Goal: Task Accomplishment & Management: Use online tool/utility

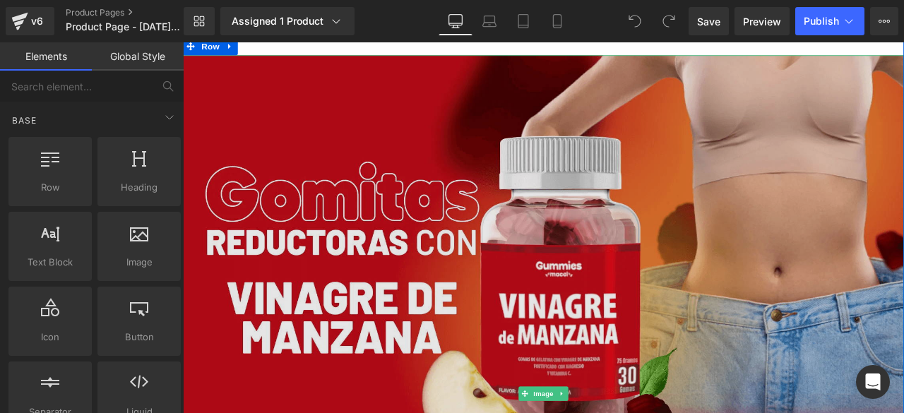
scroll to position [5, 0]
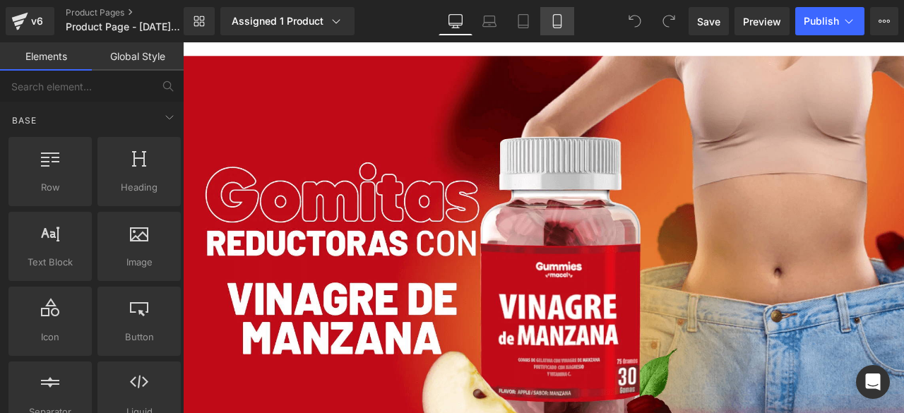
click at [563, 21] on icon at bounding box center [557, 21] width 14 height 14
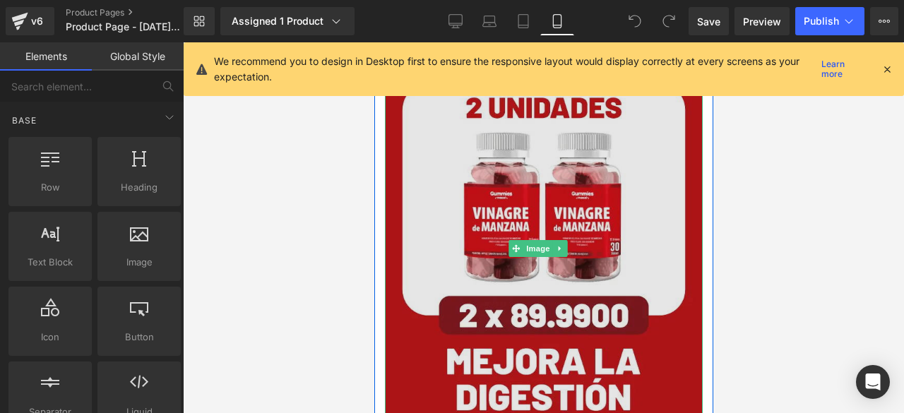
scroll to position [2488, 0]
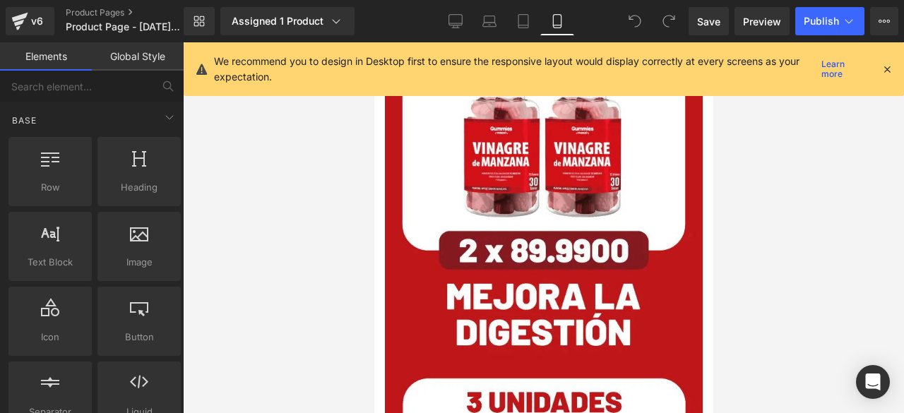
click at [743, 214] on div at bounding box center [543, 227] width 721 height 371
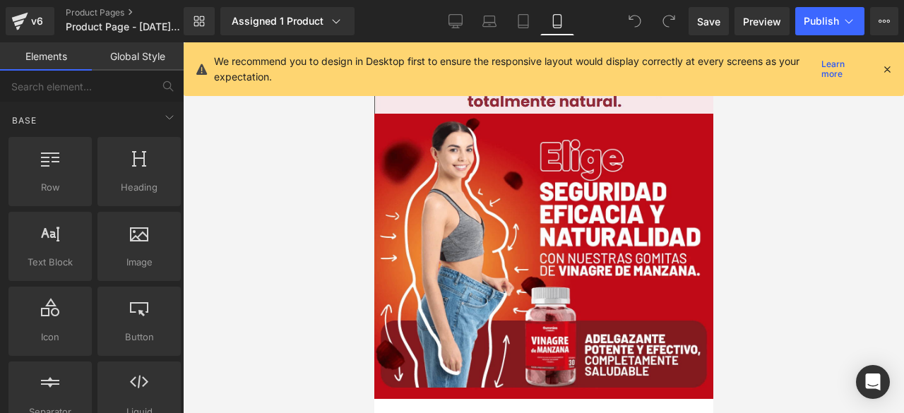
drag, startPoint x: 707, startPoint y: 268, endPoint x: 1126, endPoint y: 139, distance: 438.6
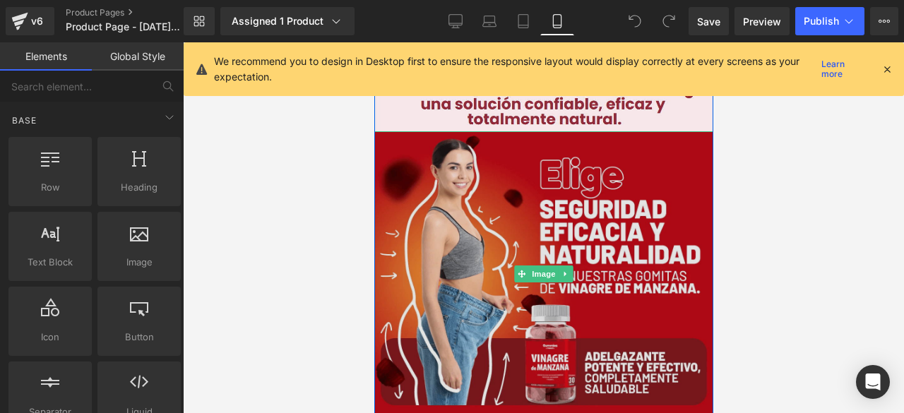
scroll to position [0, 0]
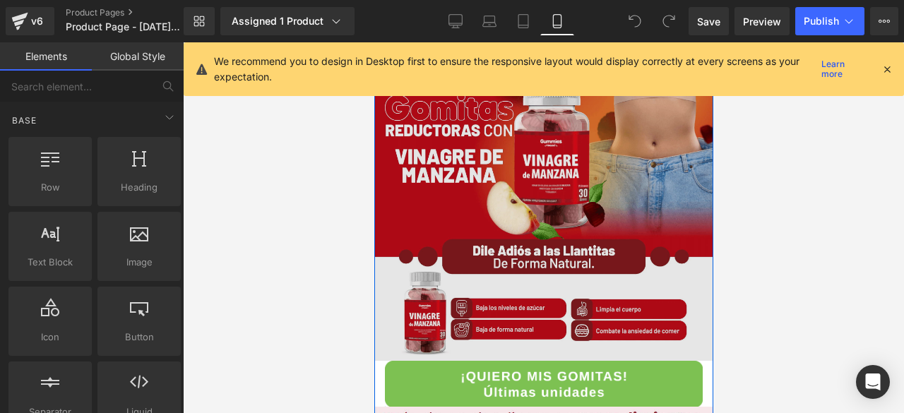
click at [558, 166] on img at bounding box center [542, 201] width 339 height 318
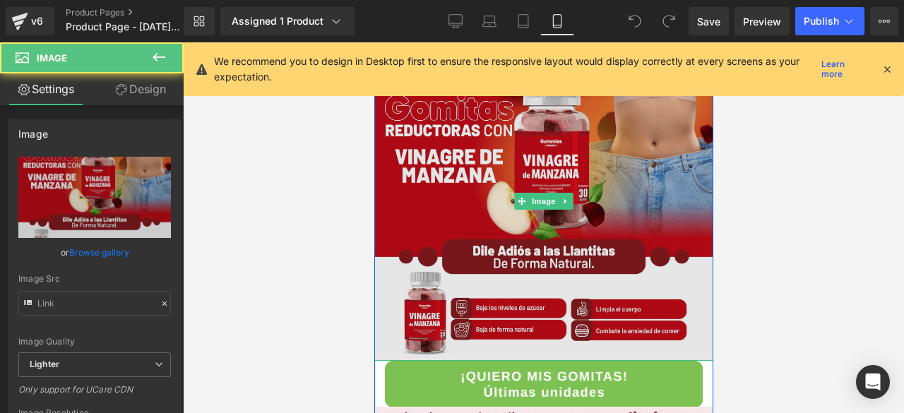
type input "https://ucarecdn.com/973a2874-3e02-4a6f-874a-e7c28bb66b83/-/format/auto/-/previ…"
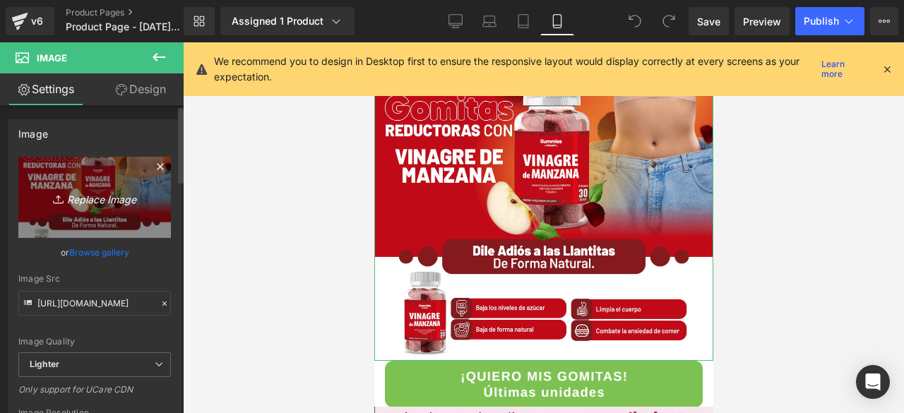
click at [112, 196] on icon "Replace Image" at bounding box center [94, 197] width 113 height 18
type input "C:\fakepath\1 nuevos precios.jpg"
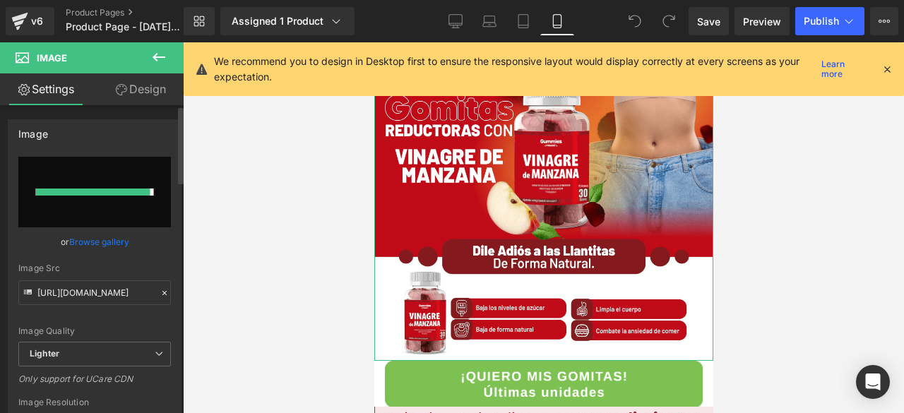
type input "https://ucarecdn.com/b87a53db-4fc4-4266-8f76-a00a559ff482/-/format/auto/-/previ…"
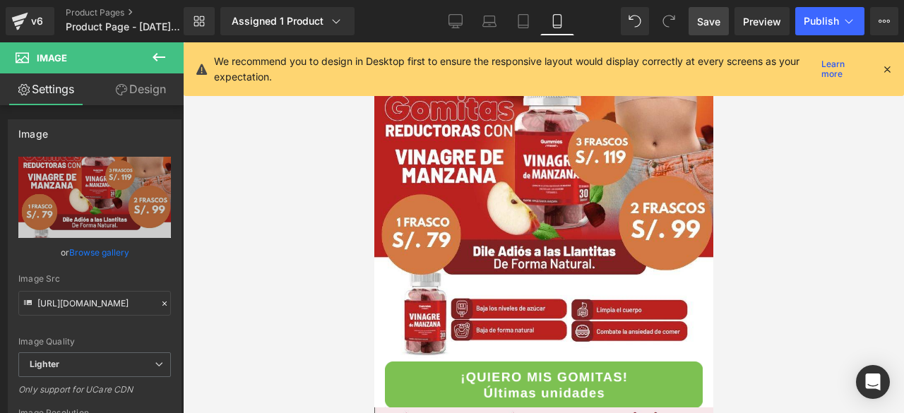
click at [704, 22] on span "Save" at bounding box center [708, 21] width 23 height 15
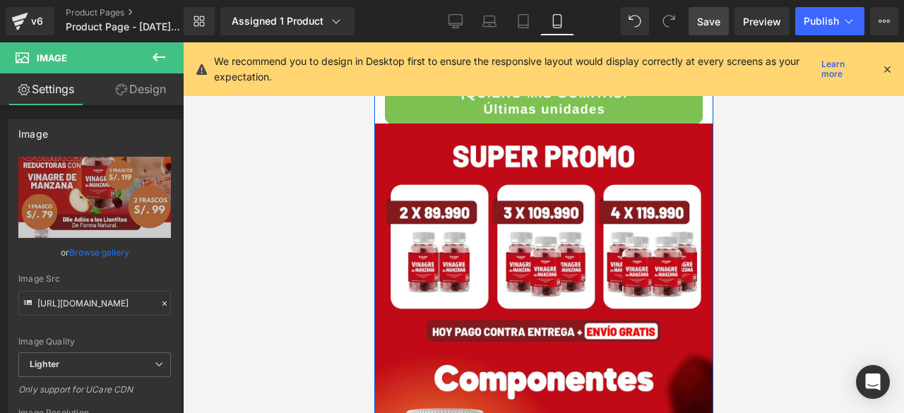
scroll to position [1589, 0]
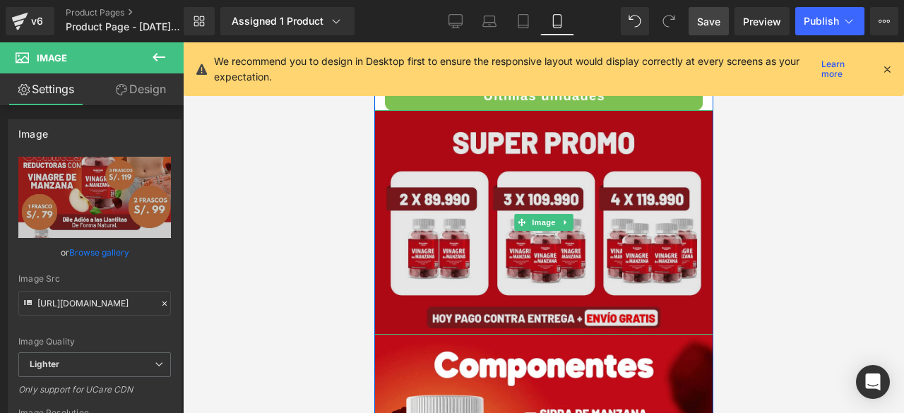
click at [475, 223] on img at bounding box center [542, 222] width 339 height 225
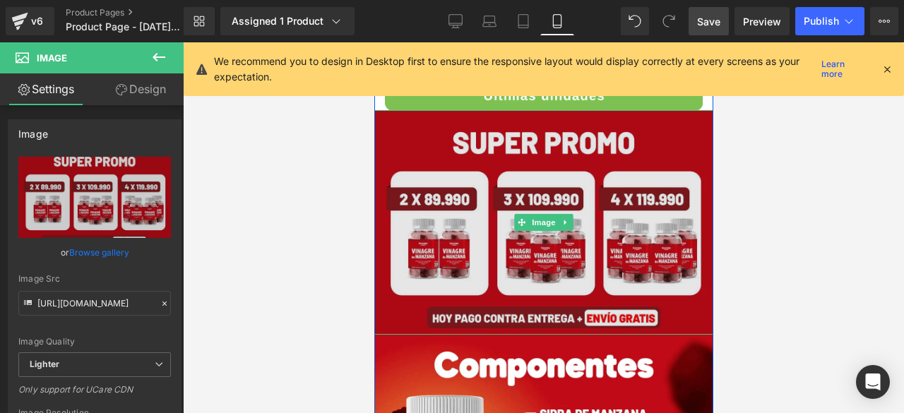
click at [484, 217] on img at bounding box center [542, 222] width 339 height 225
click at [464, 166] on img at bounding box center [542, 222] width 339 height 225
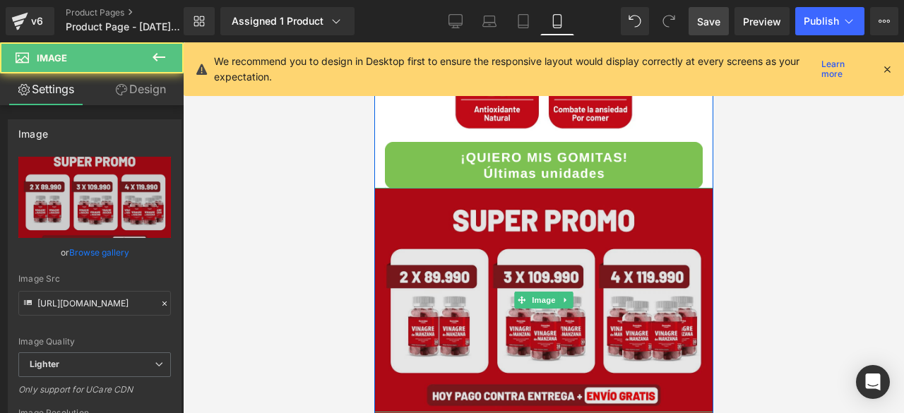
scroll to position [1511, 0]
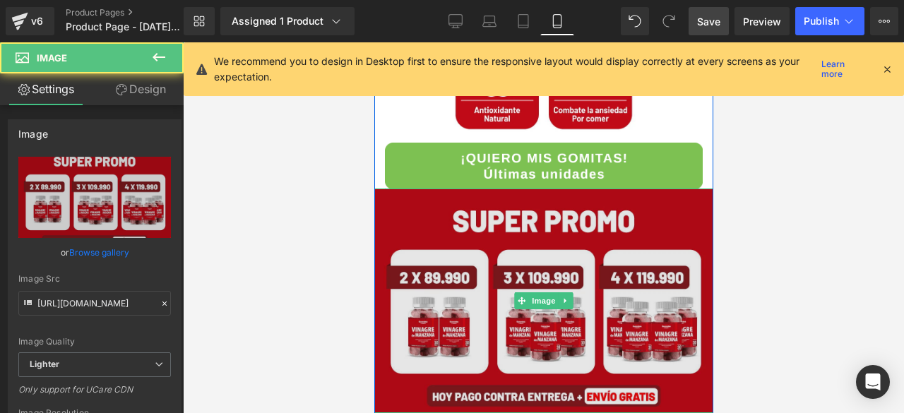
click at [459, 262] on img at bounding box center [542, 300] width 339 height 225
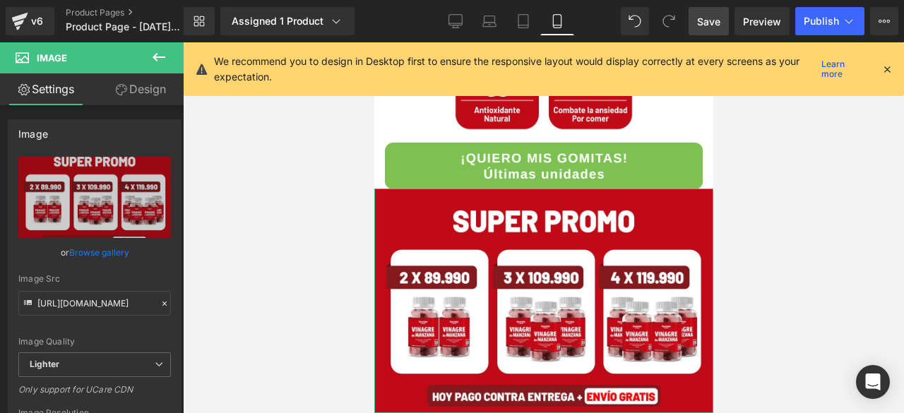
click at [166, 66] on button at bounding box center [158, 57] width 49 height 31
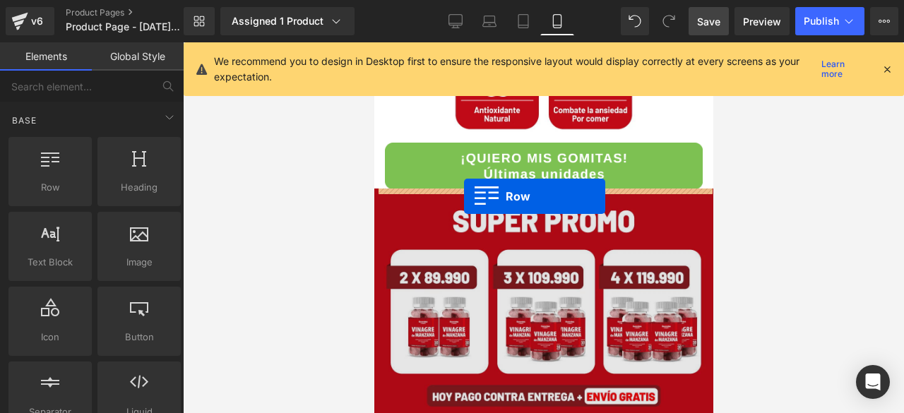
drag, startPoint x: 426, startPoint y: 200, endPoint x: 462, endPoint y: 196, distance: 36.2
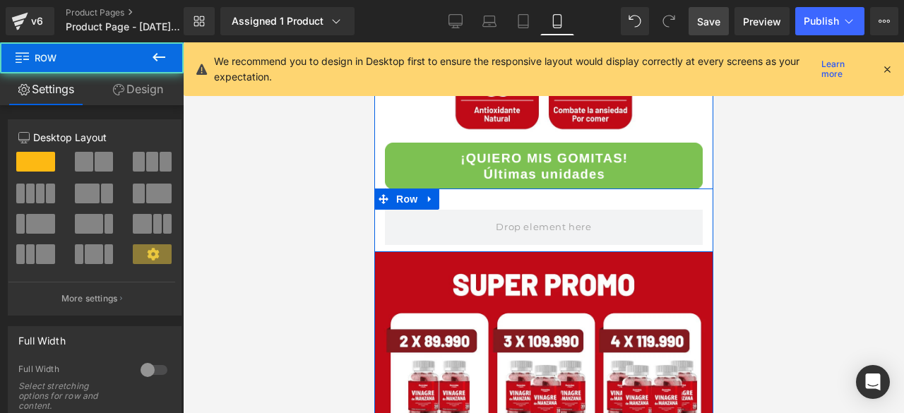
click at [493, 204] on div "Row" at bounding box center [542, 220] width 339 height 64
click at [153, 97] on link "Design" at bounding box center [138, 89] width 92 height 32
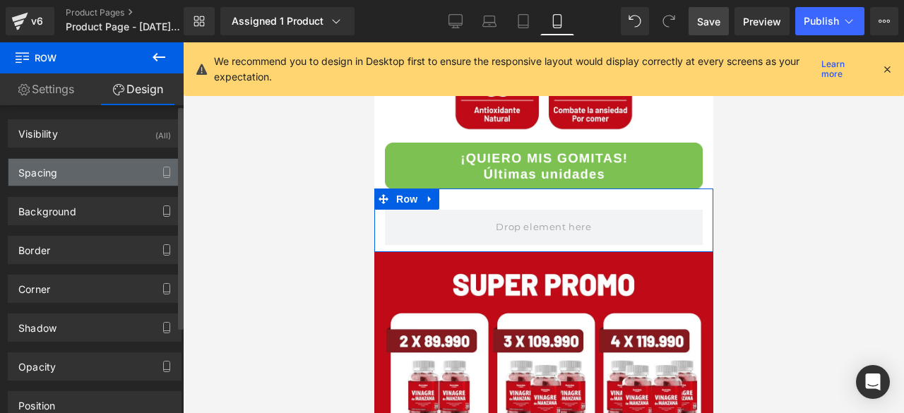
click at [95, 181] on div "Spacing" at bounding box center [94, 172] width 172 height 27
type input "0"
type input "30"
type input "0"
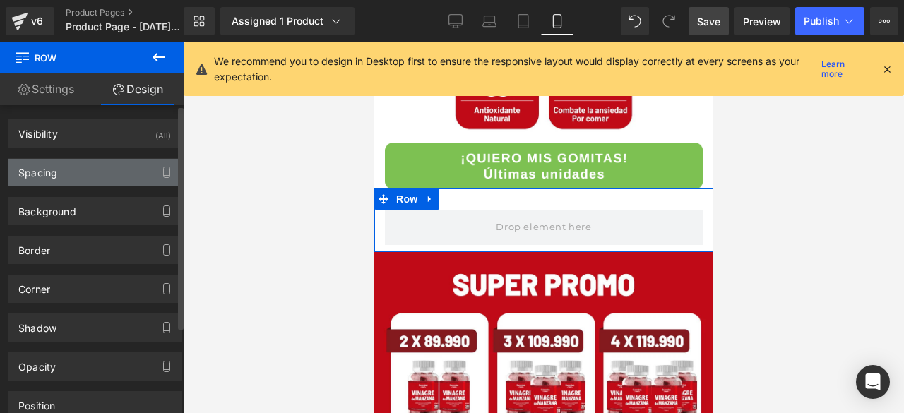
type input "10"
type input "0"
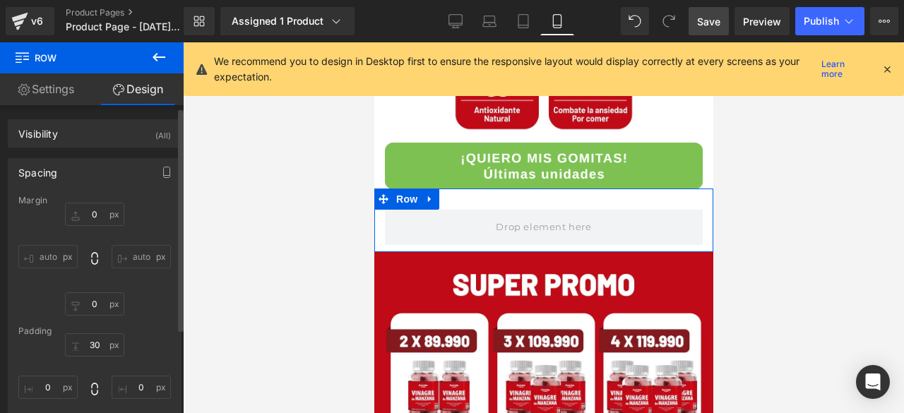
scroll to position [80, 0]
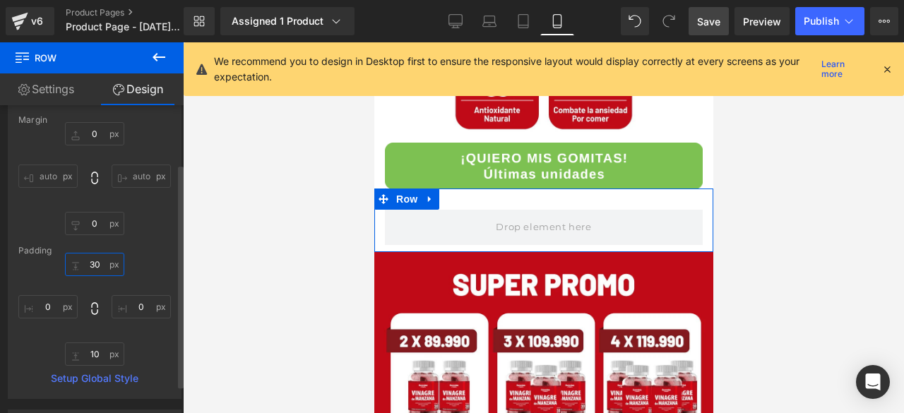
click at [92, 258] on input "30" at bounding box center [94, 264] width 59 height 23
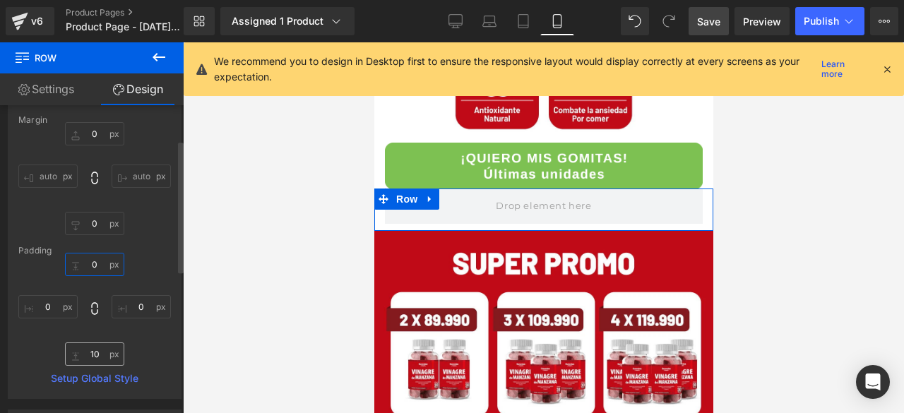
type input "0"
click at [95, 351] on input "10" at bounding box center [94, 353] width 59 height 23
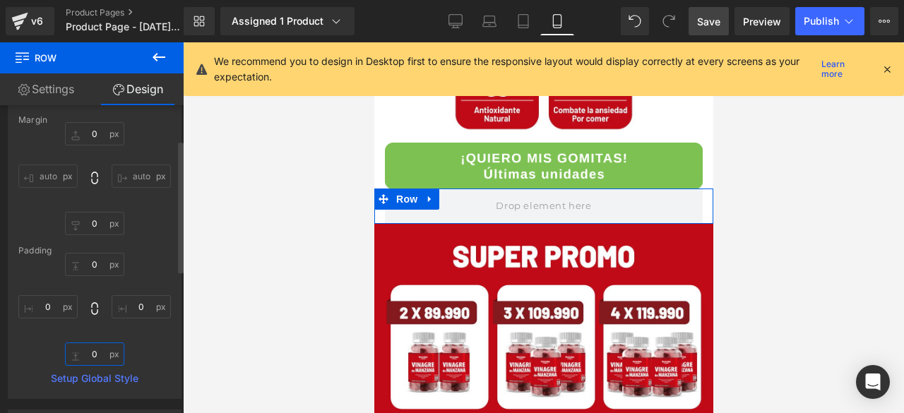
type input "0"
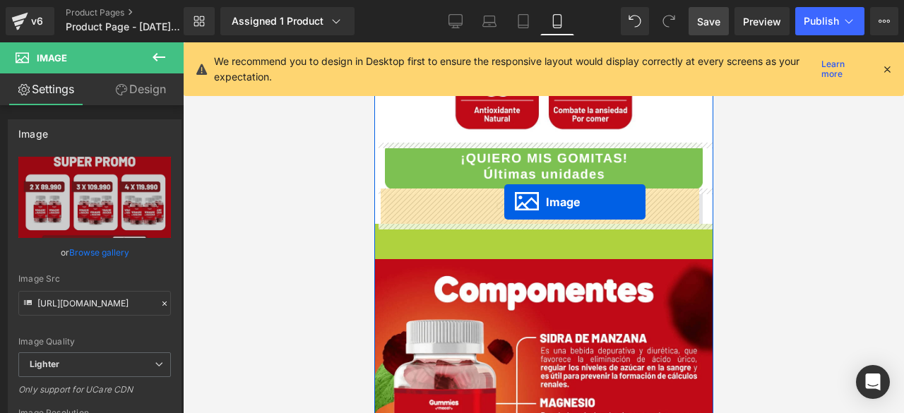
drag, startPoint x: 521, startPoint y: 337, endPoint x: 503, endPoint y: 202, distance: 136.0
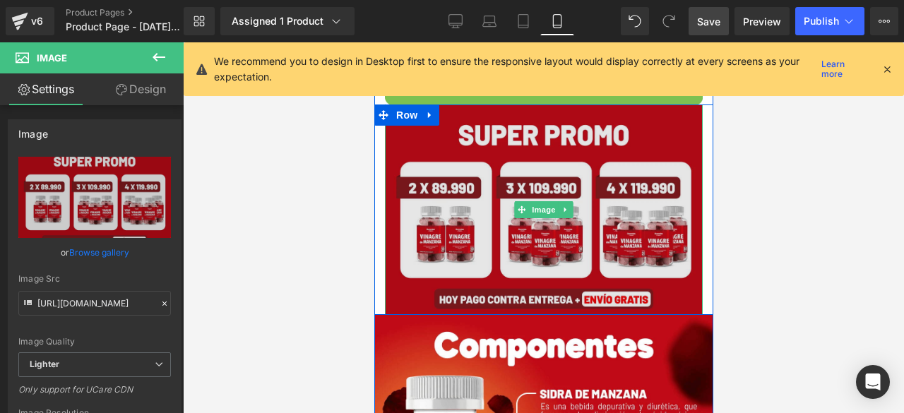
scroll to position [1596, 0]
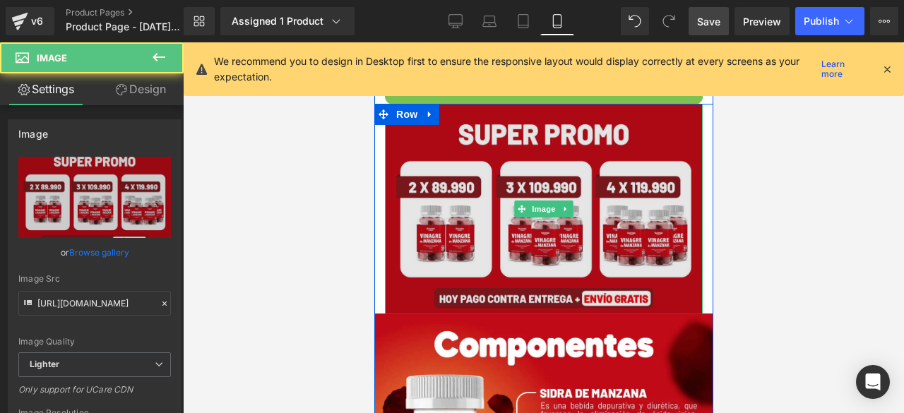
click at [410, 275] on img at bounding box center [543, 209] width 318 height 210
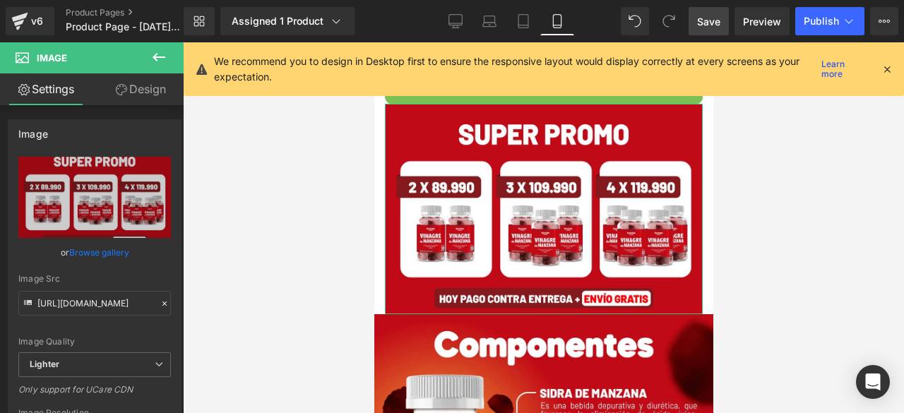
click at [129, 95] on link "Design" at bounding box center [141, 89] width 92 height 32
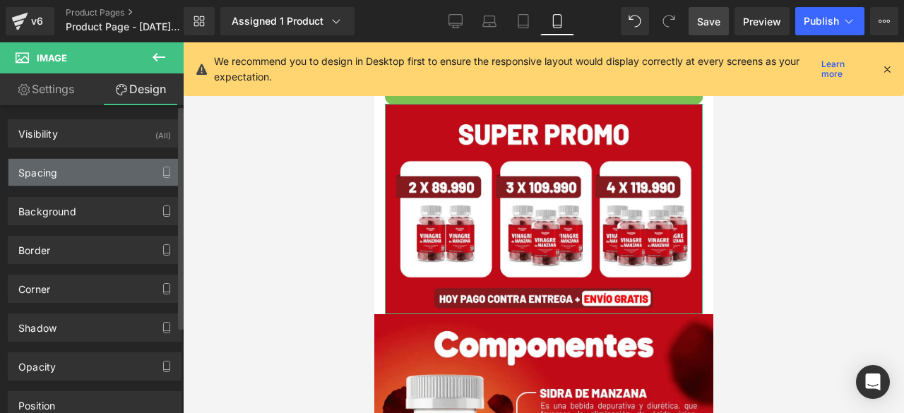
type input "0"
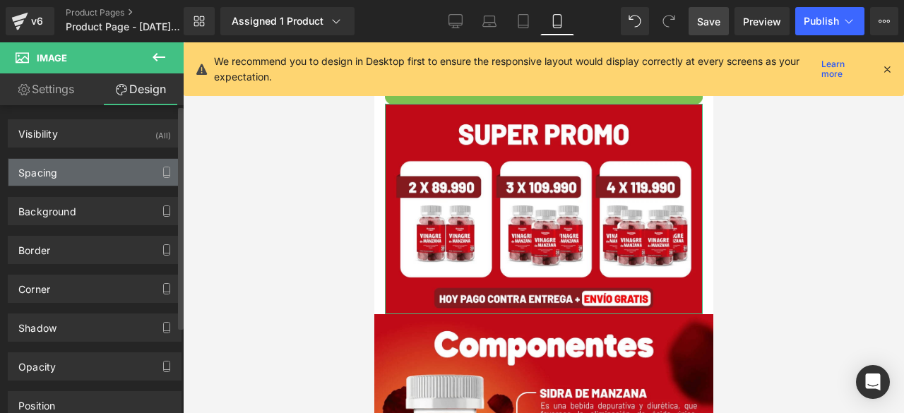
type input "0"
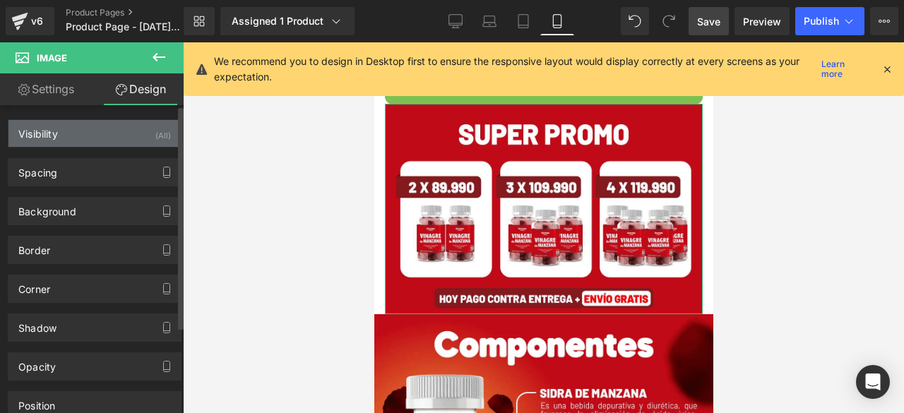
click at [88, 132] on div "Visibility (All)" at bounding box center [94, 133] width 172 height 27
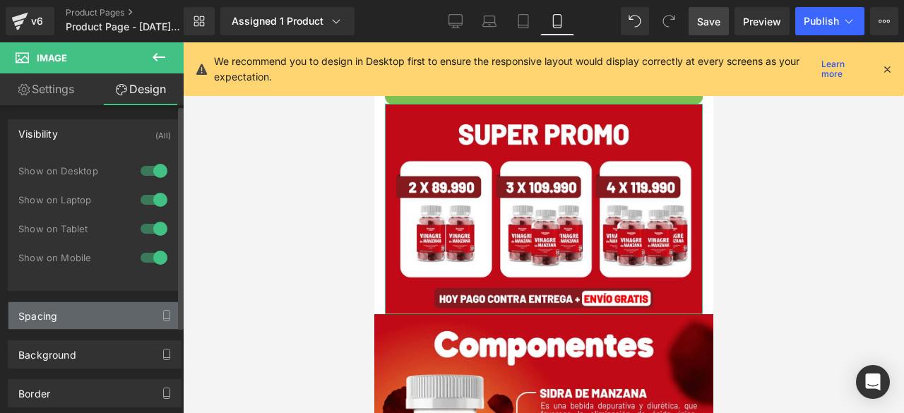
click at [57, 318] on div "Spacing" at bounding box center [94, 315] width 172 height 27
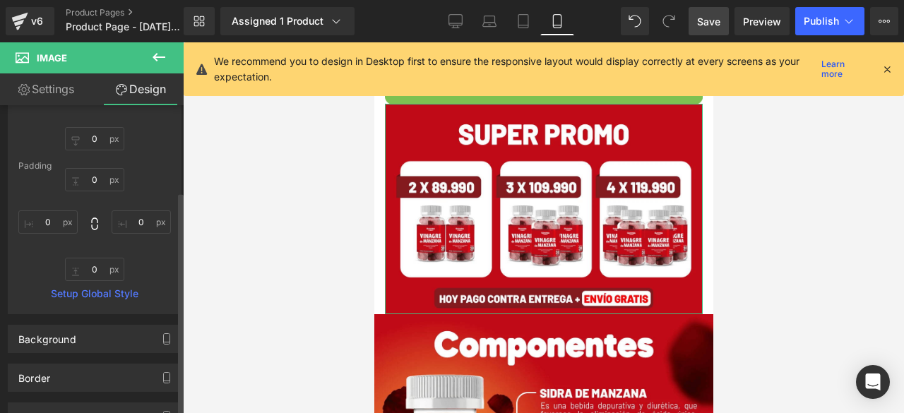
scroll to position [309, 0]
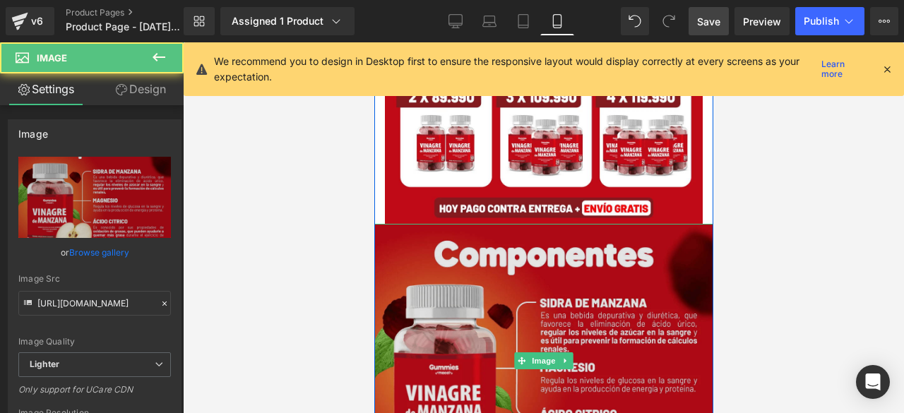
scroll to position [1696, 0]
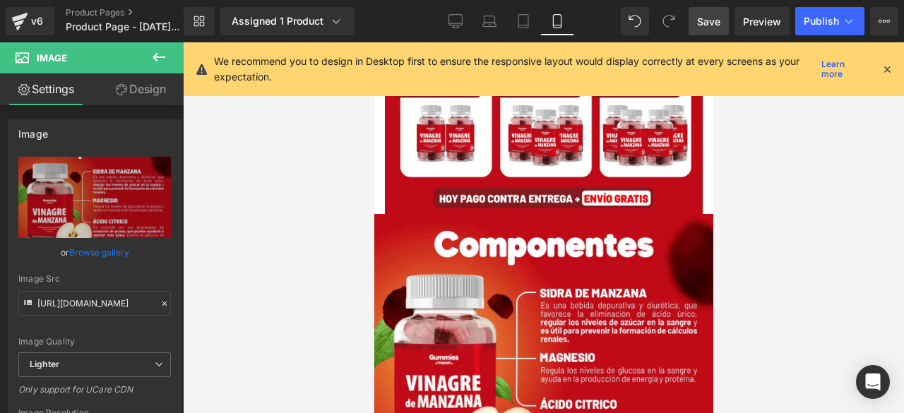
click at [162, 54] on icon at bounding box center [158, 57] width 17 height 17
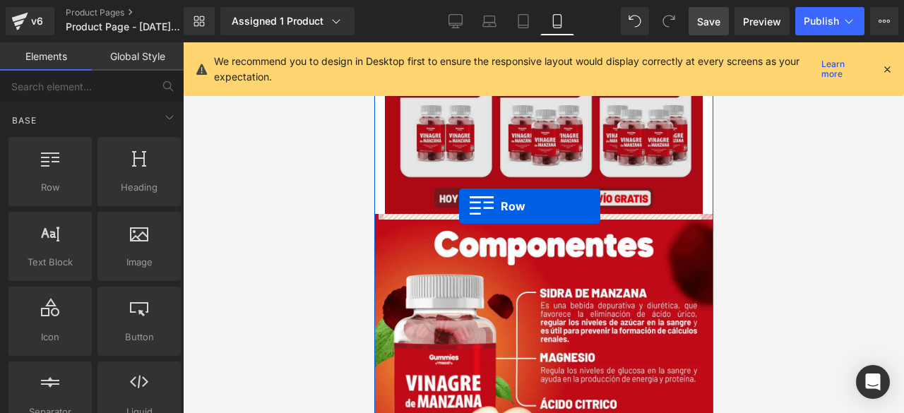
drag, startPoint x: 418, startPoint y: 220, endPoint x: 454, endPoint y: 207, distance: 38.4
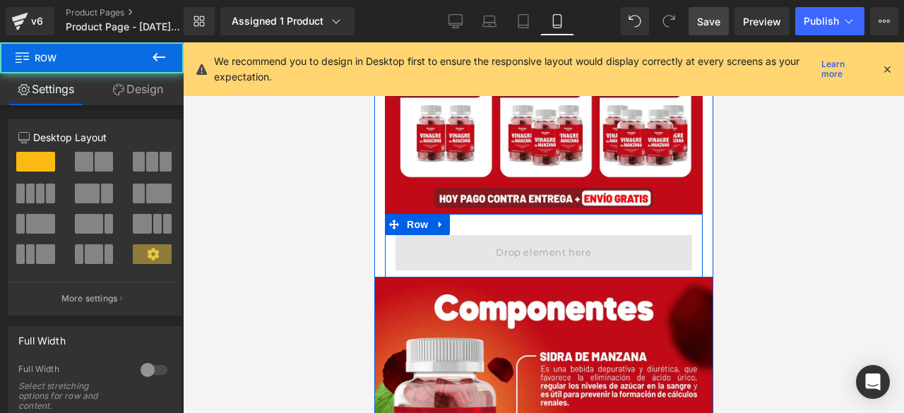
click at [518, 245] on span at bounding box center [542, 252] width 105 height 23
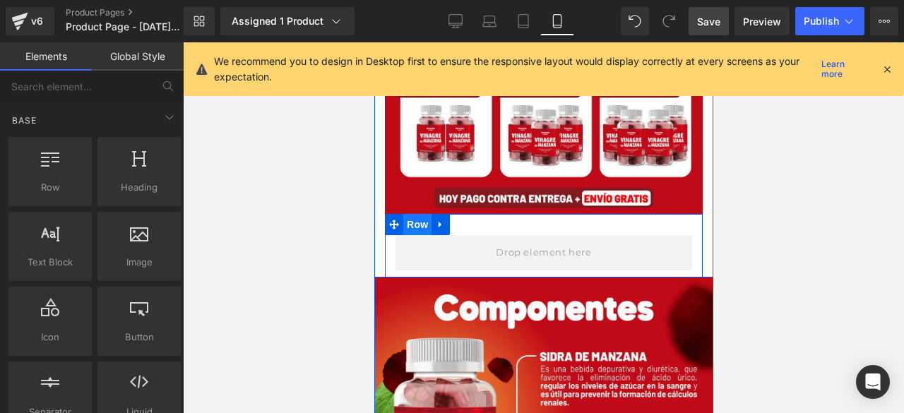
click at [408, 224] on span "Row" at bounding box center [416, 224] width 28 height 21
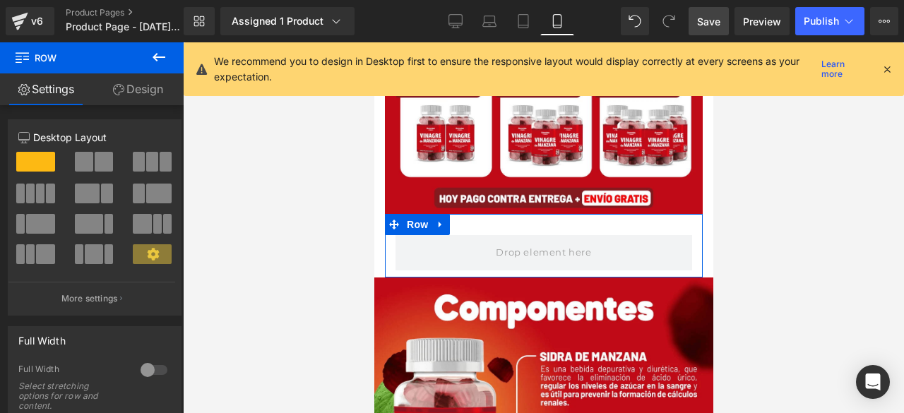
click at [155, 88] on link "Design" at bounding box center [138, 89] width 92 height 32
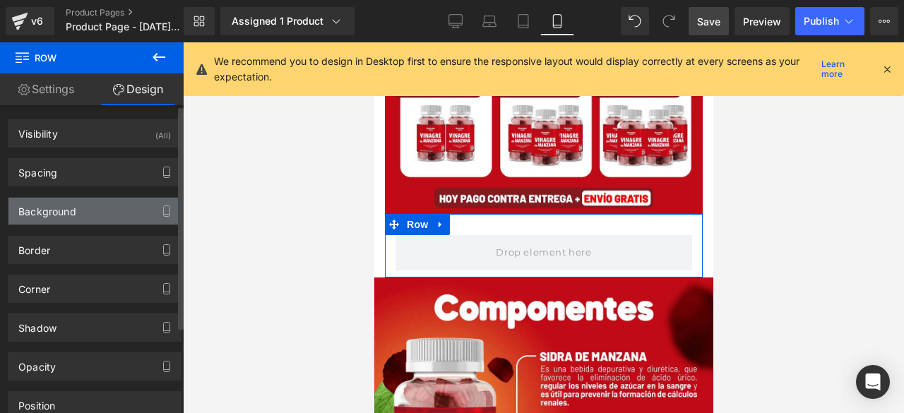
type input "0"
type input "30"
type input "0"
type input "10"
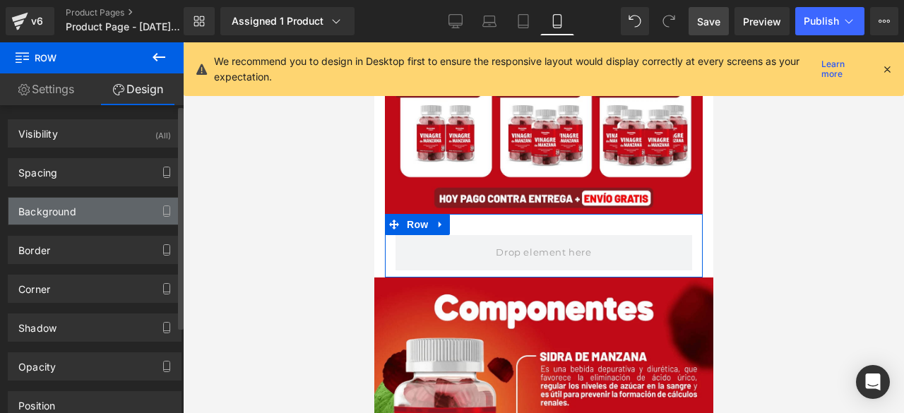
type input "0"
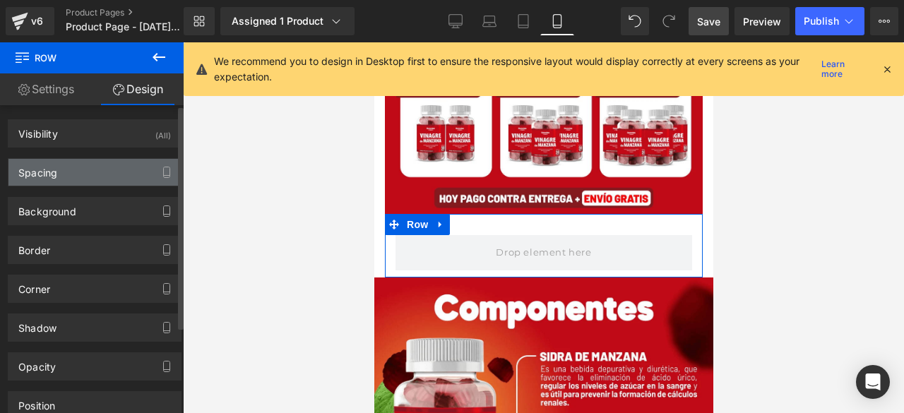
click at [68, 162] on div "Spacing" at bounding box center [94, 172] width 172 height 27
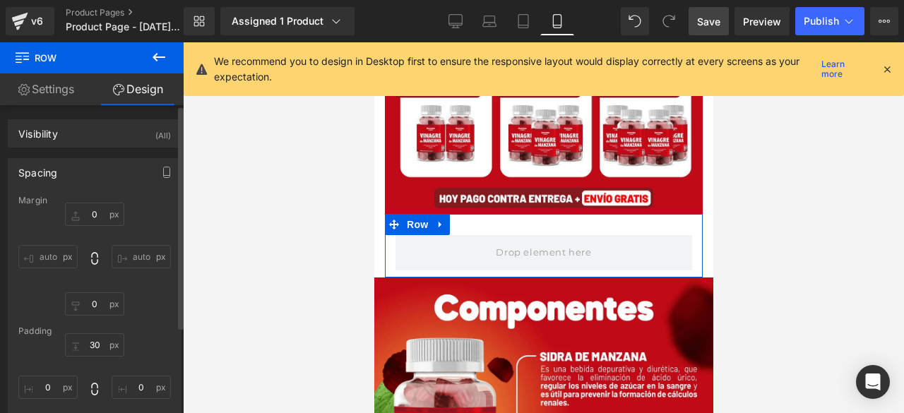
click at [95, 331] on div "Padding" at bounding box center [94, 331] width 152 height 10
click at [95, 342] on input "30" at bounding box center [94, 344] width 59 height 23
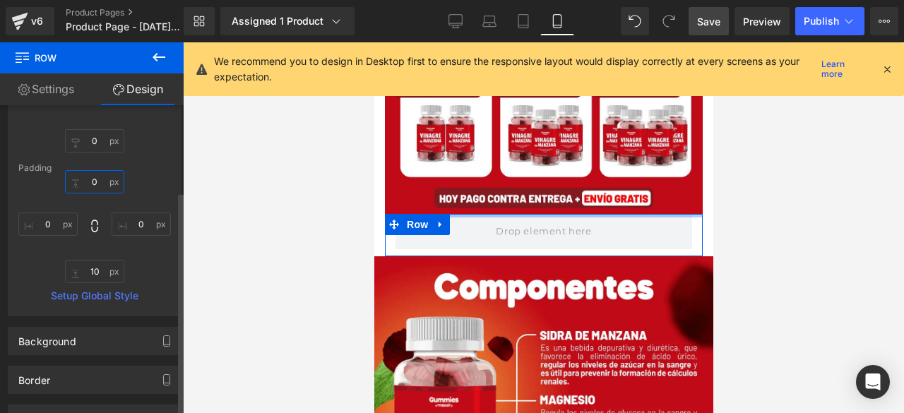
scroll to position [164, 0]
type input "0"
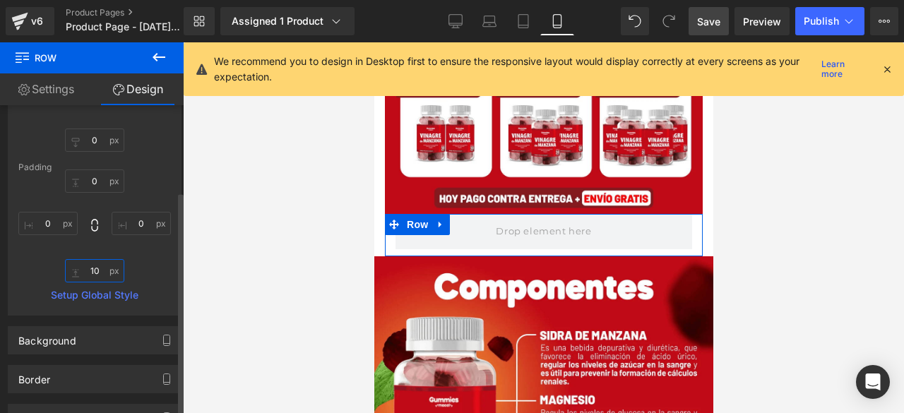
click at [93, 275] on input "10" at bounding box center [94, 270] width 59 height 23
type input "0"
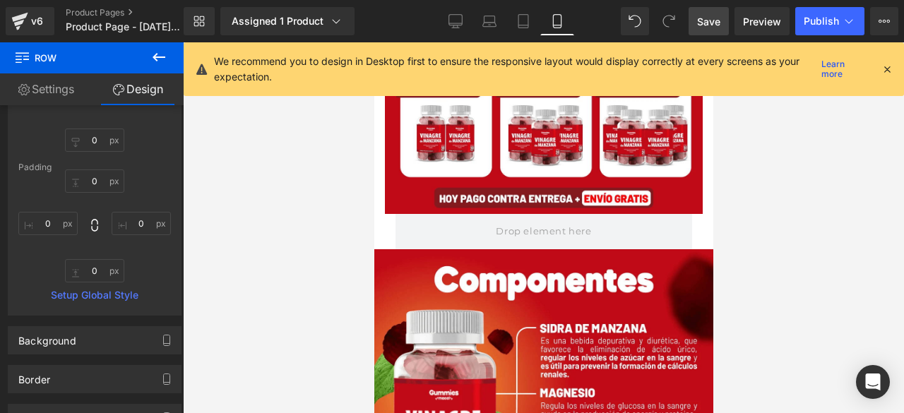
click at [314, 262] on div at bounding box center [543, 227] width 721 height 371
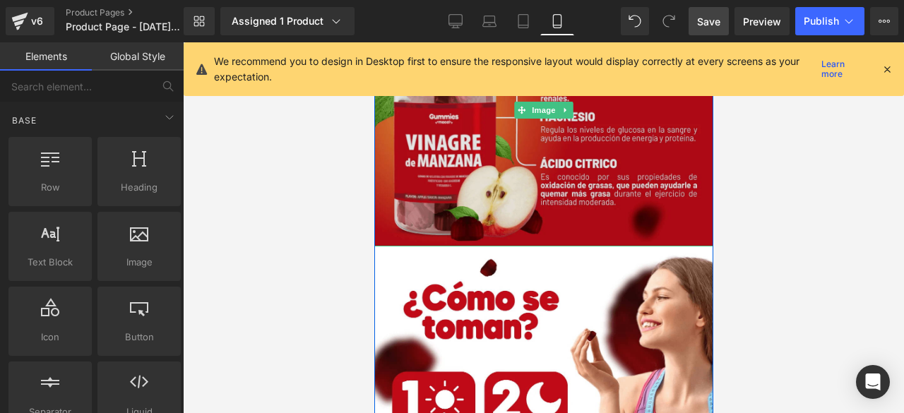
scroll to position [1973, 0]
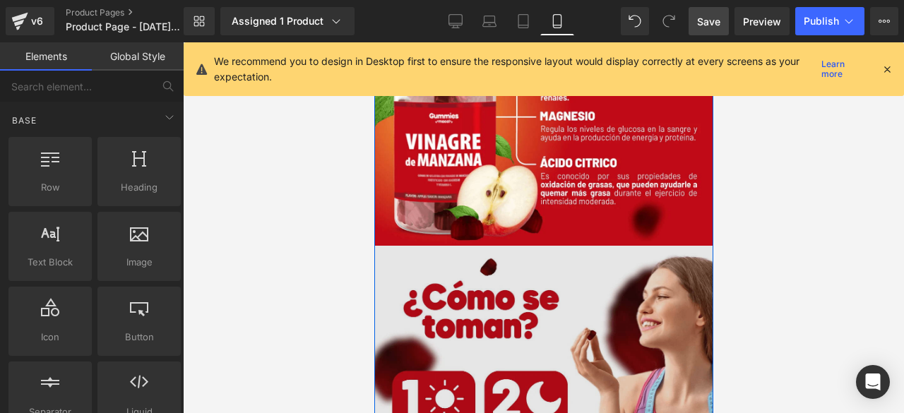
click at [432, 296] on img at bounding box center [542, 394] width 339 height 296
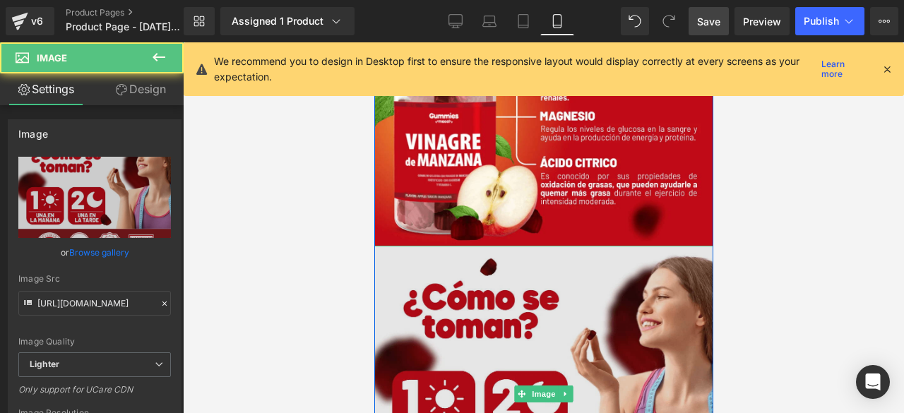
click at [641, 325] on img at bounding box center [542, 394] width 339 height 296
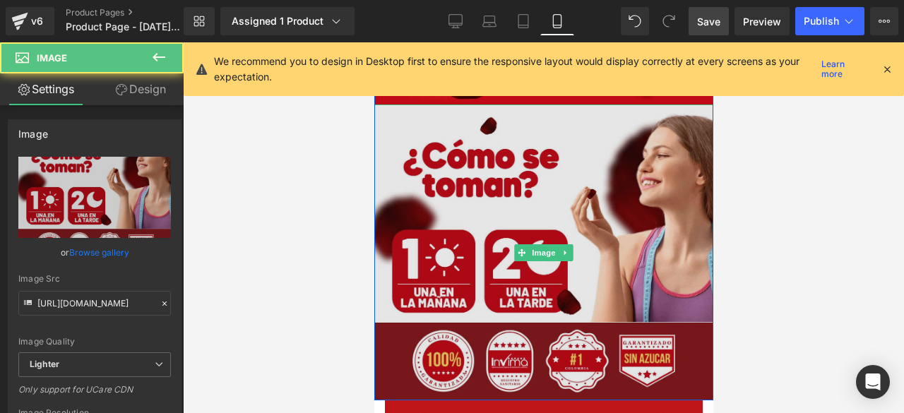
click at [628, 207] on img at bounding box center [542, 252] width 339 height 296
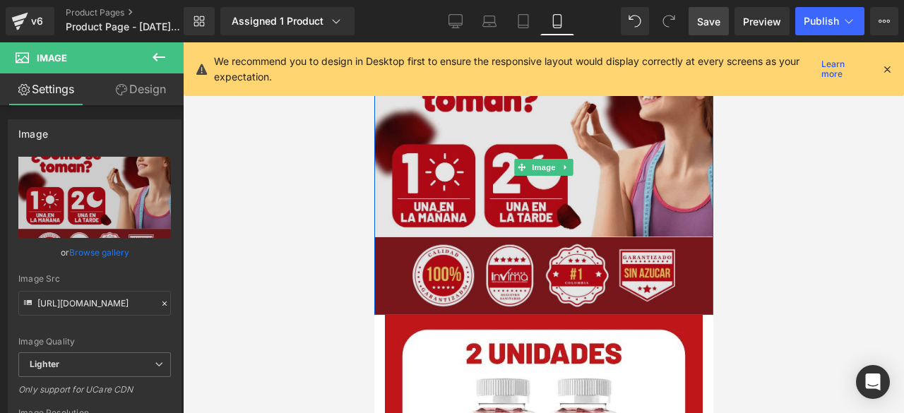
scroll to position [2200, 0]
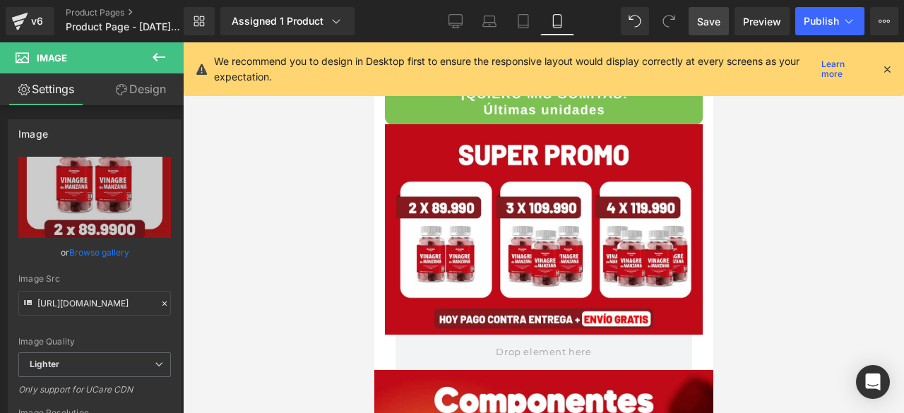
scroll to position [1574, 0]
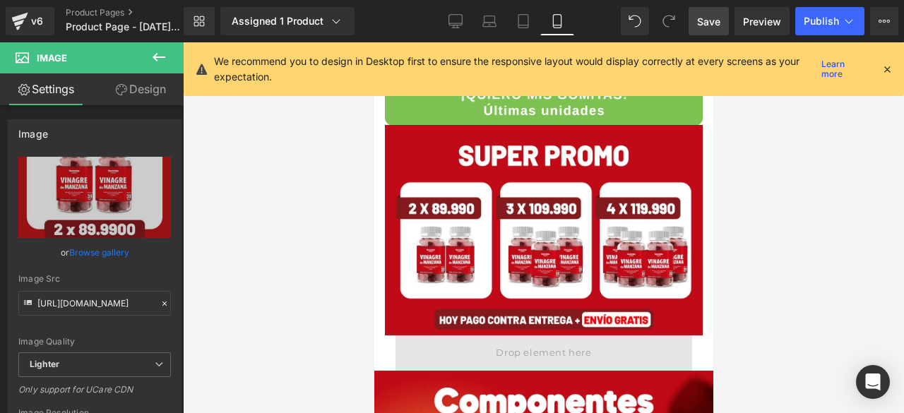
click at [591, 337] on div "Row" at bounding box center [543, 352] width 318 height 35
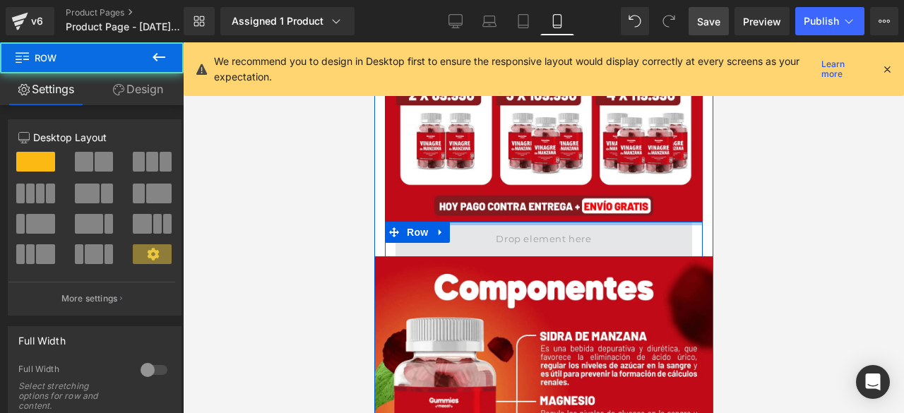
scroll to position [1689, 0]
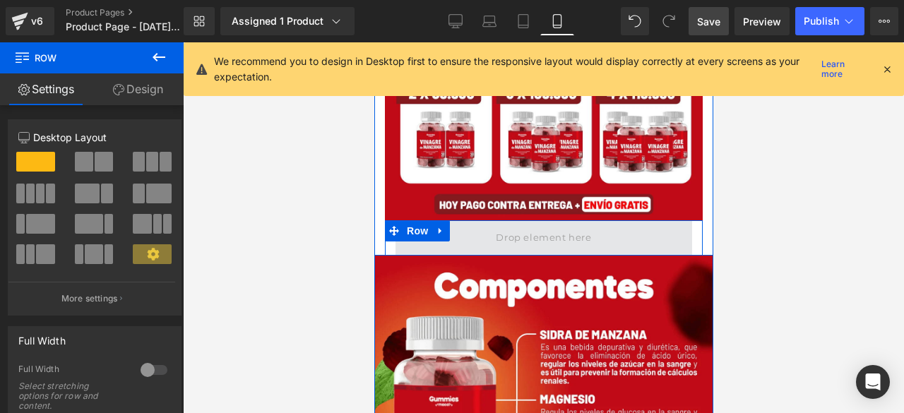
click at [482, 237] on span at bounding box center [543, 237] width 297 height 35
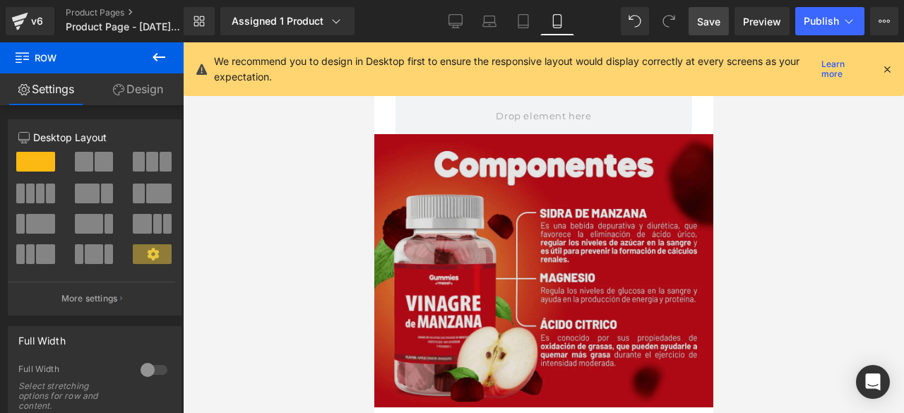
scroll to position [1715, 0]
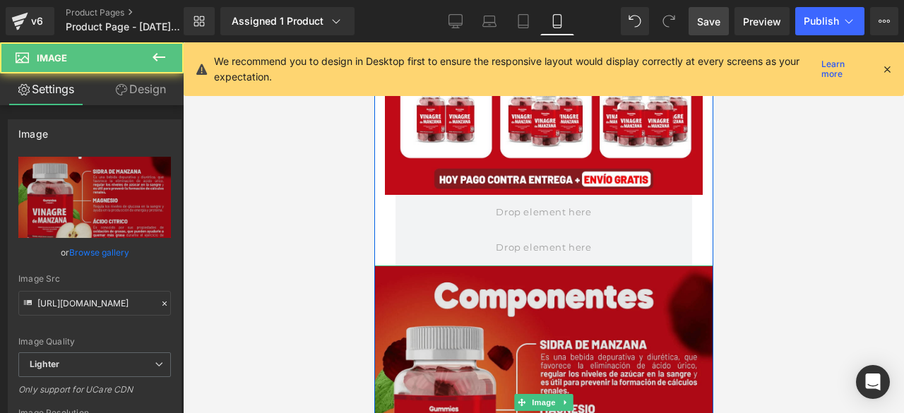
click at [523, 355] on img at bounding box center [542, 401] width 339 height 273
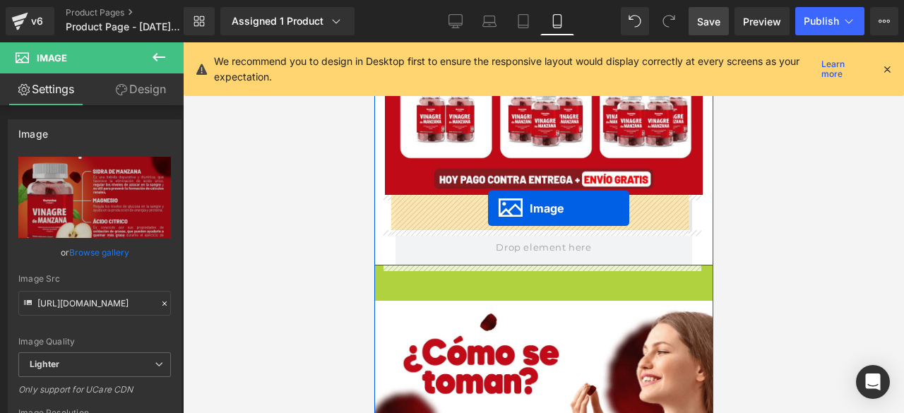
drag, startPoint x: 515, startPoint y: 395, endPoint x: 487, endPoint y: 208, distance: 188.5
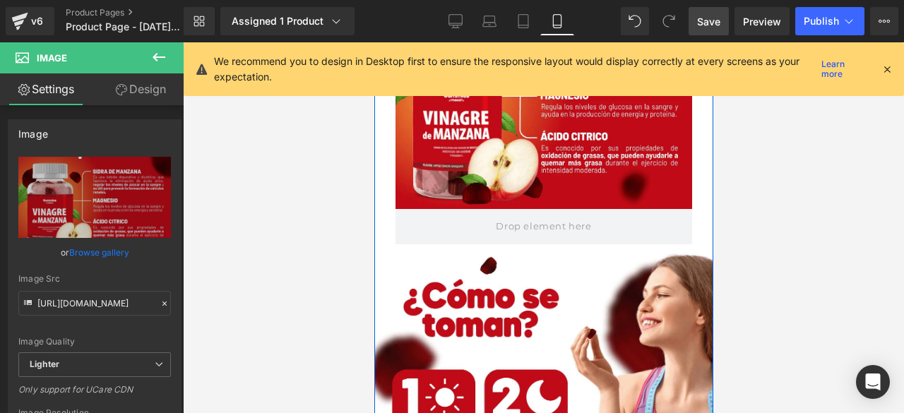
scroll to position [1941, 0]
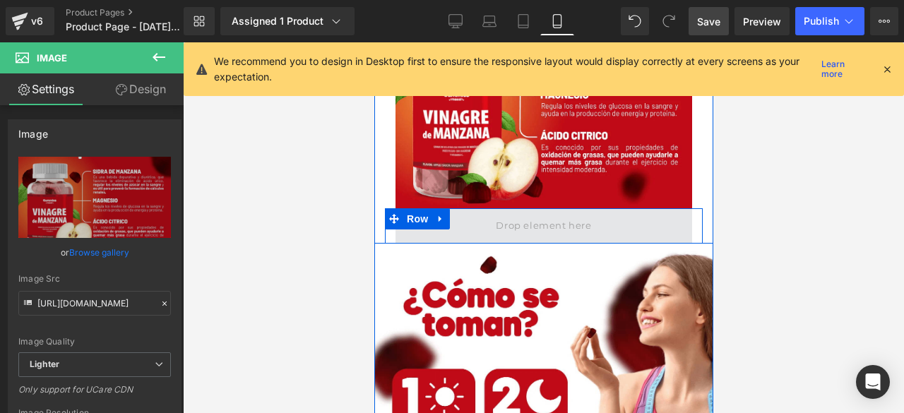
click at [450, 228] on span at bounding box center [543, 225] width 297 height 35
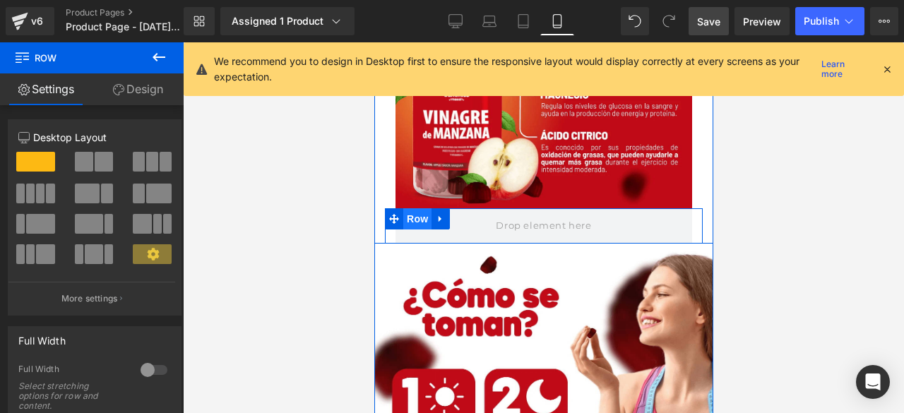
click at [404, 226] on span "Row" at bounding box center [416, 218] width 28 height 21
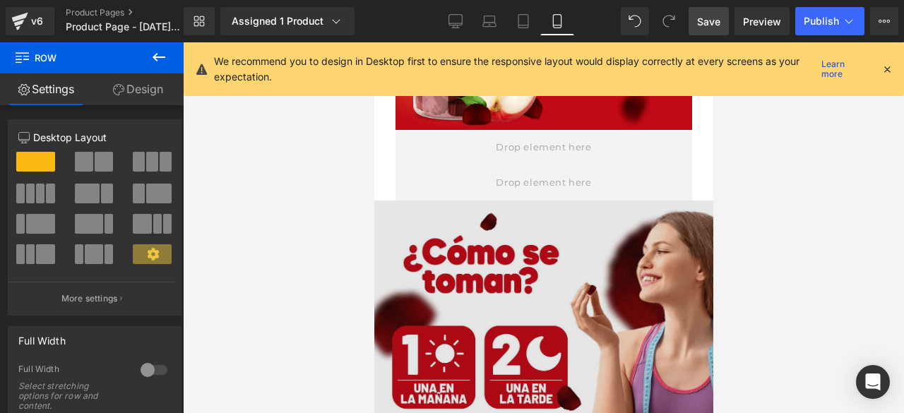
scroll to position [2019, 0]
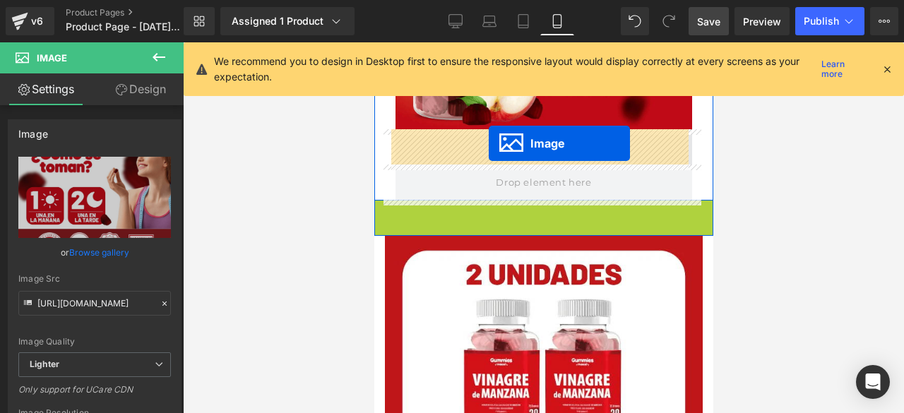
drag, startPoint x: 516, startPoint y: 349, endPoint x: 488, endPoint y: 143, distance: 208.1
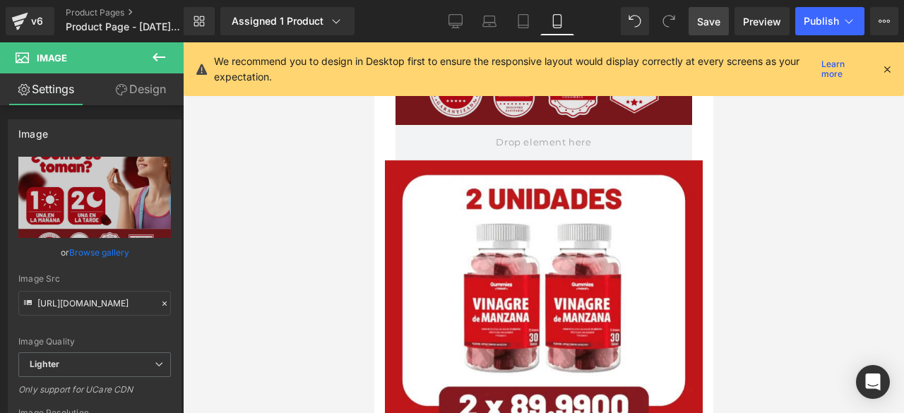
scroll to position [2242, 0]
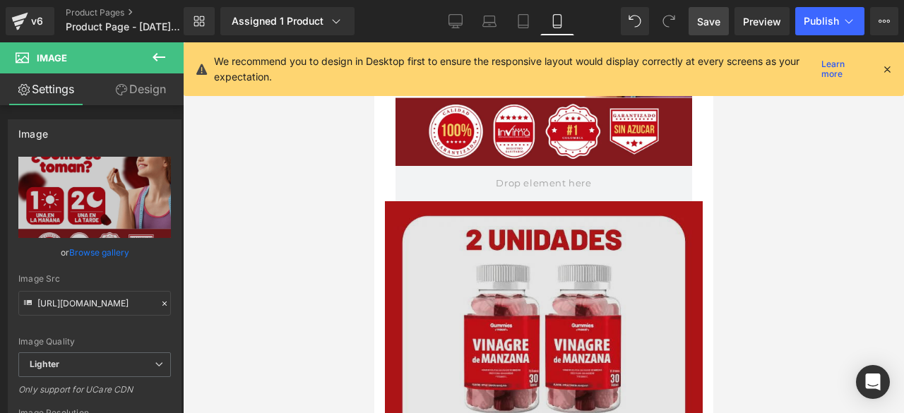
click at [469, 245] on img at bounding box center [543, 380] width 318 height 359
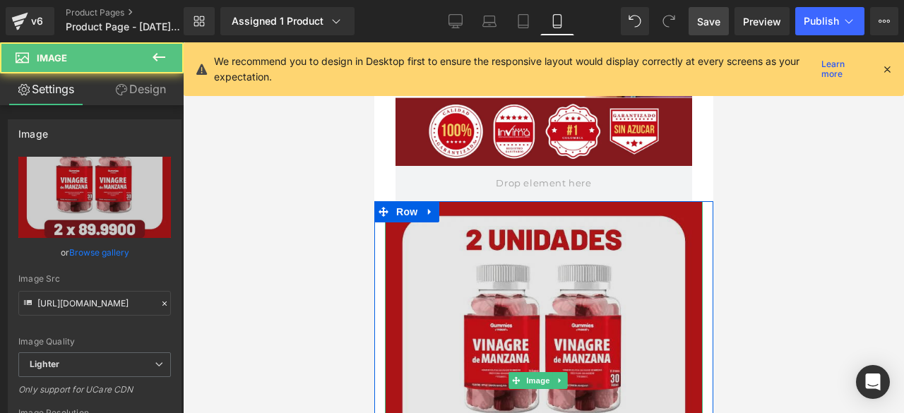
scroll to position [2252, 0]
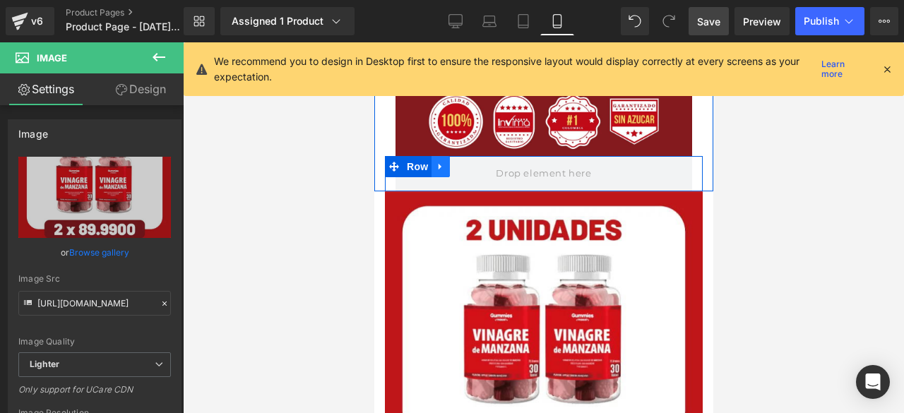
click at [436, 167] on icon at bounding box center [440, 166] width 10 height 11
click at [472, 169] on icon at bounding box center [477, 167] width 10 height 10
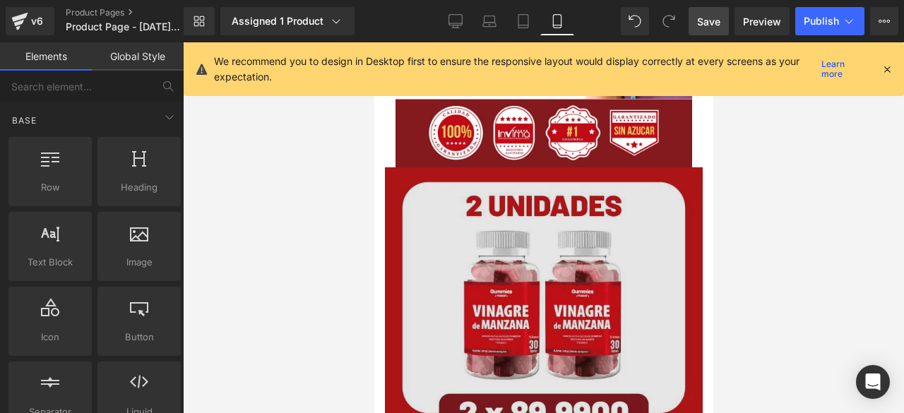
scroll to position [2318, 0]
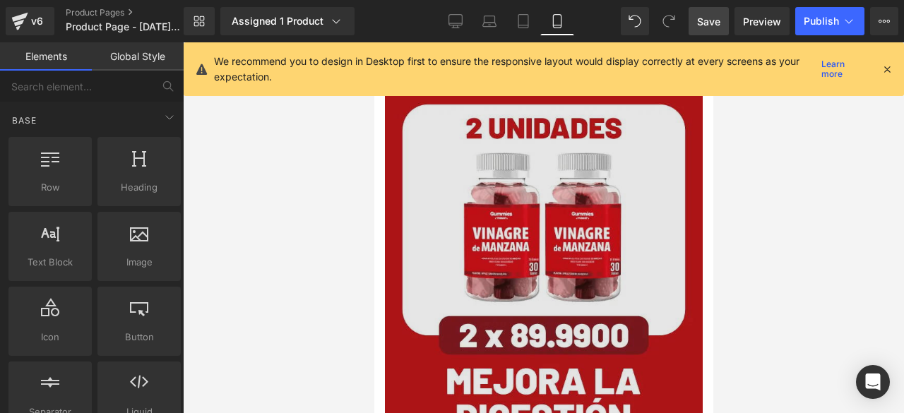
click at [547, 229] on img at bounding box center [543, 269] width 318 height 359
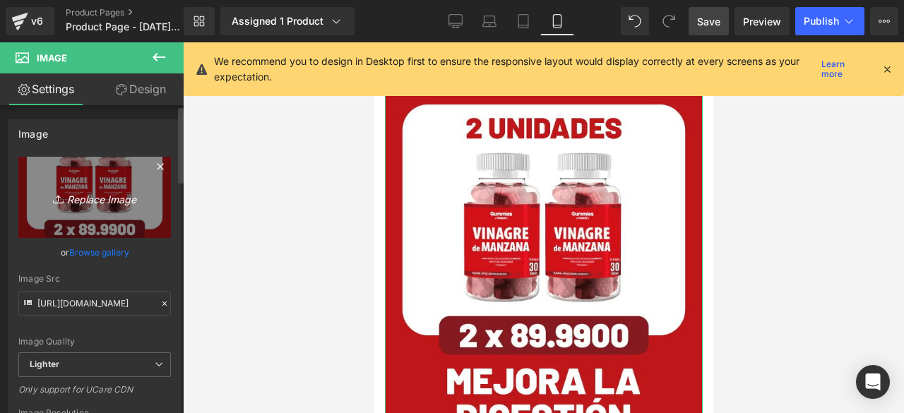
click at [60, 193] on icon at bounding box center [60, 199] width 14 height 14
type input "C:\fakepath\8n .jpg"
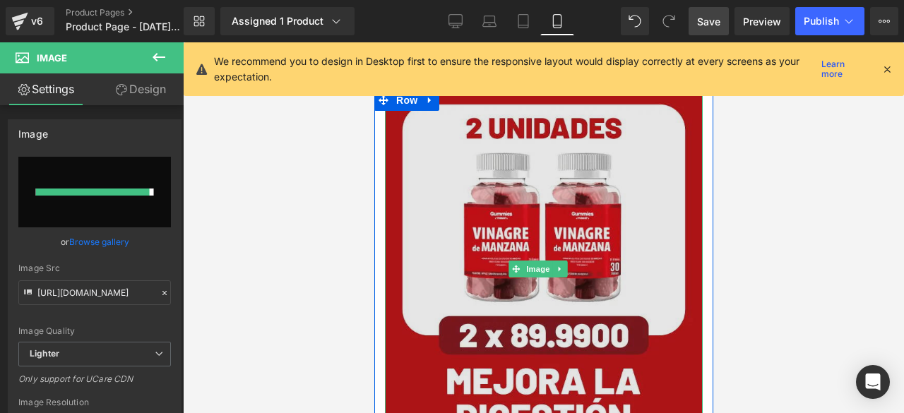
type input "[URL][DOMAIN_NAME]"
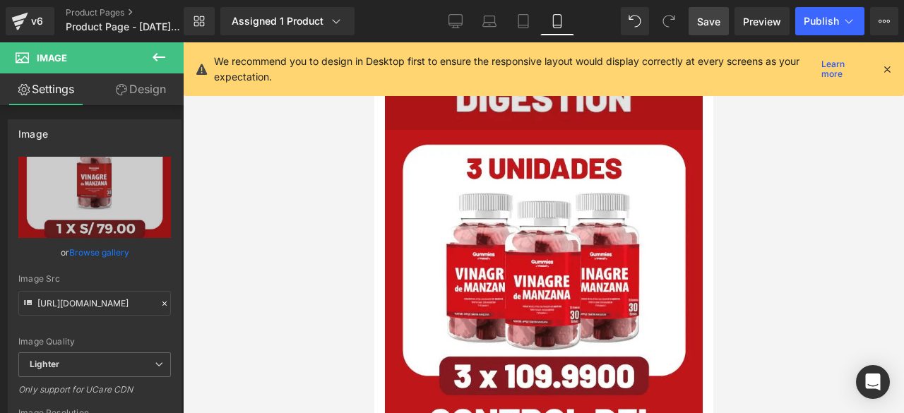
scroll to position [2640, 0]
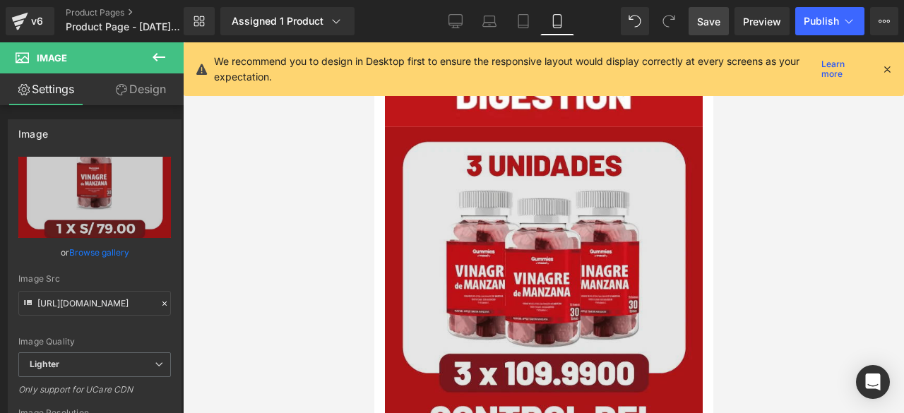
click at [514, 314] on img at bounding box center [543, 324] width 318 height 394
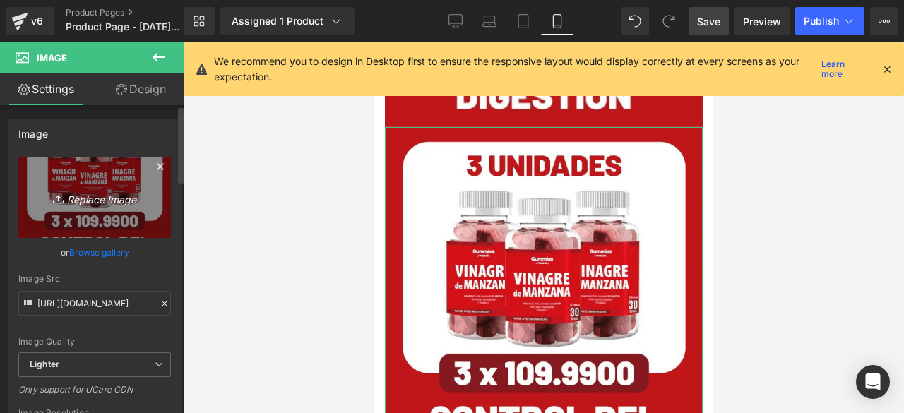
click at [80, 194] on icon "Replace Image" at bounding box center [94, 197] width 113 height 18
type input "C:\fakepath\9n.jpg"
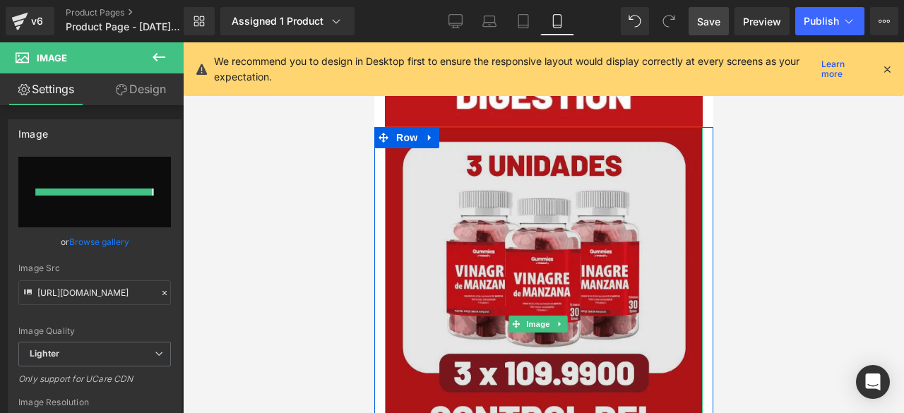
type input "[URL][DOMAIN_NAME]"
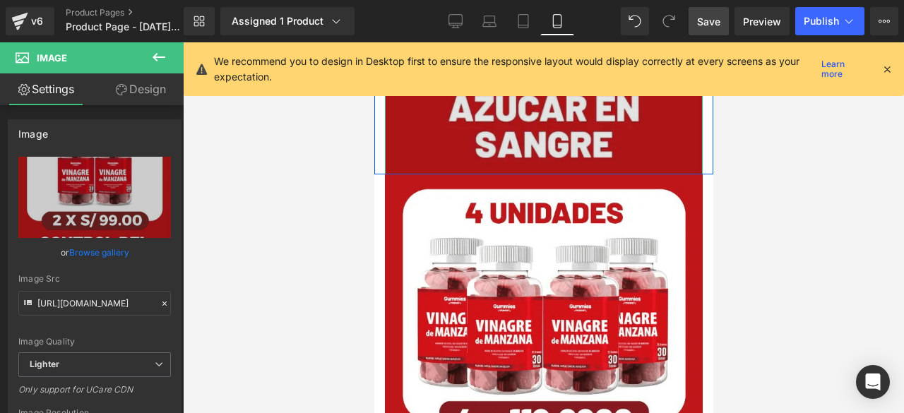
scroll to position [2989, 0]
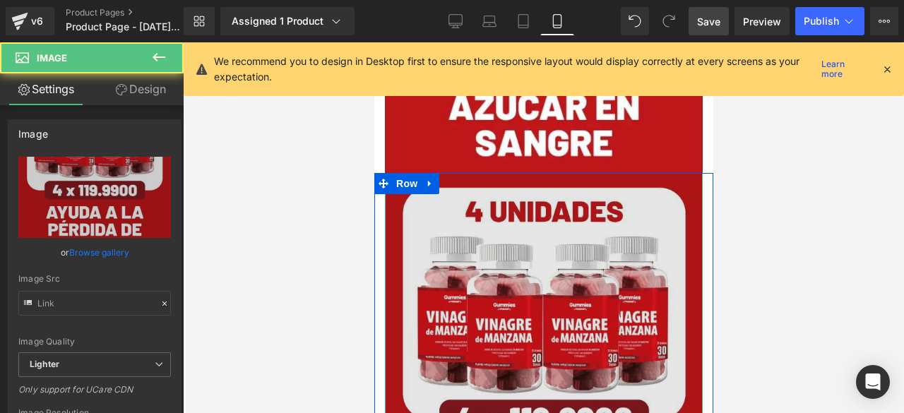
type input "https://ucarecdn.com/37d1f9b0-6802-4a51-b517-885a50b78c07/-/format/auto/-/previ…"
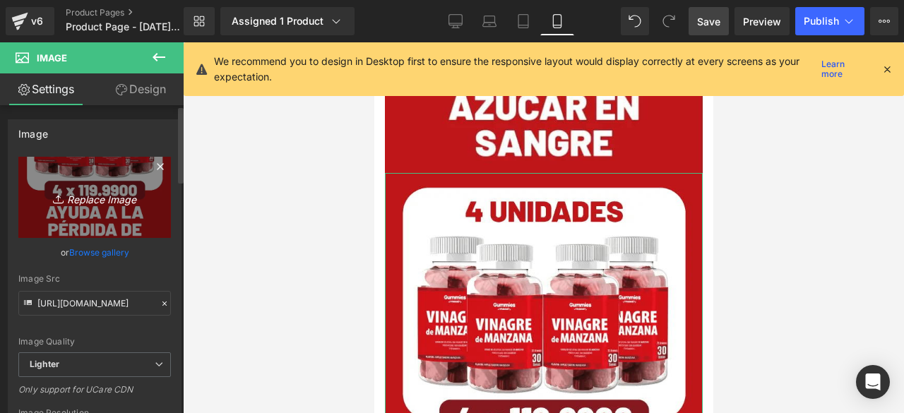
click at [104, 202] on icon "Replace Image" at bounding box center [94, 197] width 113 height 18
type input "C:\fakepath\10n.jpg"
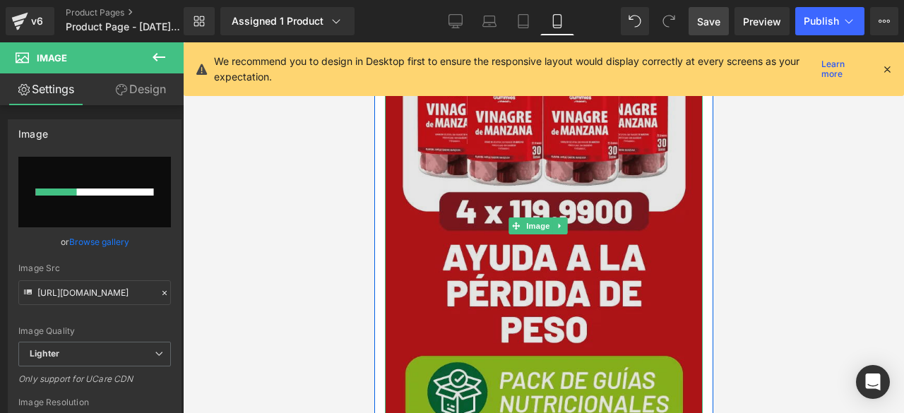
scroll to position [3197, 0]
type input "https://ucarecdn.com/7729a68a-2a9f-4bc0-9207-9ec30193b028/-/format/auto/-/previ…"
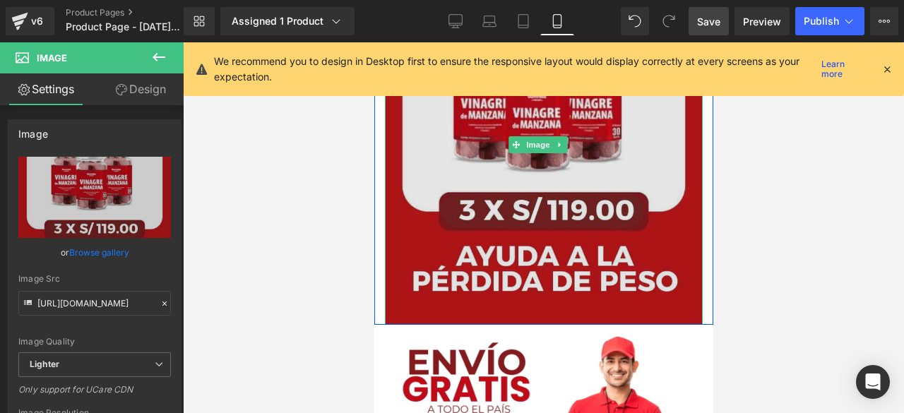
scroll to position [3235, 0]
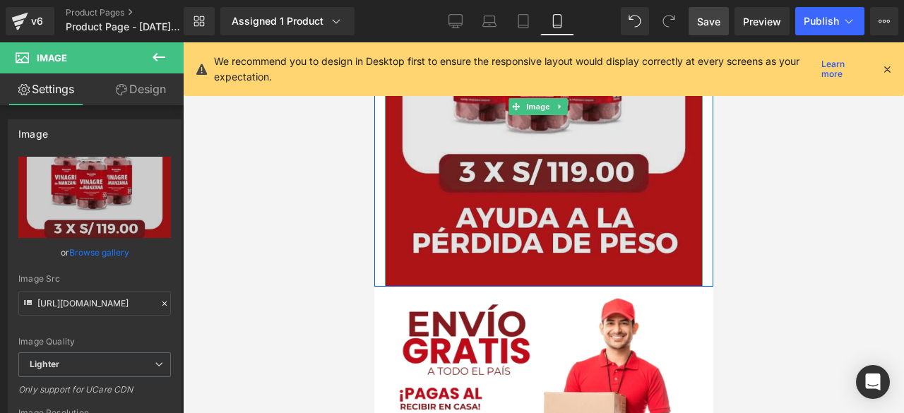
click at [453, 204] on img at bounding box center [543, 106] width 318 height 359
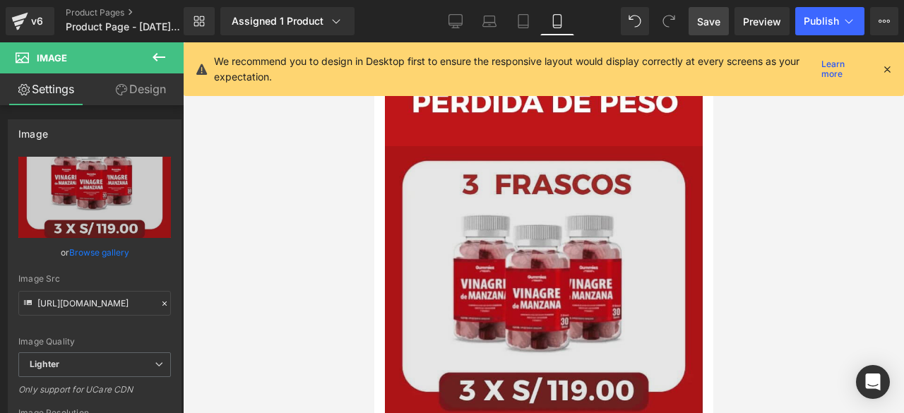
scroll to position [3384, 0]
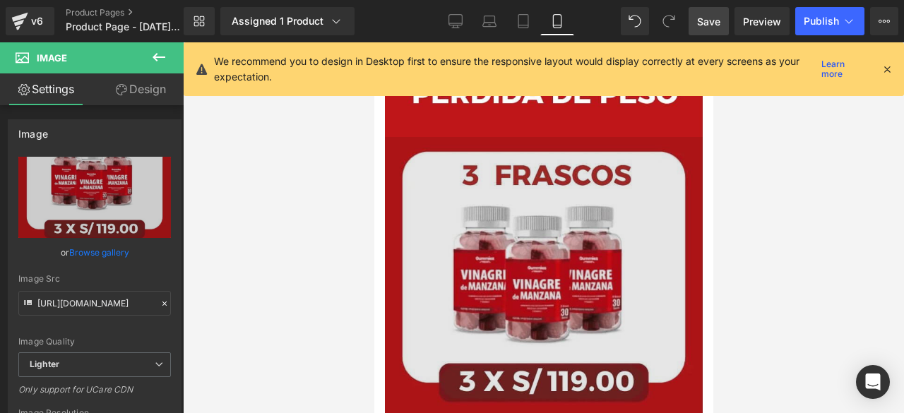
click at [536, 252] on img at bounding box center [543, 316] width 318 height 359
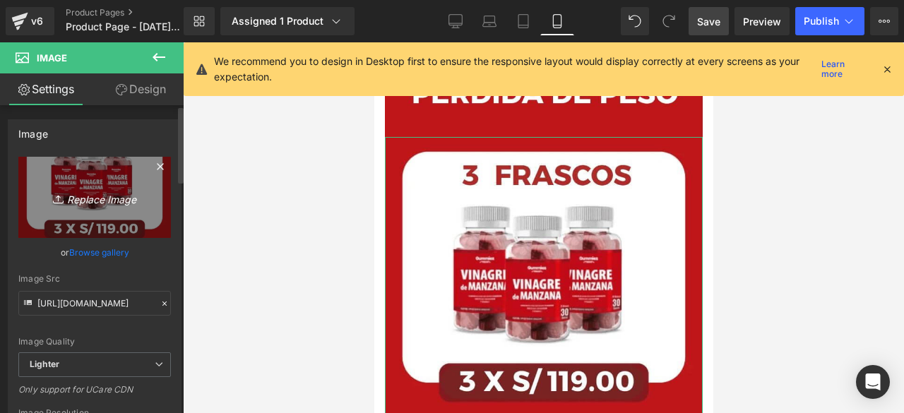
click at [92, 200] on icon "Replace Image" at bounding box center [94, 197] width 113 height 18
type input "C:\fakepath\10 2 n.jpg"
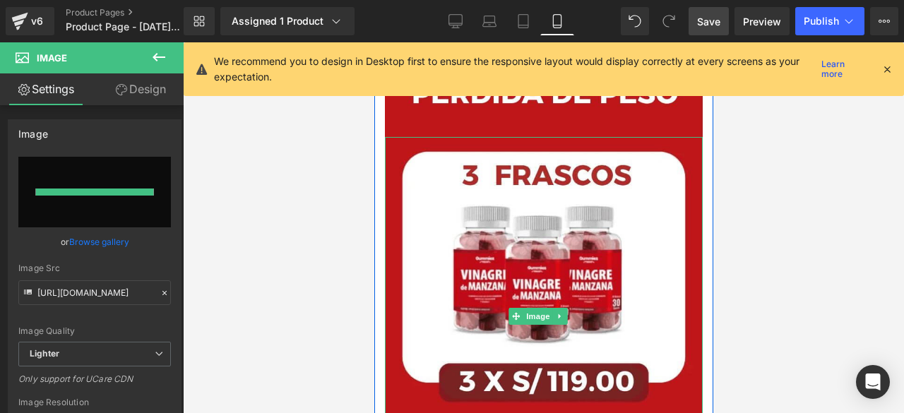
type input "https://ucarecdn.com/f8799c6b-f522-4d3b-a773-7e6a3b65d432/-/format/auto/-/previ…"
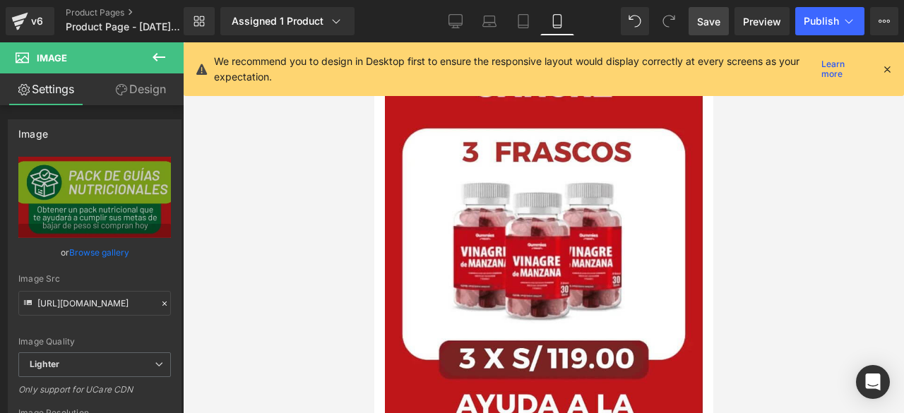
scroll to position [3027, 0]
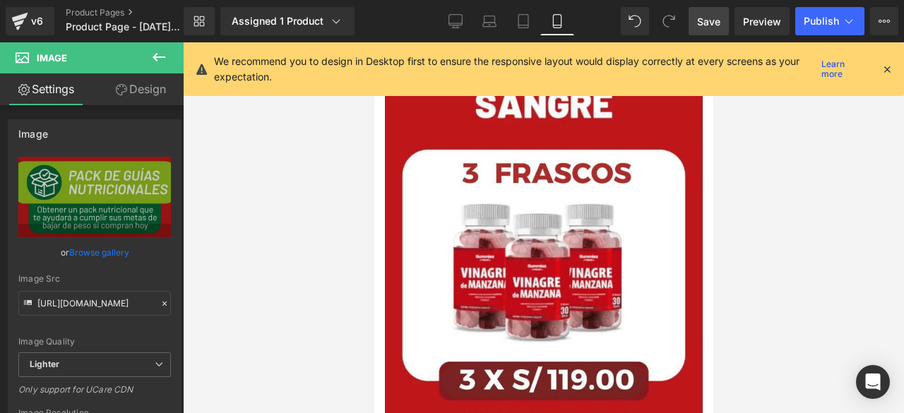
click at [714, 16] on span "Save" at bounding box center [708, 21] width 23 height 15
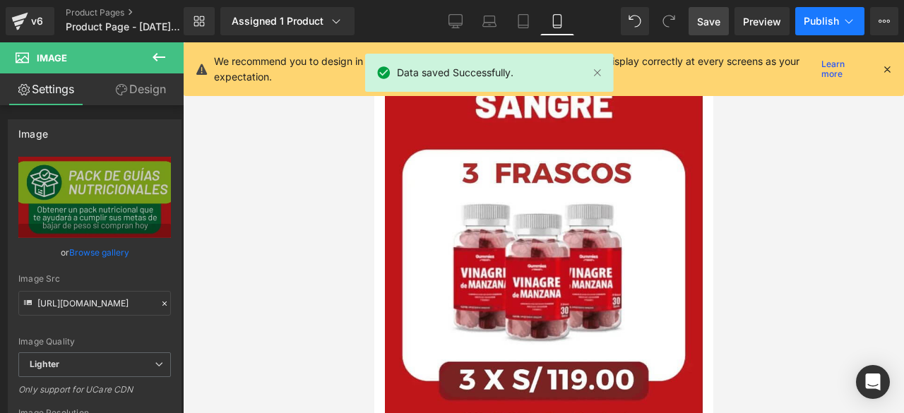
click at [842, 22] on icon at bounding box center [849, 21] width 14 height 14
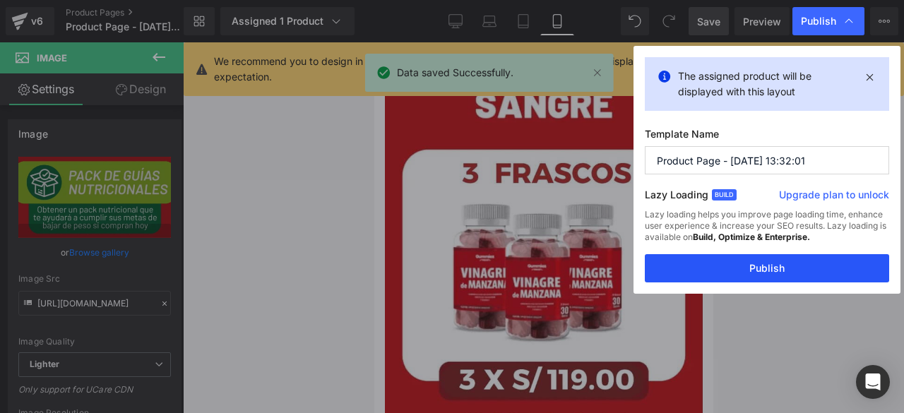
click at [765, 270] on button "Publish" at bounding box center [767, 268] width 244 height 28
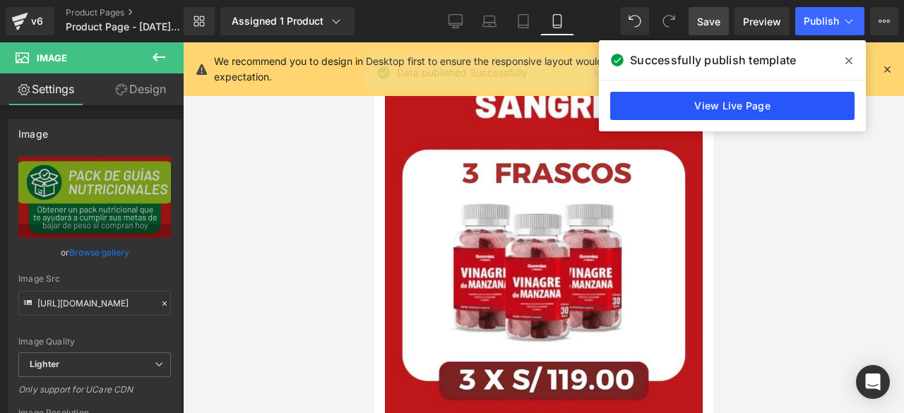
click at [781, 95] on link "View Live Page" at bounding box center [732, 106] width 244 height 28
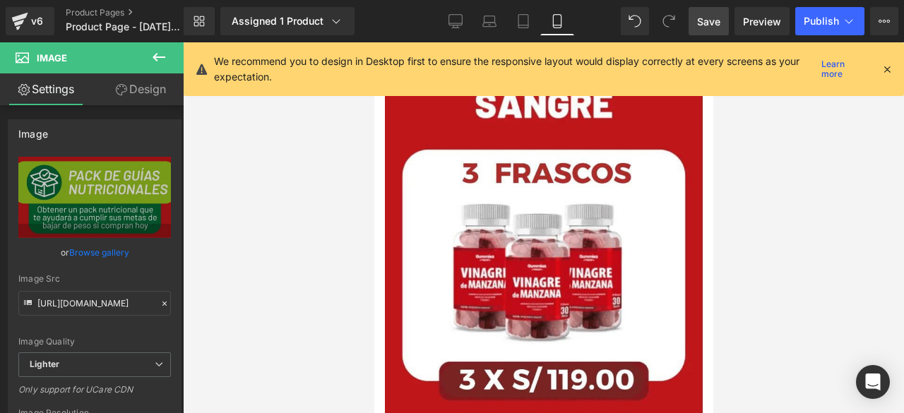
click at [740, 210] on div at bounding box center [543, 227] width 721 height 371
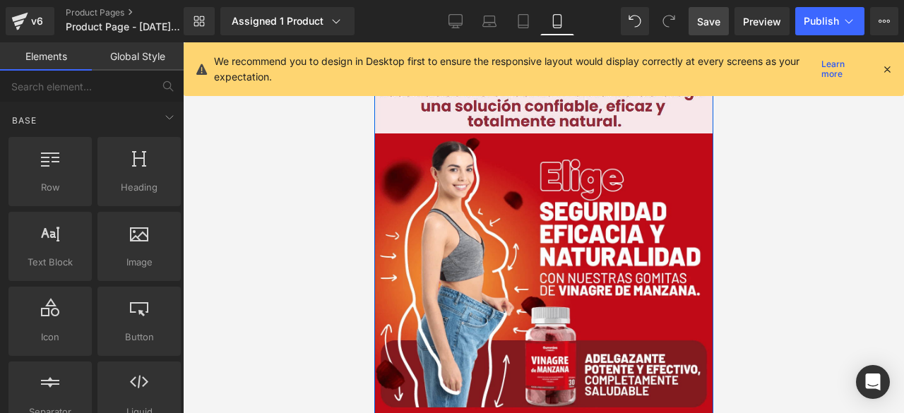
scroll to position [724, 0]
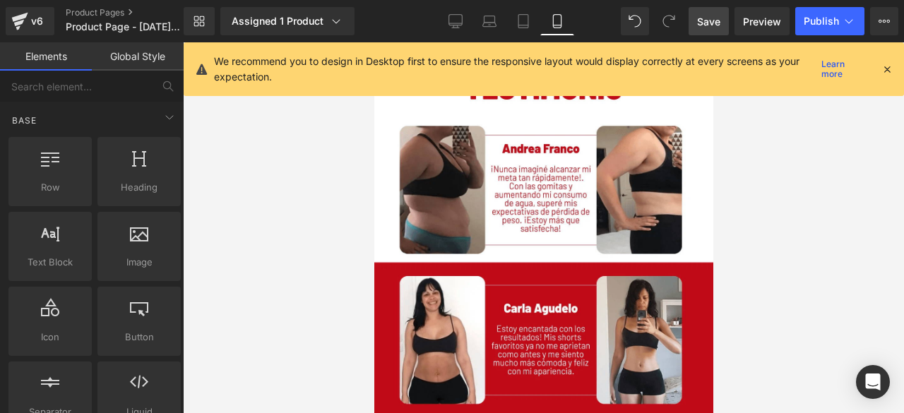
click at [714, 24] on span "Save" at bounding box center [708, 21] width 23 height 15
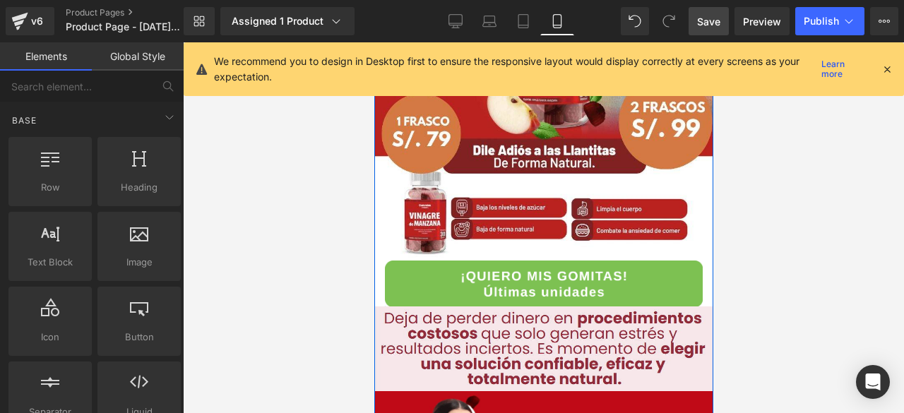
scroll to position [0, 0]
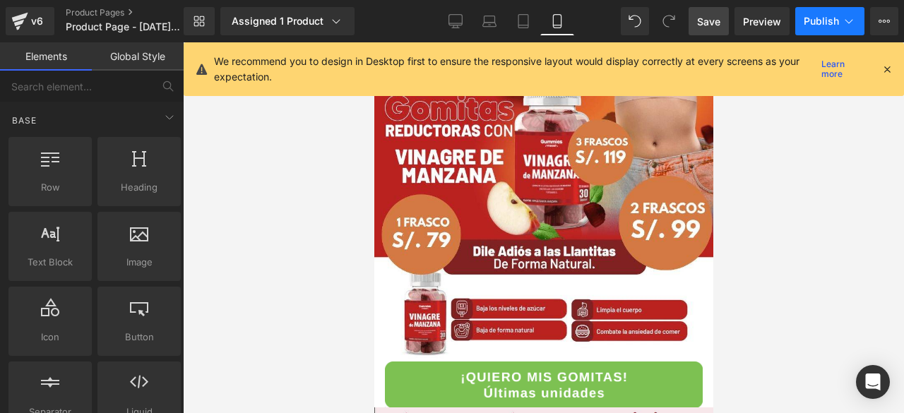
click at [805, 12] on button "Publish" at bounding box center [829, 21] width 69 height 28
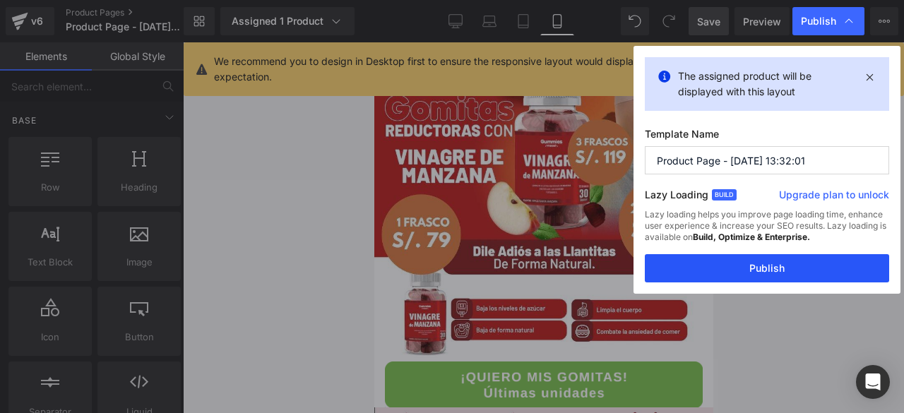
click at [762, 256] on button "Publish" at bounding box center [767, 268] width 244 height 28
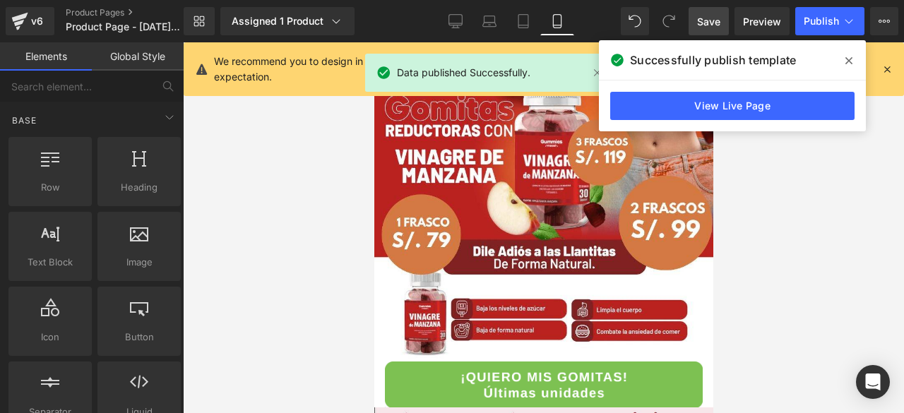
click at [713, 19] on span "Save" at bounding box center [708, 21] width 23 height 15
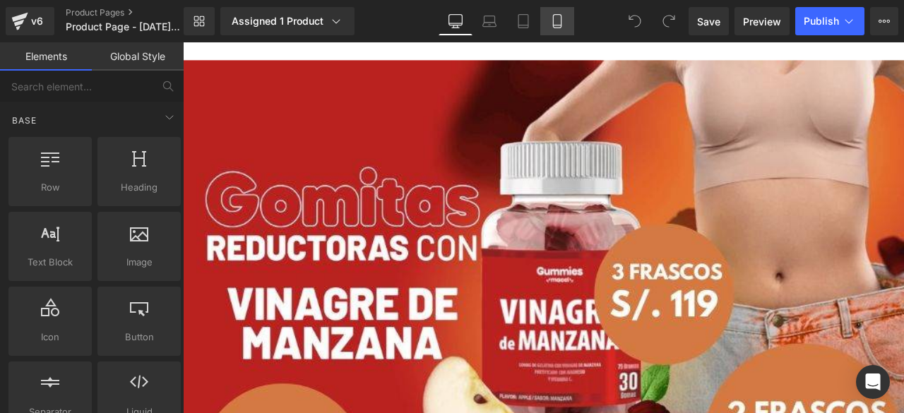
click at [559, 31] on link "Mobile" at bounding box center [557, 21] width 34 height 28
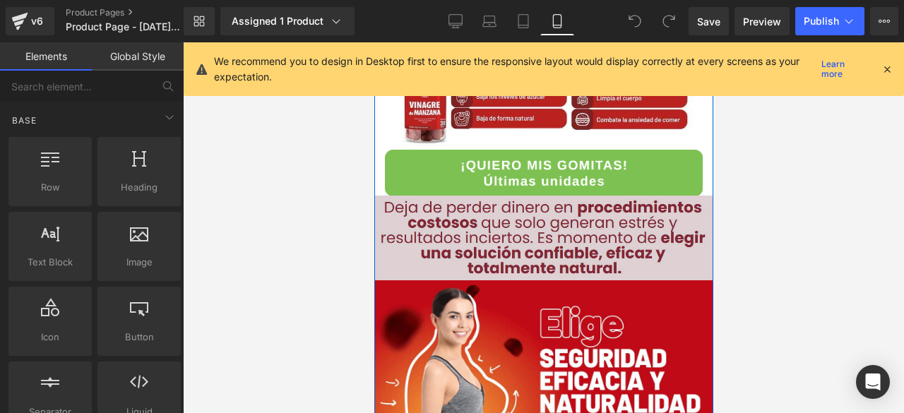
scroll to position [141, 0]
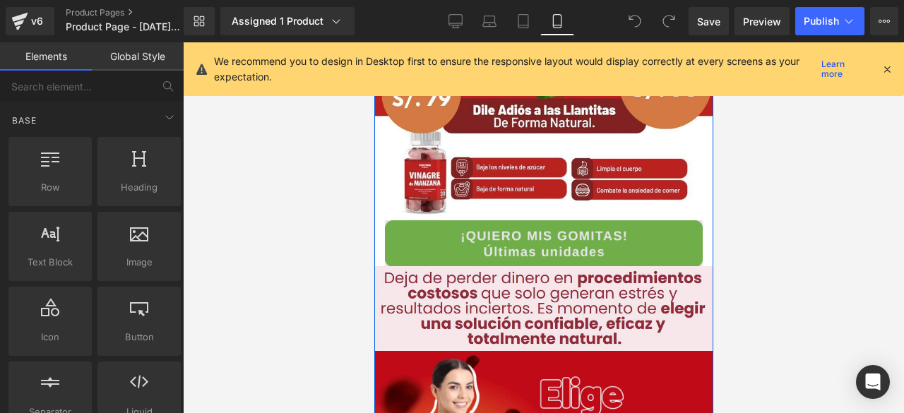
click at [541, 231] on img at bounding box center [543, 243] width 318 height 46
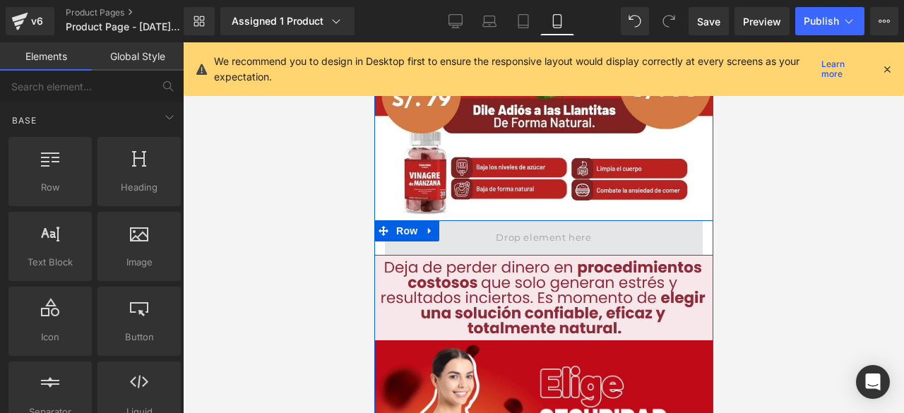
click at [442, 234] on span at bounding box center [543, 237] width 318 height 35
click at [541, 239] on span at bounding box center [542, 237] width 105 height 23
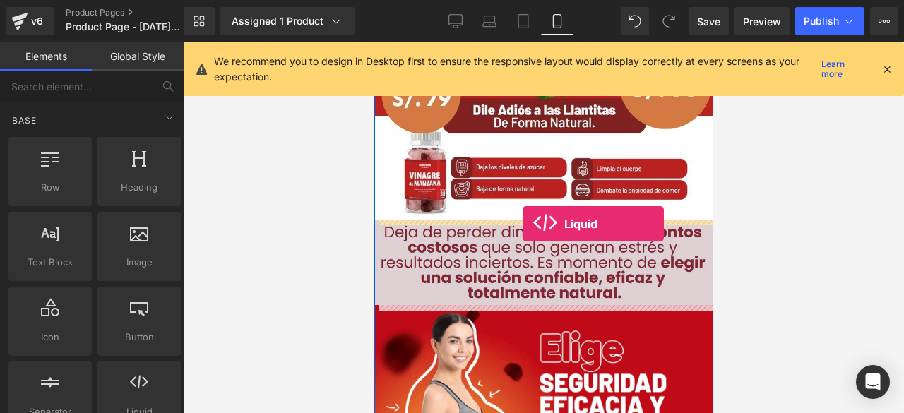
drag, startPoint x: 509, startPoint y: 427, endPoint x: 522, endPoint y: 224, distance: 203.7
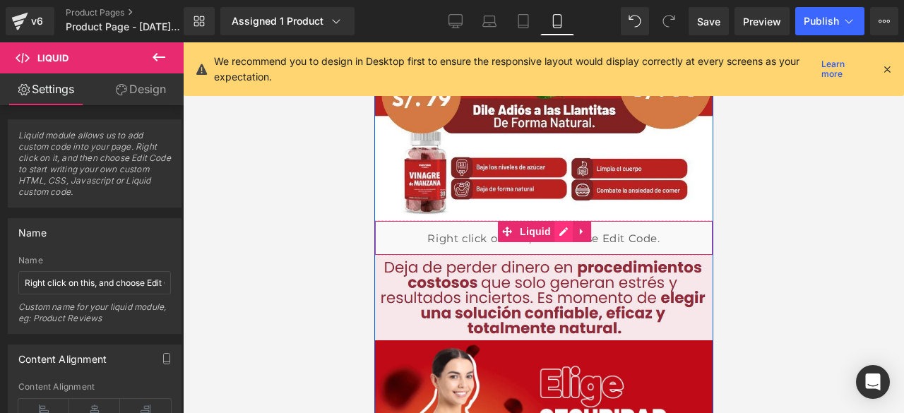
click at [555, 227] on div "Liquid" at bounding box center [542, 237] width 339 height 35
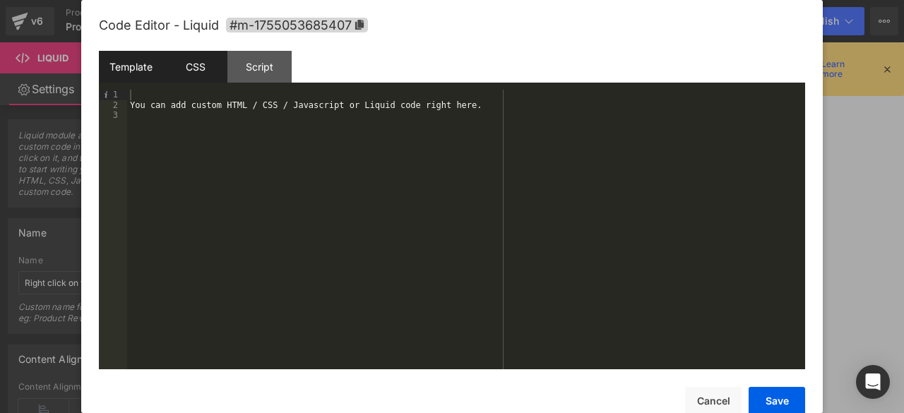
click at [211, 60] on div "CSS" at bounding box center [195, 67] width 64 height 32
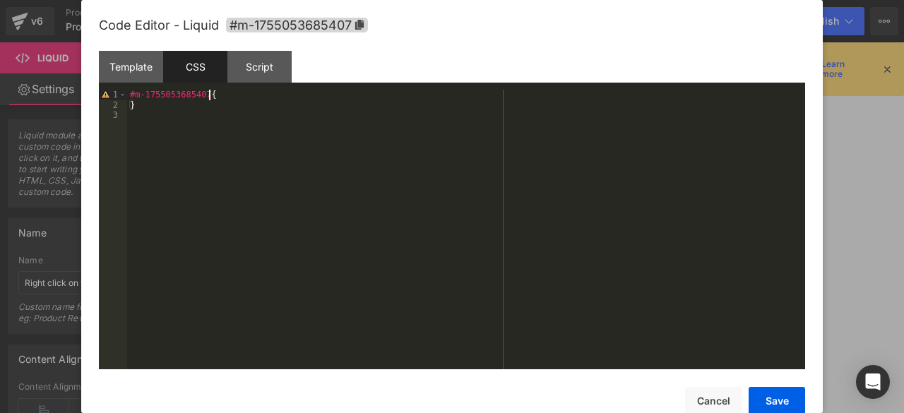
click at [220, 92] on div "#m-1755053685407 { }" at bounding box center [466, 240] width 678 height 300
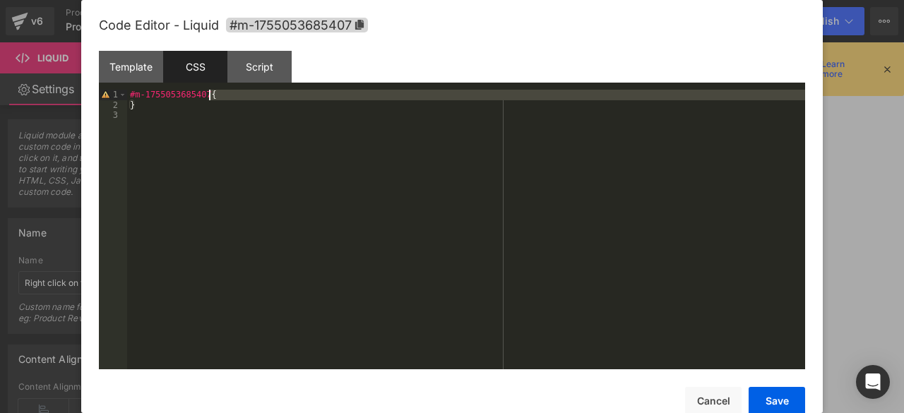
click at [220, 92] on div "#m-1755053685407 { }" at bounding box center [466, 240] width 678 height 300
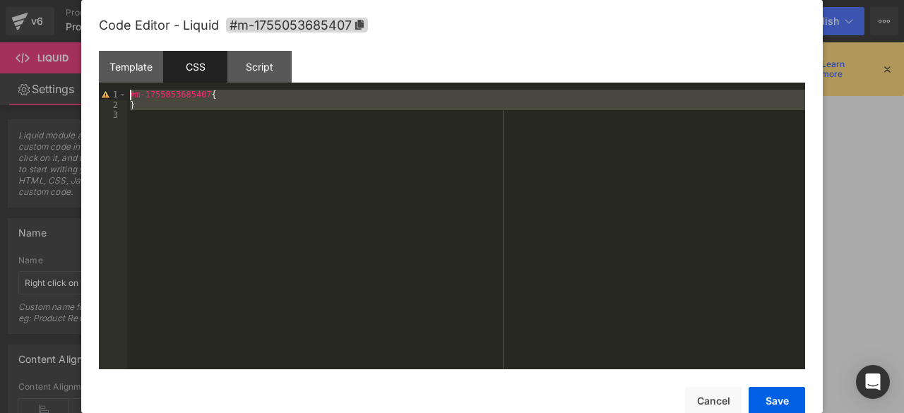
click at [220, 92] on div "#m-1755053685407 { }" at bounding box center [466, 240] width 678 height 300
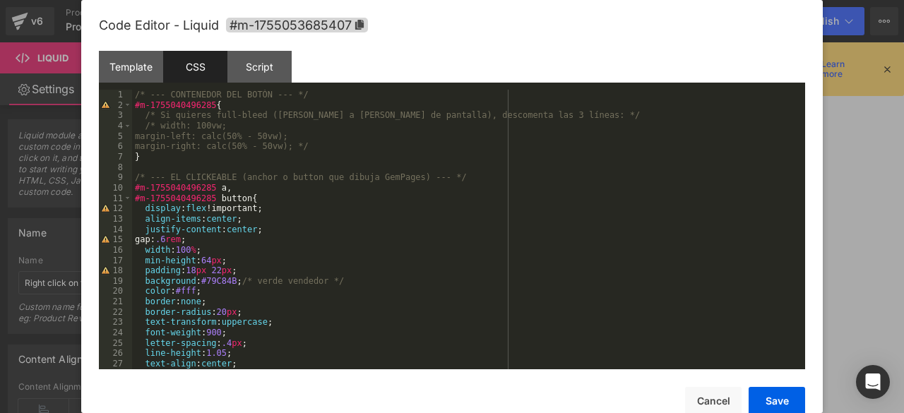
scroll to position [0, 0]
click at [137, 76] on div "Template" at bounding box center [131, 67] width 64 height 32
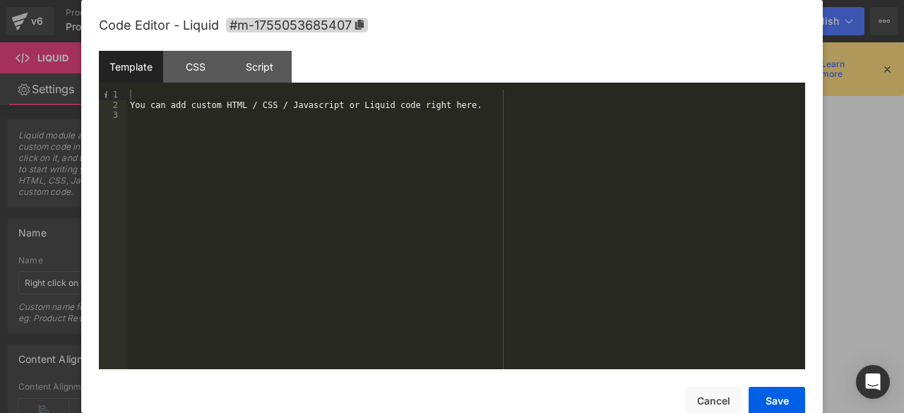
click at [263, 111] on div "You can add custom HTML / CSS / Javascript or Liquid code right here." at bounding box center [466, 240] width 678 height 300
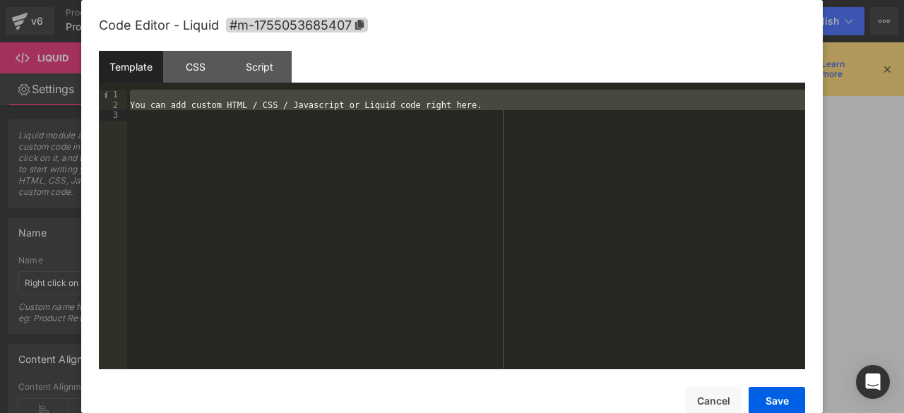
paste textarea
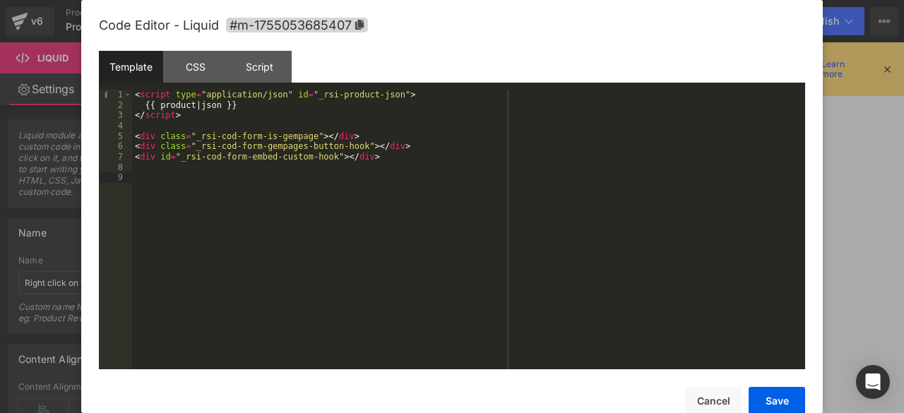
paste textarea
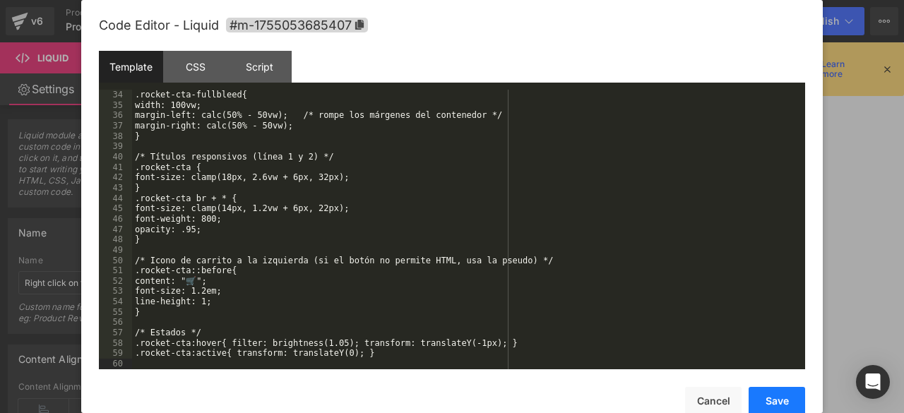
click at [785, 402] on button "Save" at bounding box center [776, 401] width 56 height 28
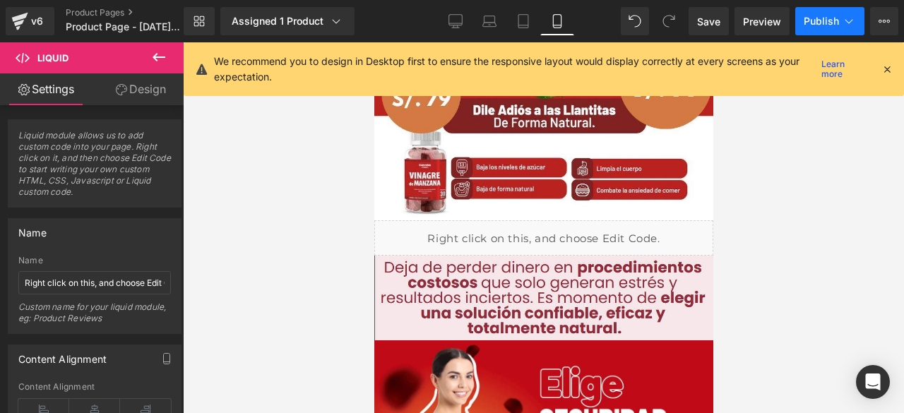
click at [809, 25] on span "Publish" at bounding box center [820, 21] width 35 height 11
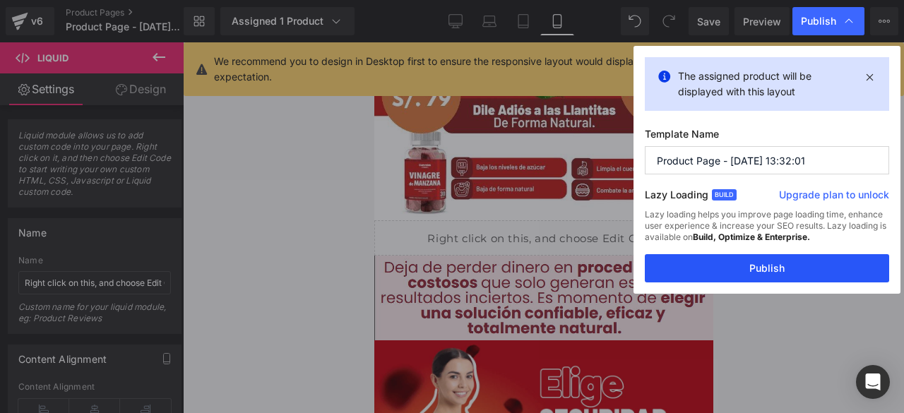
click at [752, 265] on button "Publish" at bounding box center [767, 268] width 244 height 28
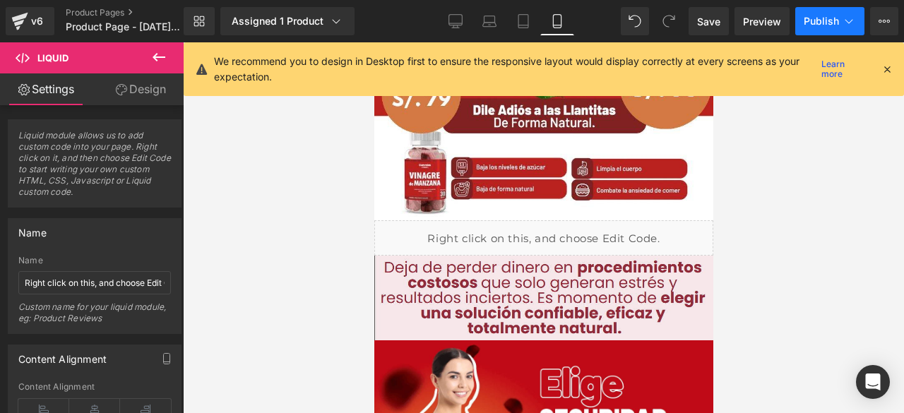
click at [824, 22] on span "Publish" at bounding box center [820, 21] width 35 height 11
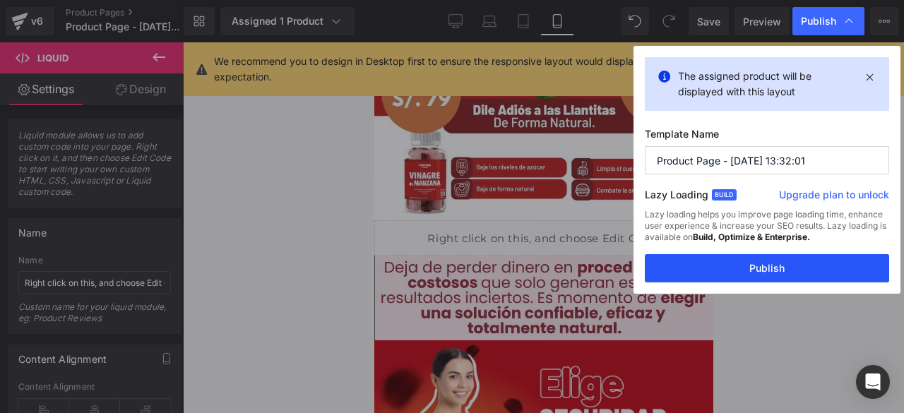
click at [711, 276] on button "Publish" at bounding box center [767, 268] width 244 height 28
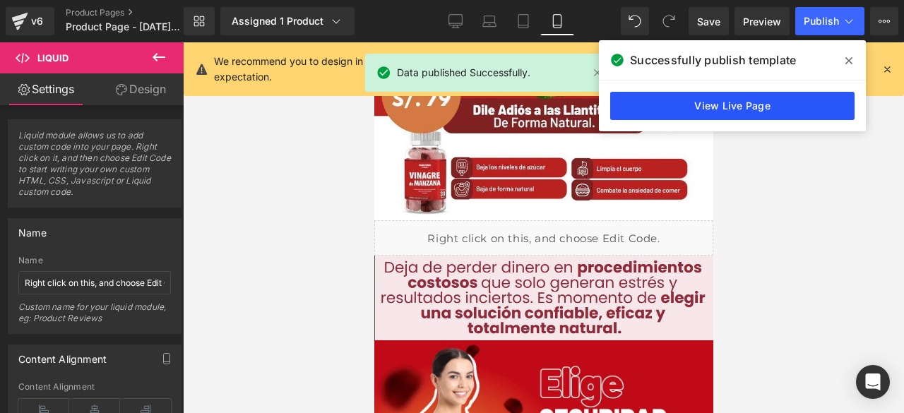
click at [730, 102] on link "View Live Page" at bounding box center [732, 106] width 244 height 28
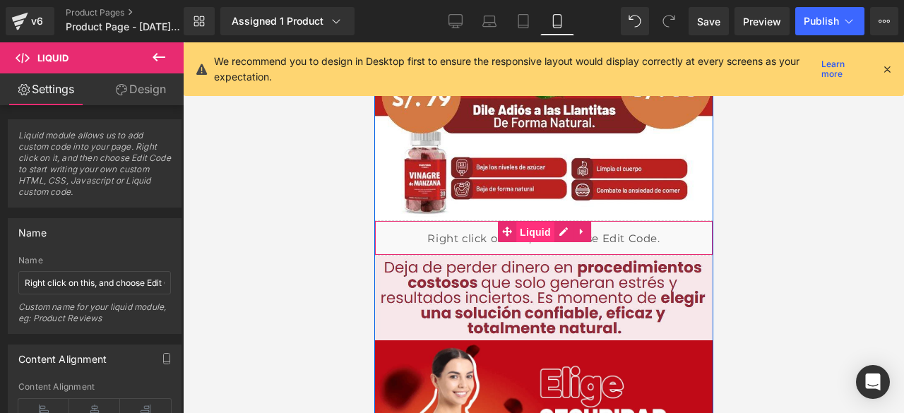
click at [539, 232] on span "Liquid" at bounding box center [534, 232] width 38 height 21
click at [545, 232] on span "Liquid" at bounding box center [534, 231] width 38 height 21
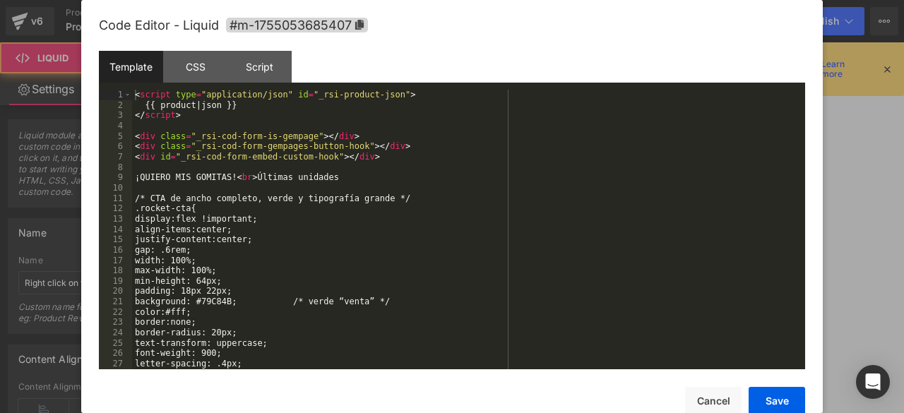
click at [551, 232] on div "Liquid" at bounding box center [542, 237] width 339 height 35
click at [213, 174] on div "< script type = "application/json" id = "_rsi-product-json" > {{ product | json…" at bounding box center [465, 240] width 667 height 300
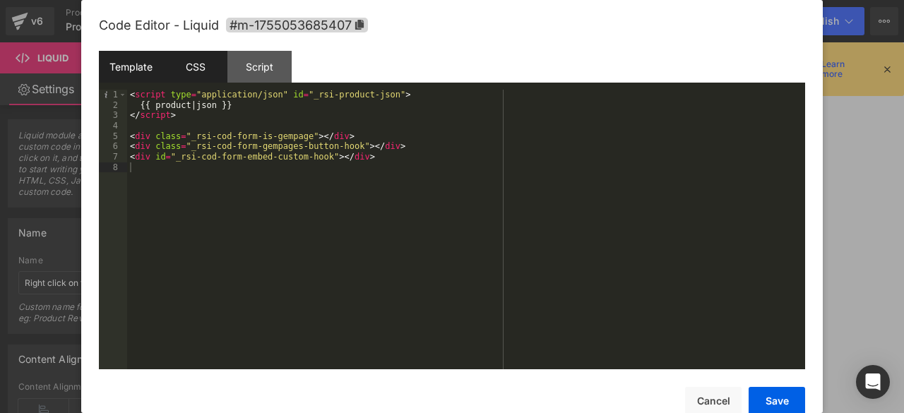
click at [197, 73] on div "CSS" at bounding box center [195, 67] width 64 height 32
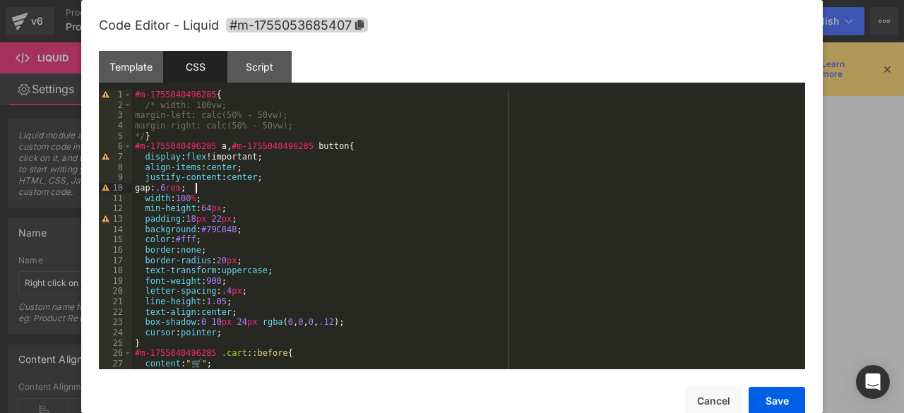
click at [243, 187] on div "#m-1755040496285 { /* width: 100vw; margin-left: calc(50% - 50vw); margin-right…" at bounding box center [465, 240] width 667 height 300
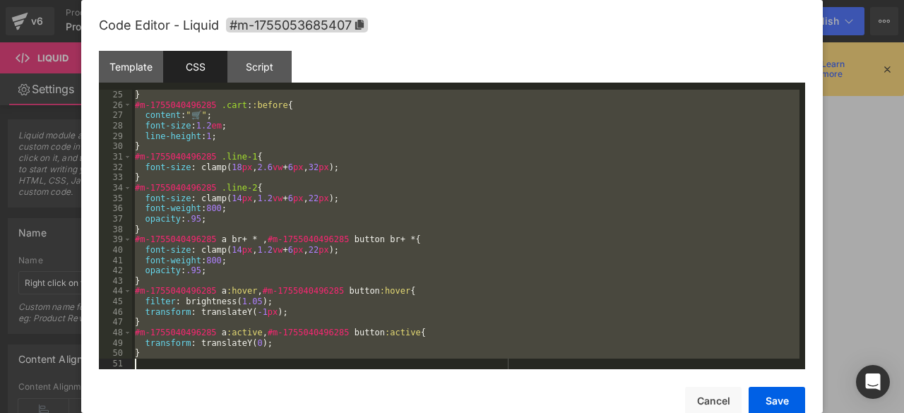
scroll to position [249, 0]
click at [243, 187] on div "} #m-1755040496285 .cart : :before { content : " 🛒 " ; font-size : 1.2 em ; lin…" at bounding box center [465, 230] width 667 height 280
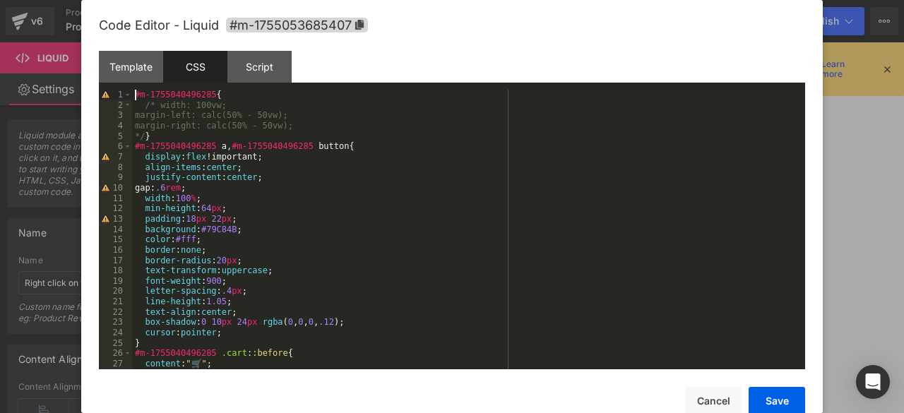
scroll to position [0, 0]
click at [241, 100] on div "#m-1755040496285 { /* width: 100vw; margin-left: calc(50% - 50vw); margin-right…" at bounding box center [465, 240] width 667 height 300
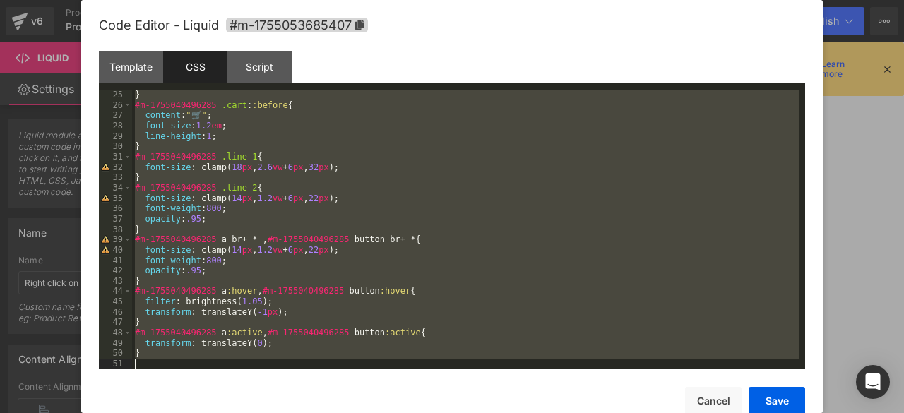
scroll to position [249, 0]
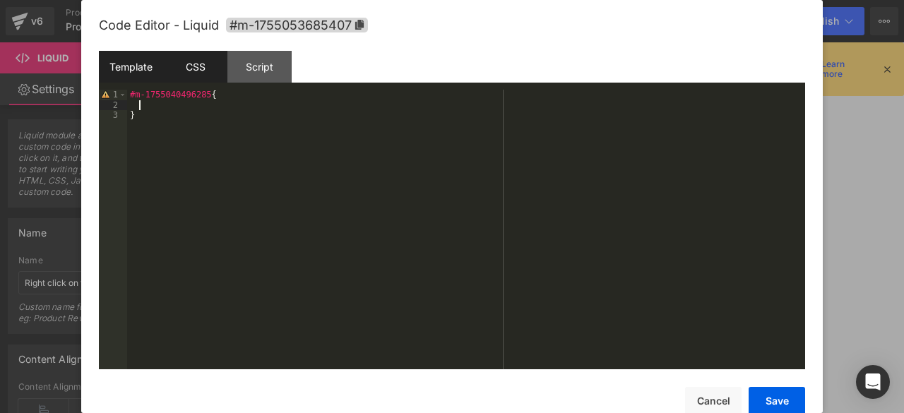
click at [139, 61] on div "Template" at bounding box center [131, 67] width 64 height 32
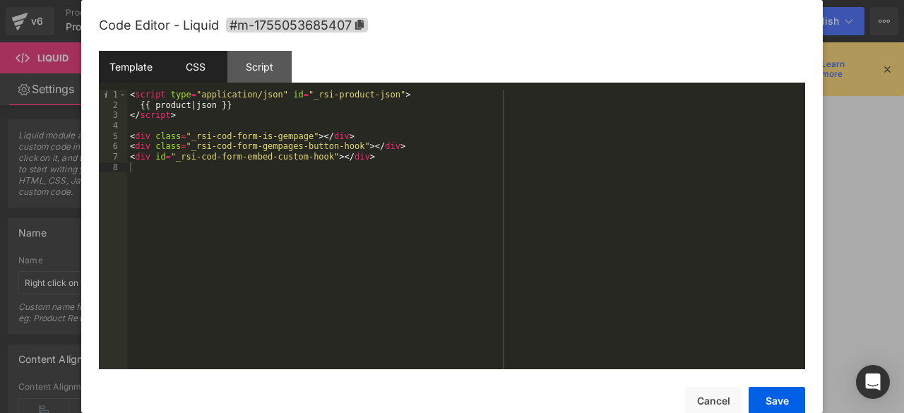
click at [186, 65] on div "CSS" at bounding box center [195, 67] width 64 height 32
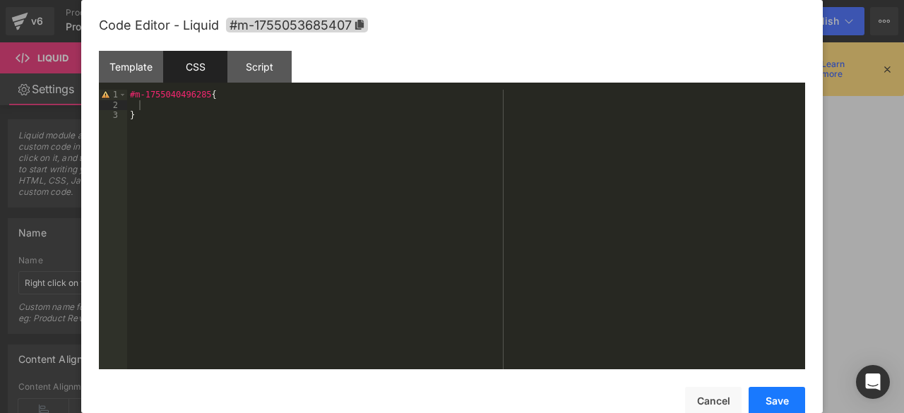
click at [775, 405] on button "Save" at bounding box center [776, 401] width 56 height 28
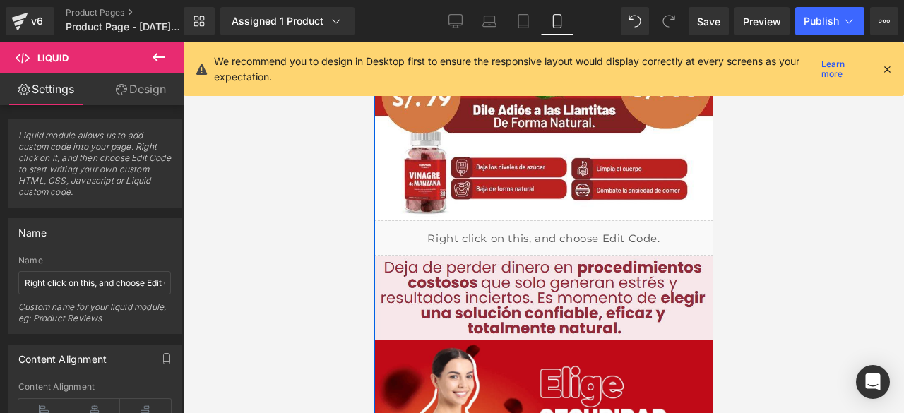
click at [561, 225] on link at bounding box center [558, 231] width 15 height 17
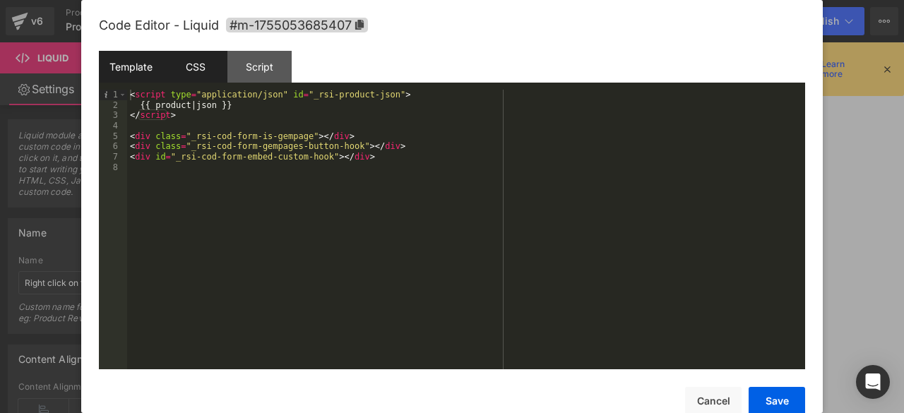
click at [192, 56] on div "CSS" at bounding box center [195, 67] width 64 height 32
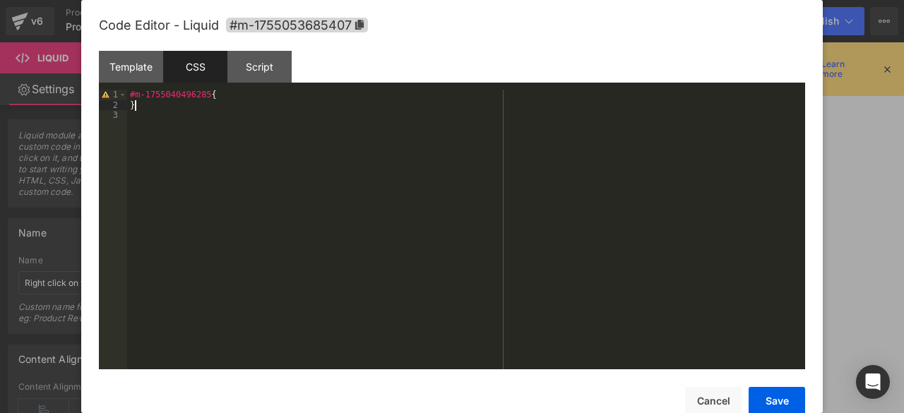
click at [227, 101] on div "#m-1755040496285 { }" at bounding box center [466, 240] width 678 height 300
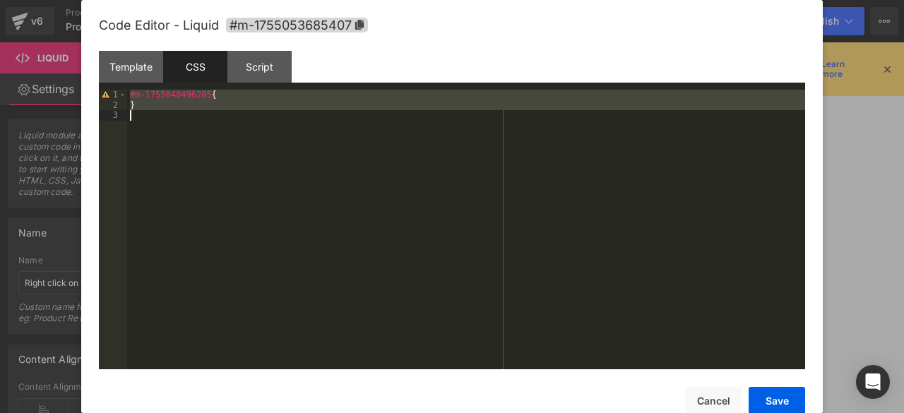
click at [227, 101] on div "#m-1755040496285 { }" at bounding box center [466, 240] width 678 height 300
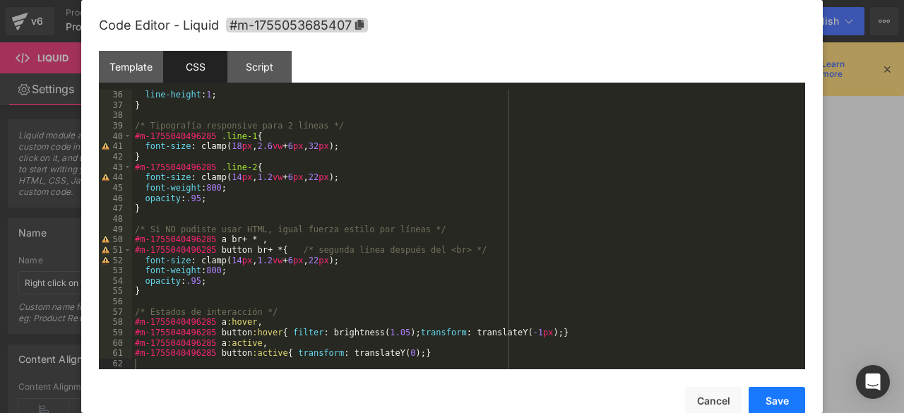
click at [782, 406] on button "Save" at bounding box center [776, 401] width 56 height 28
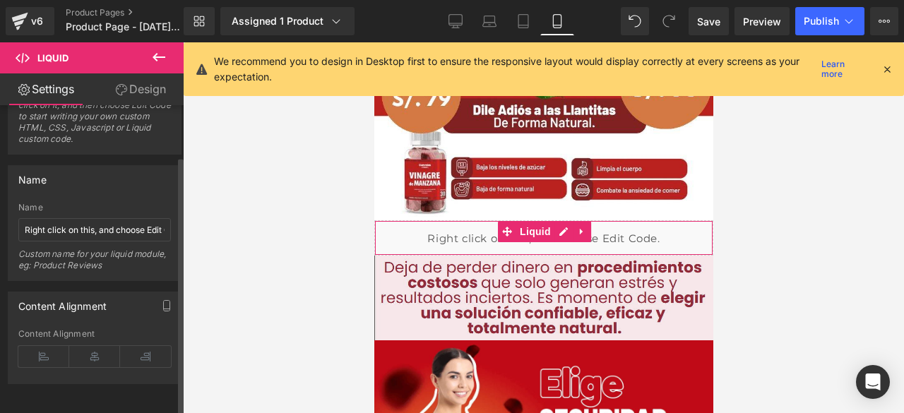
scroll to position [0, 0]
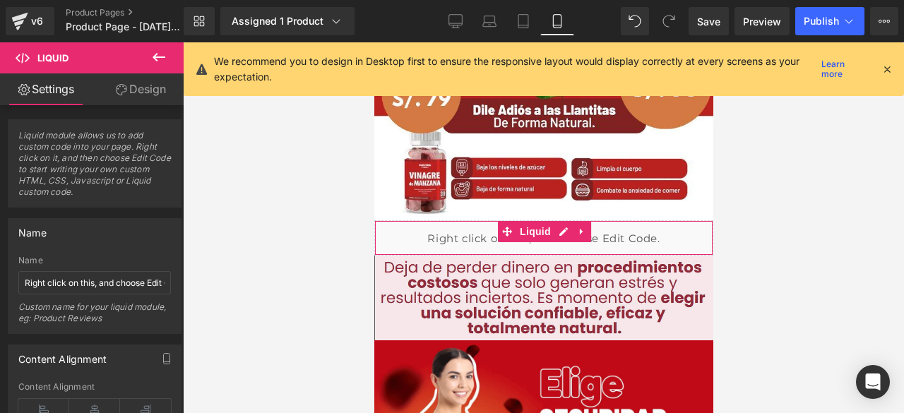
click at [131, 95] on link "Design" at bounding box center [141, 89] width 92 height 32
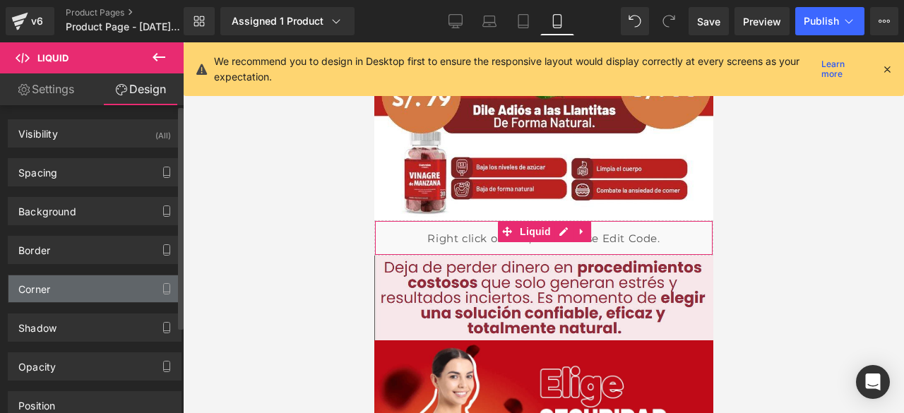
click at [76, 283] on div "Corner" at bounding box center [94, 288] width 172 height 27
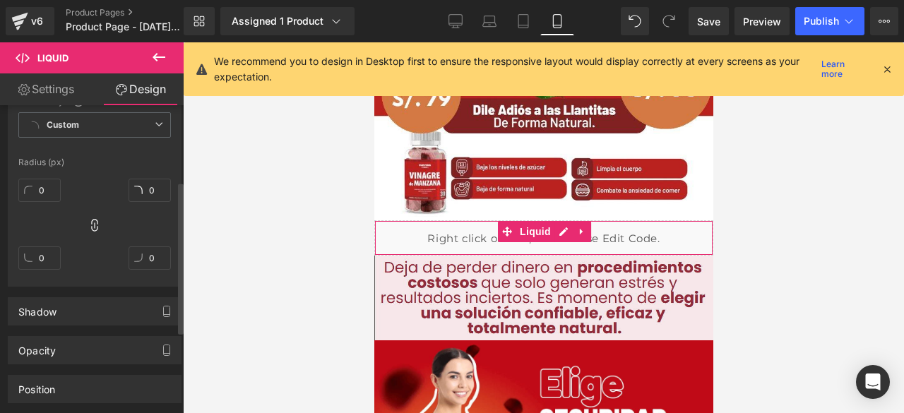
scroll to position [319, 0]
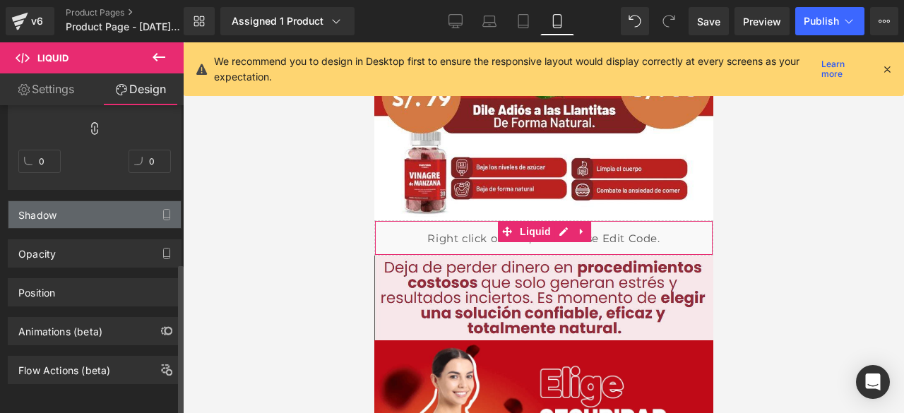
click at [56, 203] on div "Shadow" at bounding box center [37, 211] width 38 height 20
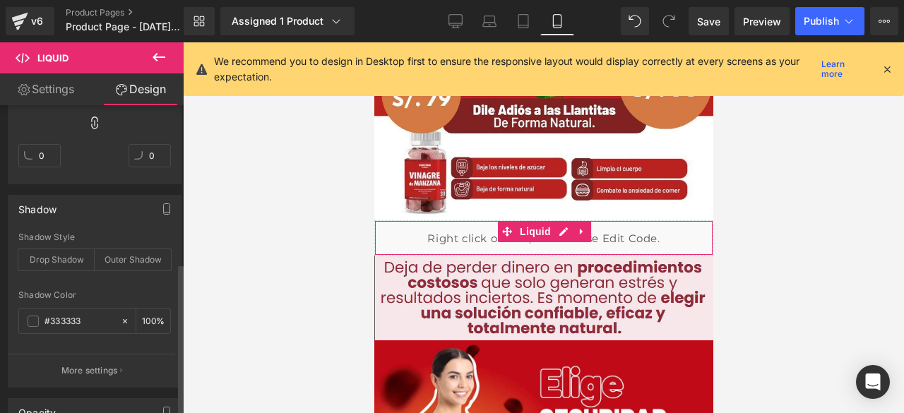
scroll to position [483, 0]
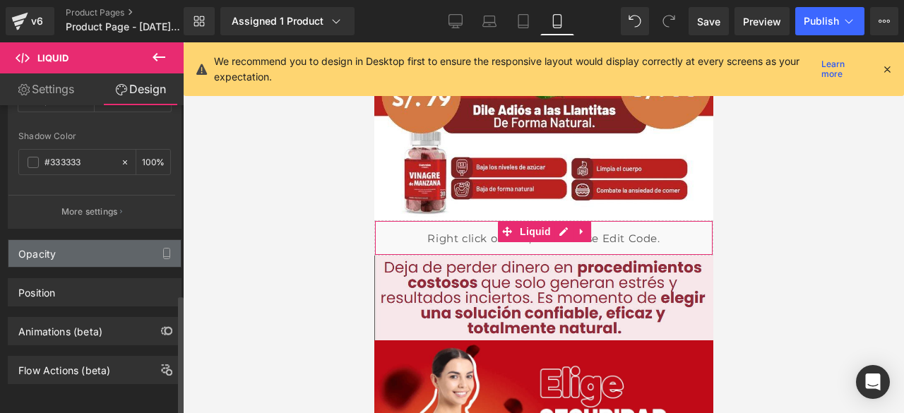
click at [73, 240] on div "Opacity" at bounding box center [94, 253] width 172 height 27
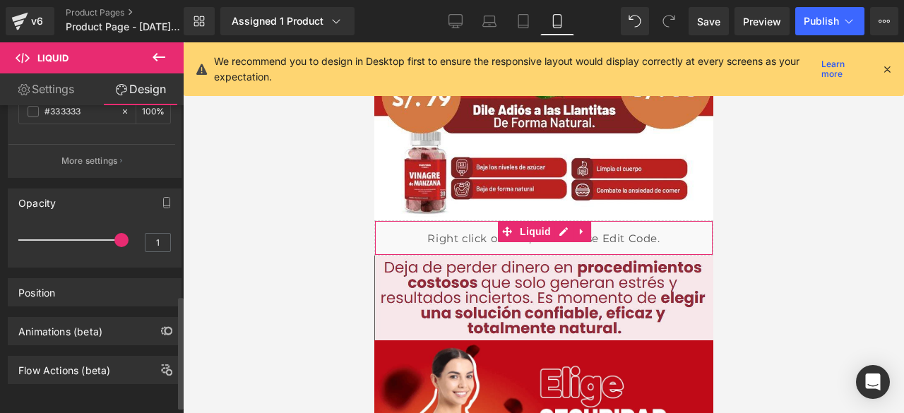
scroll to position [0, 0]
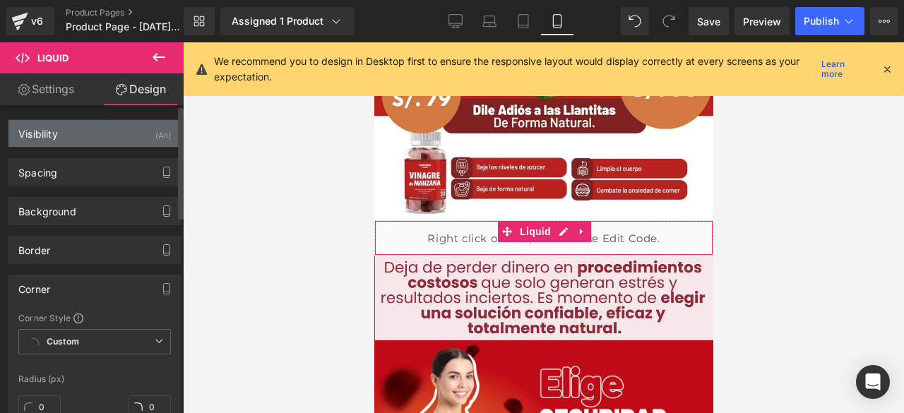
click at [100, 127] on div "Visibility (All)" at bounding box center [94, 133] width 172 height 27
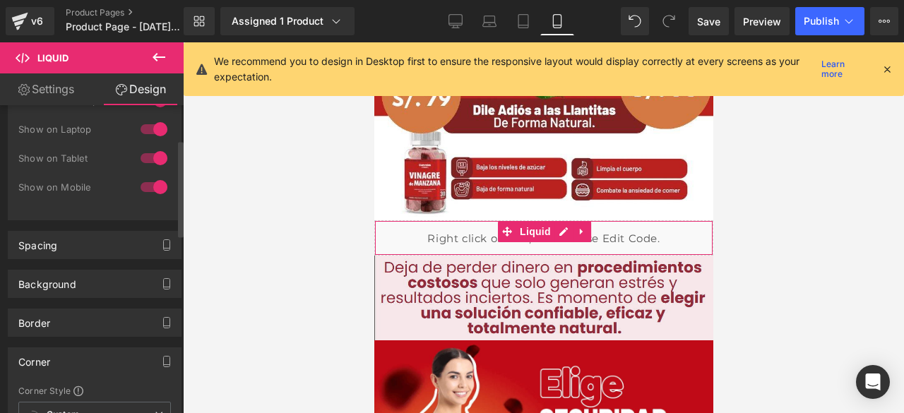
scroll to position [141, 0]
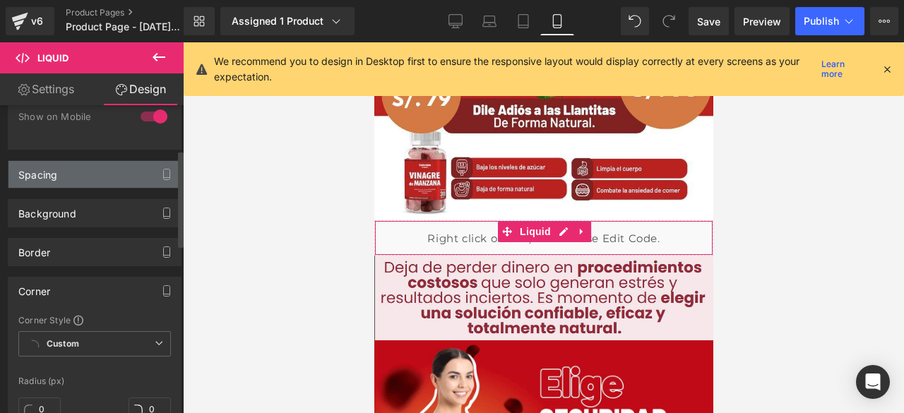
click at [109, 172] on div "Spacing" at bounding box center [94, 174] width 172 height 27
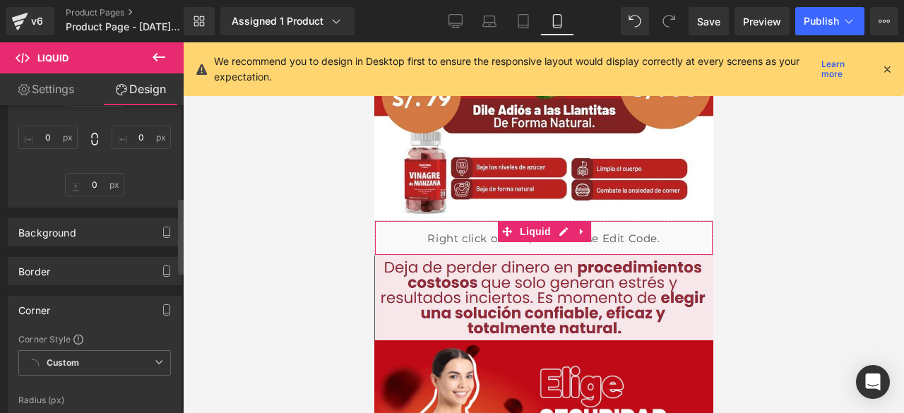
scroll to position [424, 0]
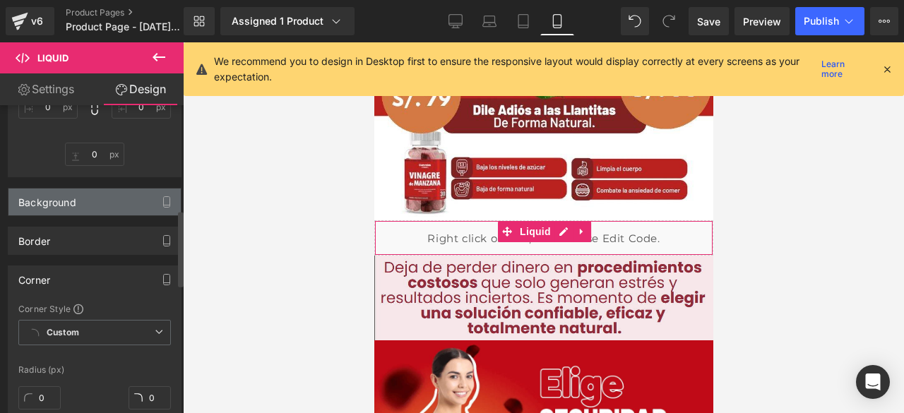
click at [116, 191] on div "Background" at bounding box center [94, 201] width 172 height 27
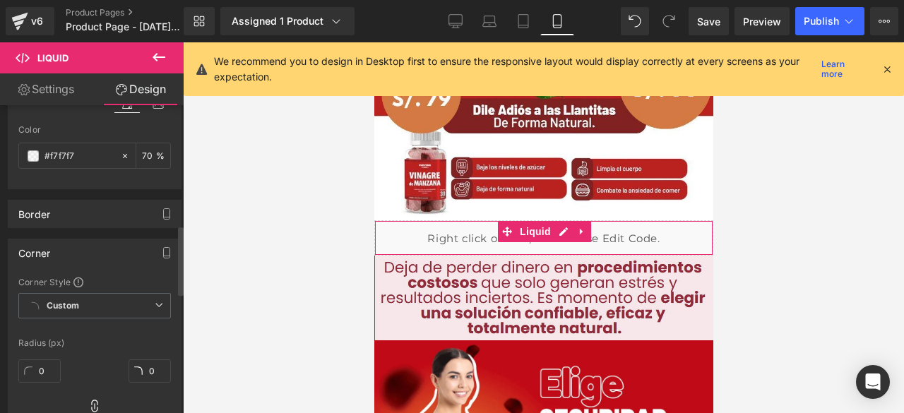
scroll to position [565, 0]
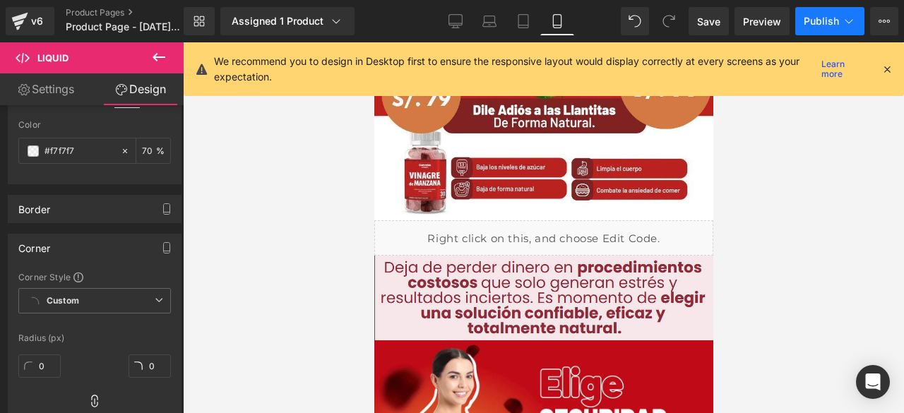
click at [803, 23] on button "Publish" at bounding box center [829, 21] width 69 height 28
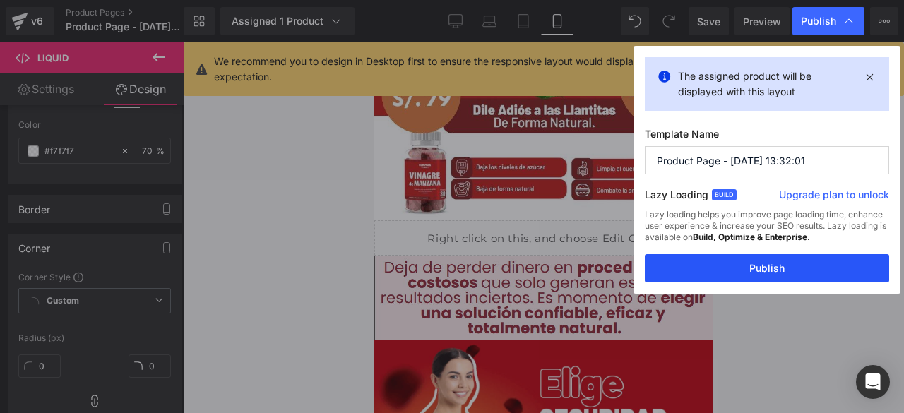
click at [788, 275] on button "Publish" at bounding box center [767, 268] width 244 height 28
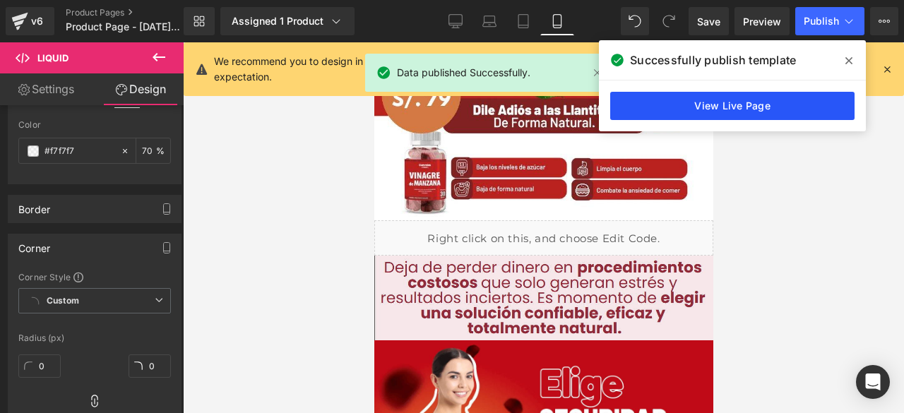
click at [712, 116] on link "View Live Page" at bounding box center [732, 106] width 244 height 28
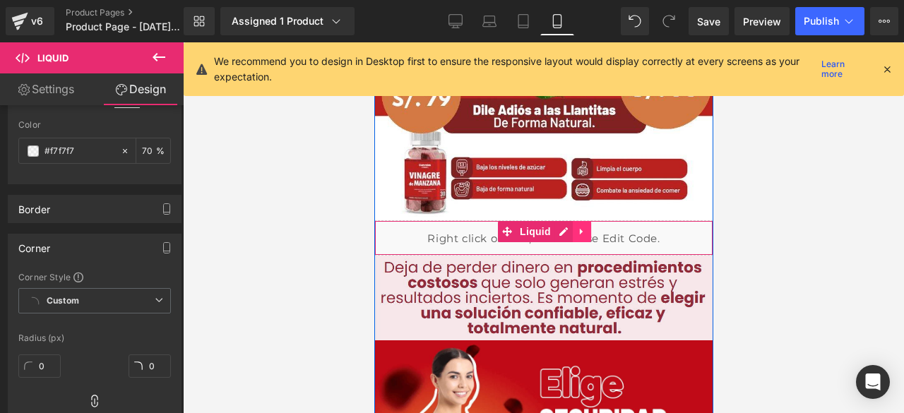
click at [579, 232] on icon at bounding box center [580, 231] width 3 height 6
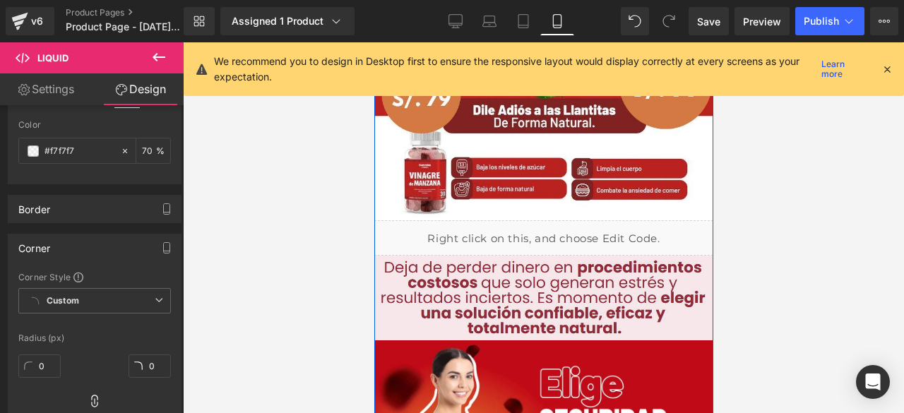
click at [533, 232] on div "Liquid" at bounding box center [542, 237] width 339 height 35
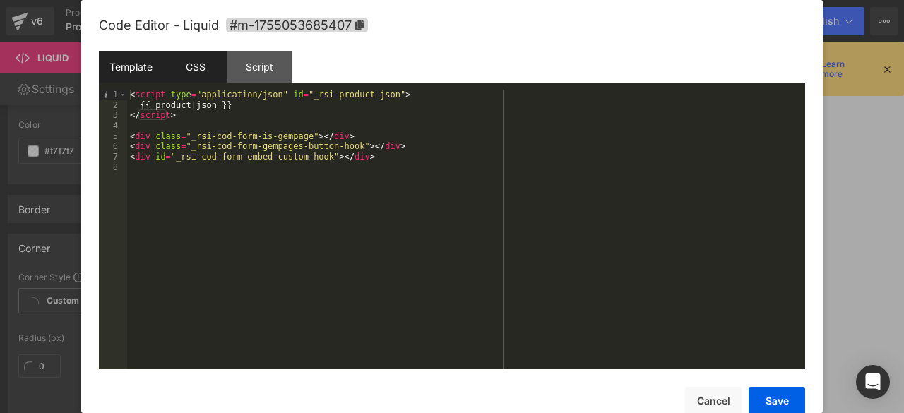
click at [198, 68] on div "CSS" at bounding box center [195, 67] width 64 height 32
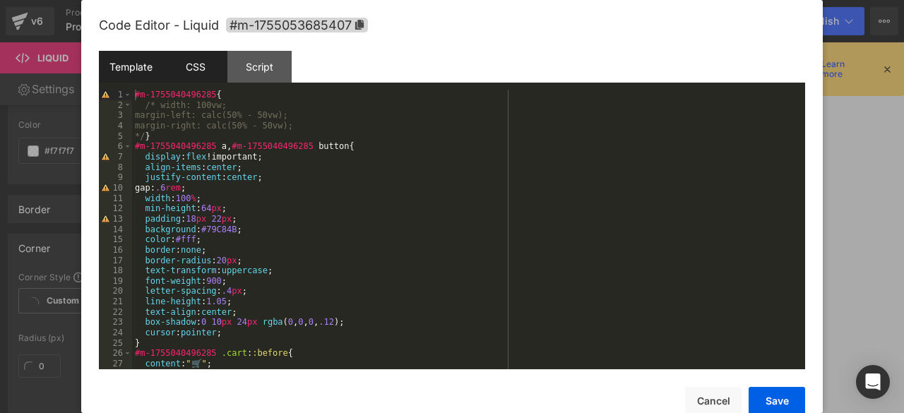
click at [128, 67] on div "Template" at bounding box center [131, 67] width 64 height 32
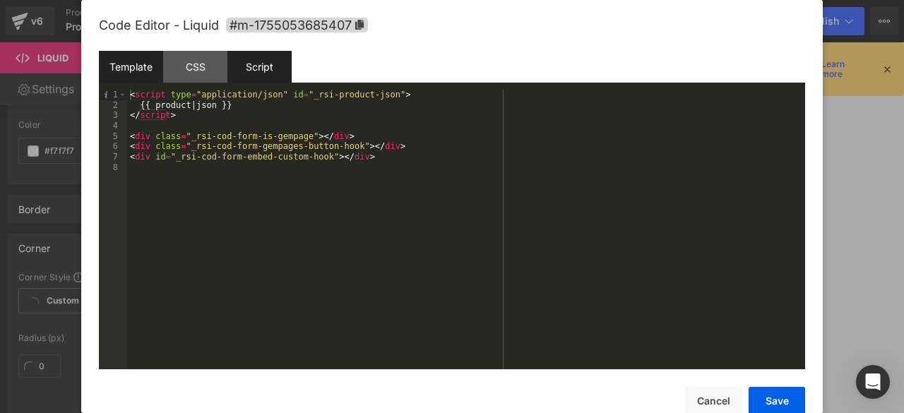
click at [240, 61] on div "Script" at bounding box center [259, 67] width 64 height 32
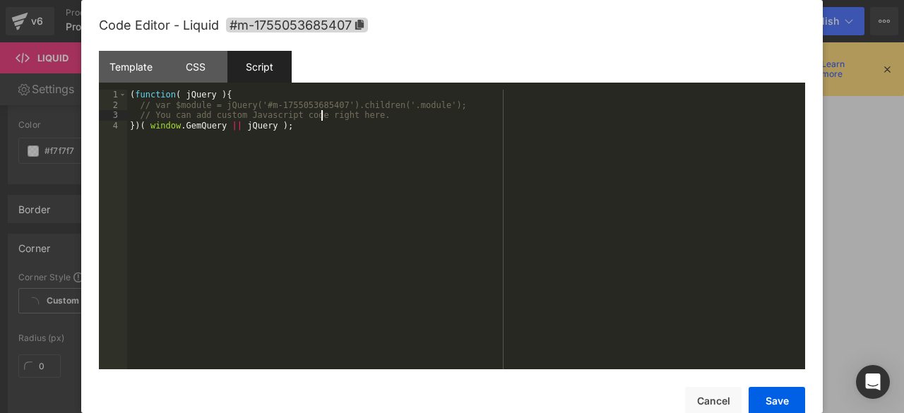
click at [319, 114] on div "( function ( jQuery ) { // var $module = jQuery('#m-1755053685407').children('.…" at bounding box center [466, 240] width 678 height 300
click at [160, 70] on div "Template" at bounding box center [131, 67] width 64 height 32
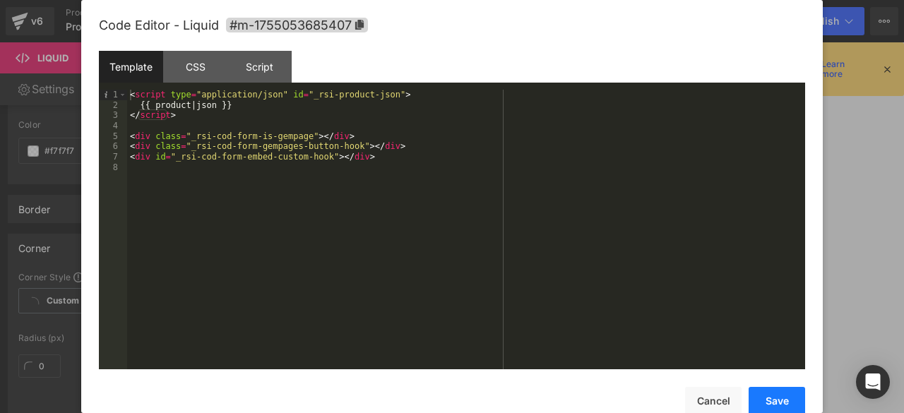
click at [767, 397] on button "Save" at bounding box center [776, 401] width 56 height 28
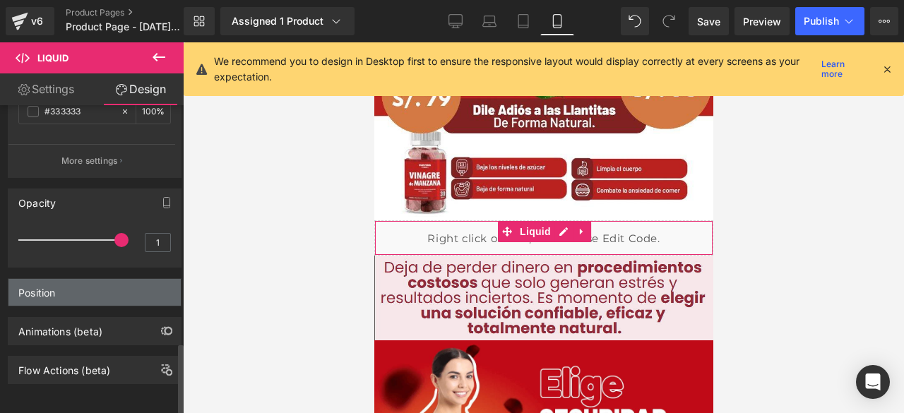
scroll to position [986, 0]
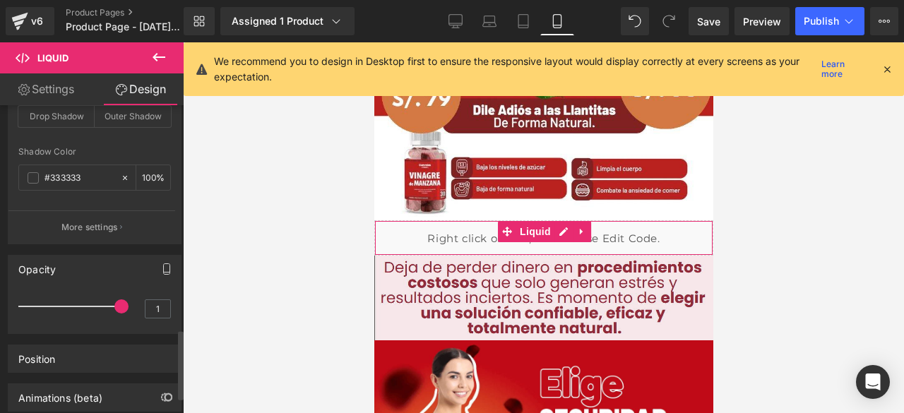
click at [155, 263] on button "button" at bounding box center [166, 269] width 23 height 27
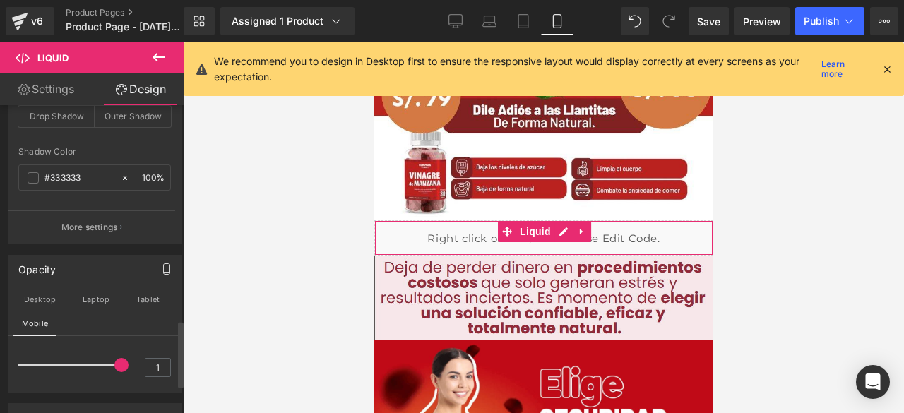
click at [155, 263] on button "button" at bounding box center [166, 269] width 23 height 27
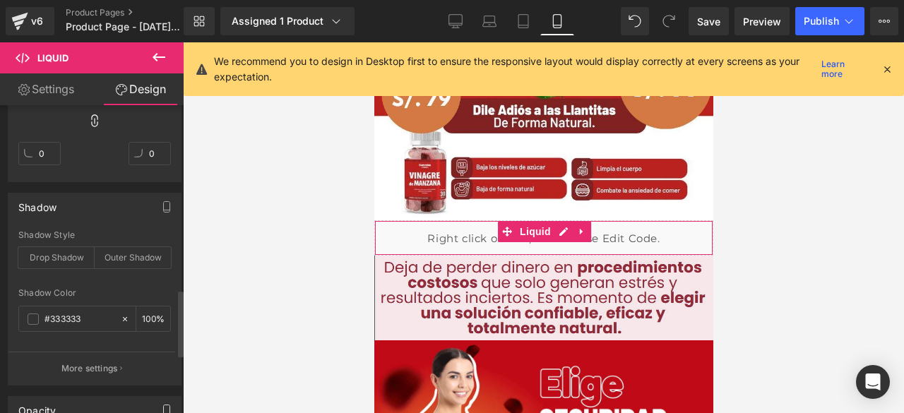
scroll to position [774, 0]
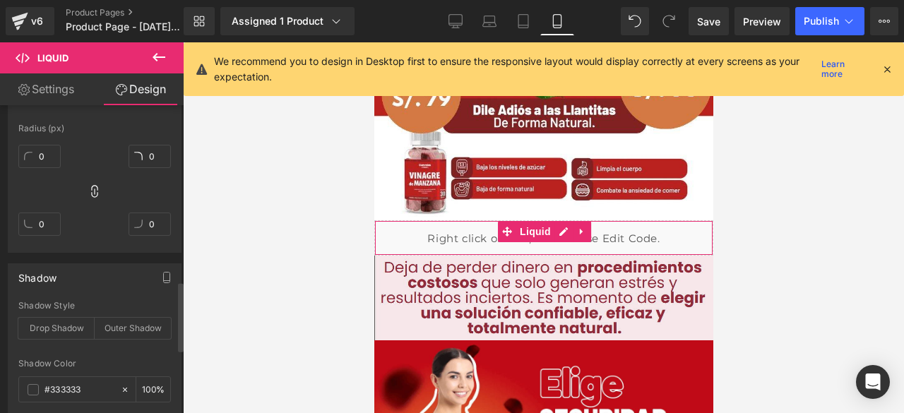
click at [136, 270] on div "Shadow" at bounding box center [94, 277] width 172 height 27
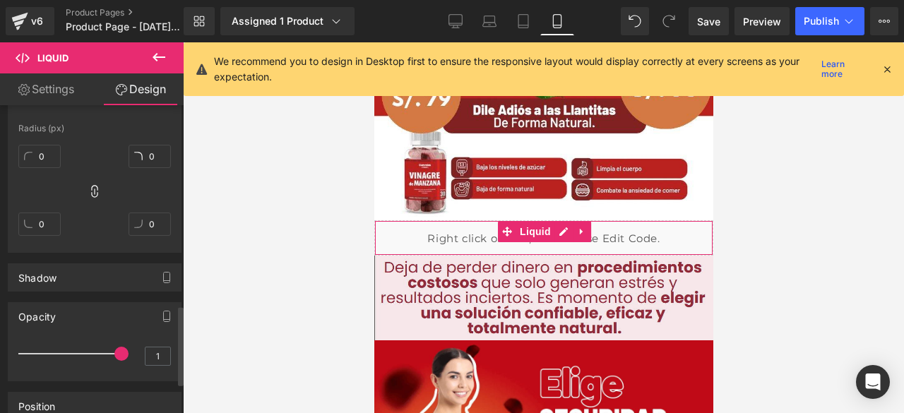
click at [80, 309] on div "Opacity" at bounding box center [94, 316] width 172 height 27
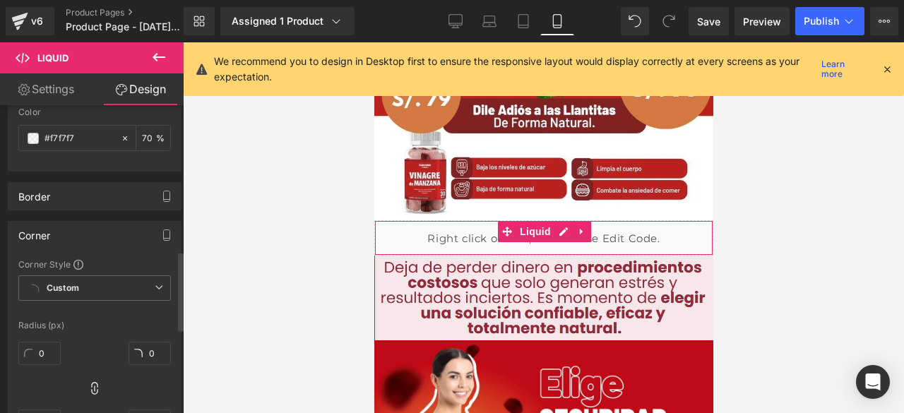
scroll to position [563, 0]
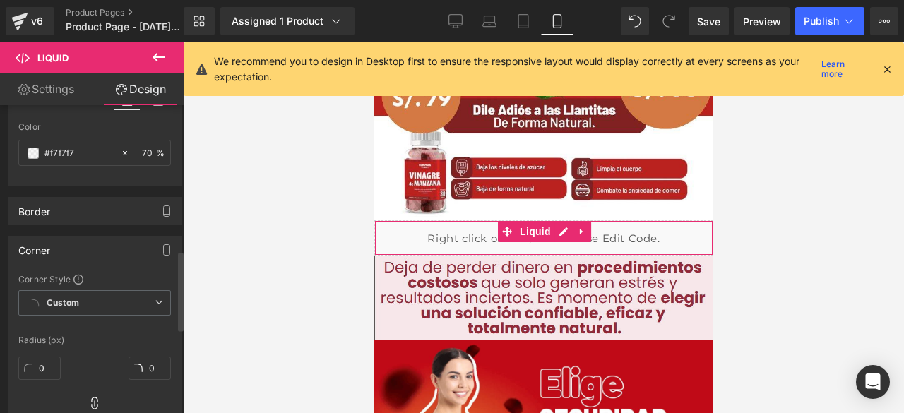
click at [49, 246] on div "Corner" at bounding box center [34, 247] width 32 height 20
click at [34, 246] on div "Corner" at bounding box center [34, 247] width 32 height 20
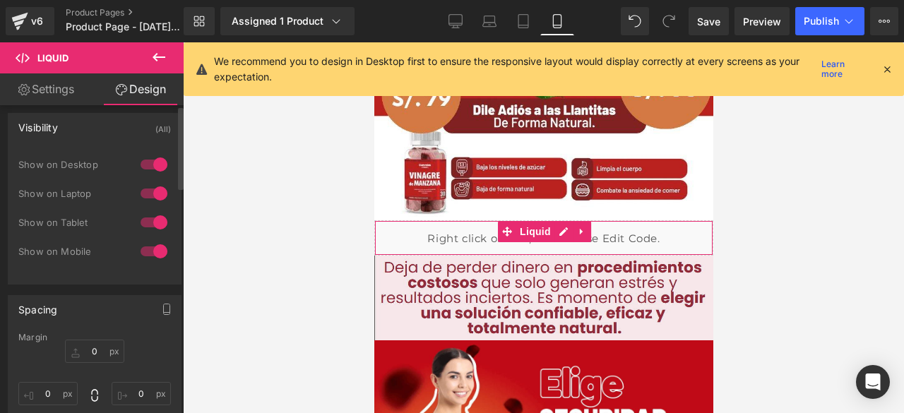
scroll to position [0, 0]
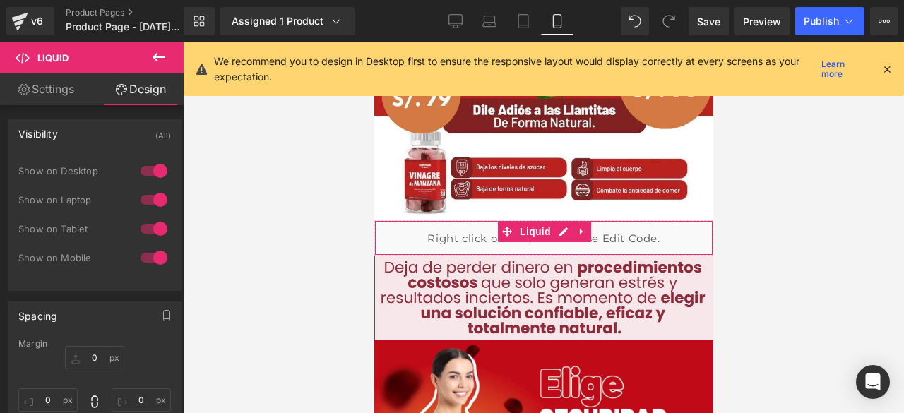
click at [32, 94] on link "Settings" at bounding box center [46, 89] width 92 height 32
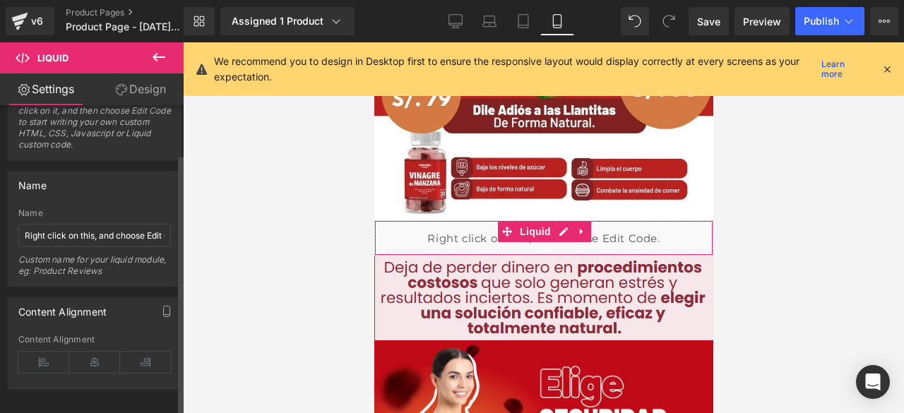
scroll to position [61, 0]
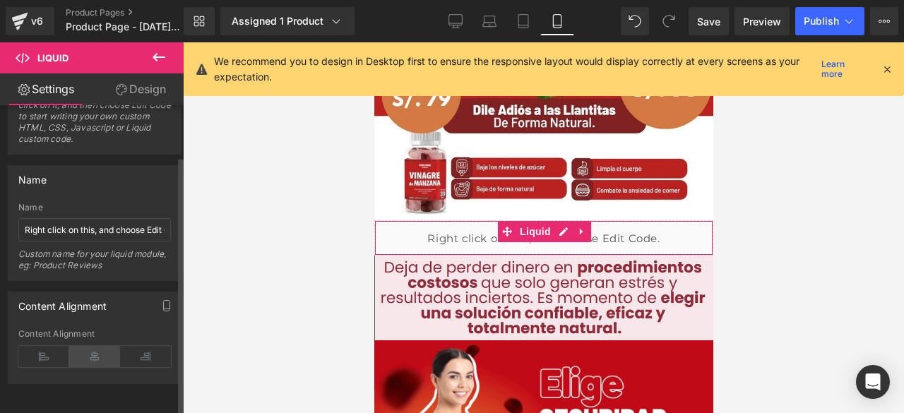
click at [106, 349] on icon at bounding box center [94, 356] width 51 height 21
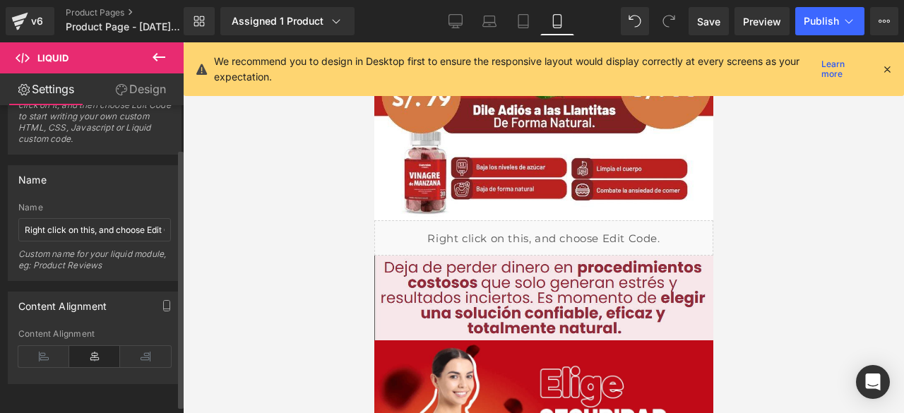
scroll to position [0, 0]
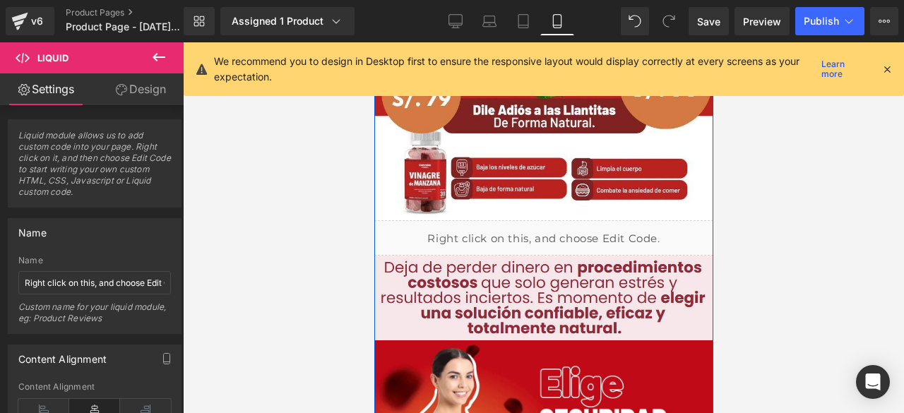
click at [556, 232] on div "Liquid" at bounding box center [542, 237] width 339 height 35
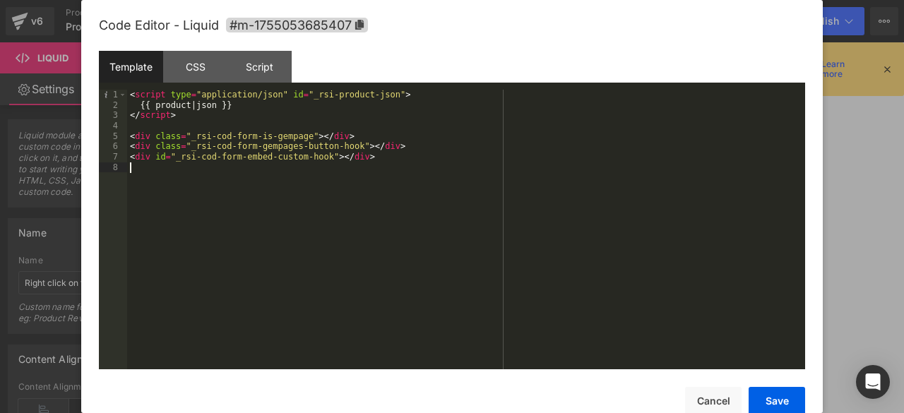
click at [198, 184] on div "< script type = "application/json" id = "_rsi-product-json" > {{ product | json…" at bounding box center [466, 240] width 678 height 300
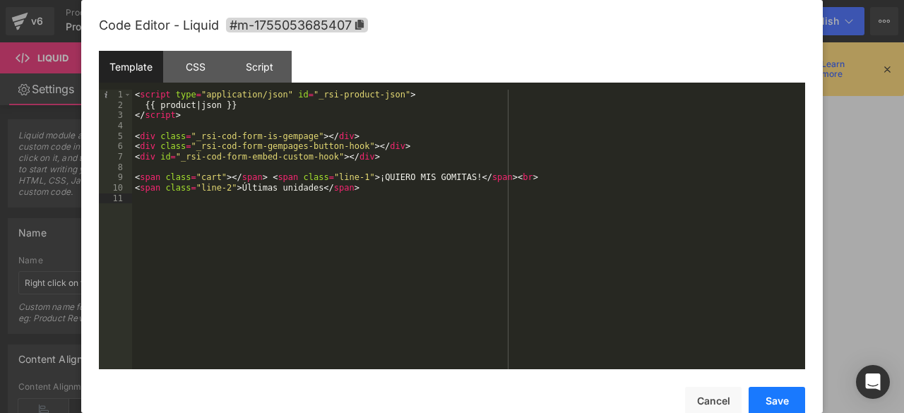
click at [772, 407] on button "Save" at bounding box center [776, 401] width 56 height 28
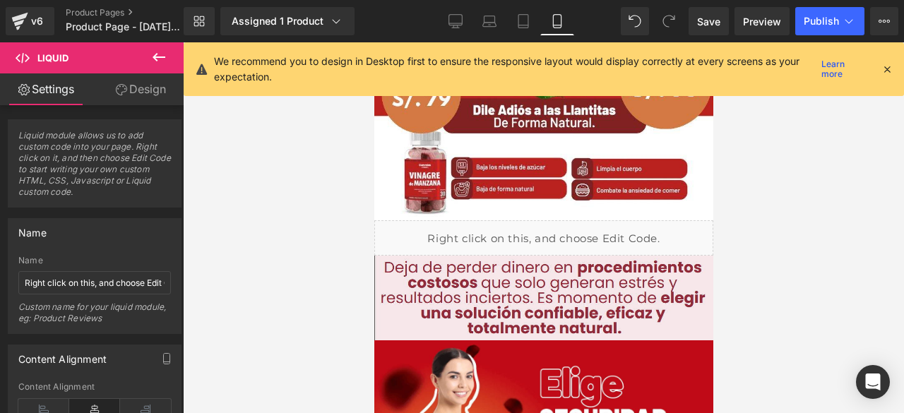
click at [822, 5] on div "Library Assigned 1 Product Product Preview Gomitas de vinagre de manzana Manage…" at bounding box center [544, 21] width 720 height 42
click at [822, 12] on button "Publish" at bounding box center [829, 21] width 69 height 28
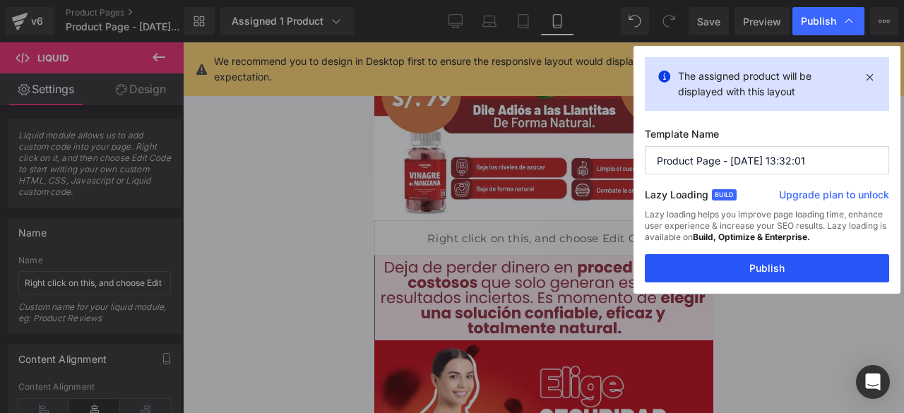
click at [753, 263] on button "Publish" at bounding box center [767, 268] width 244 height 28
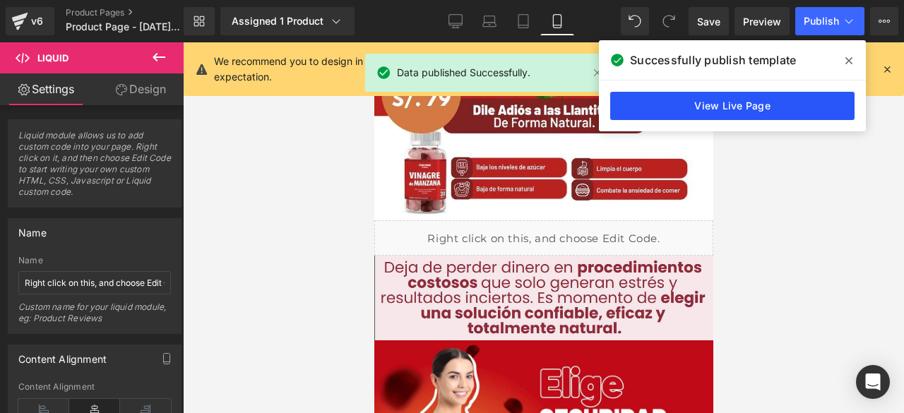
click at [687, 100] on link "View Live Page" at bounding box center [732, 106] width 244 height 28
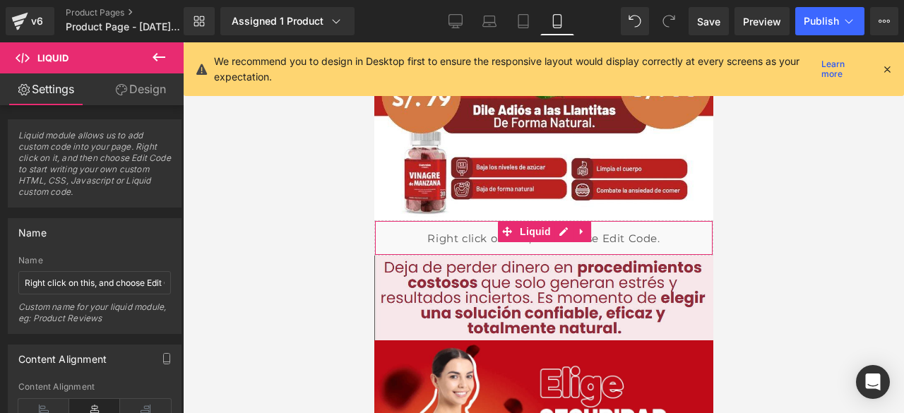
click at [143, 95] on link "Design" at bounding box center [141, 89] width 92 height 32
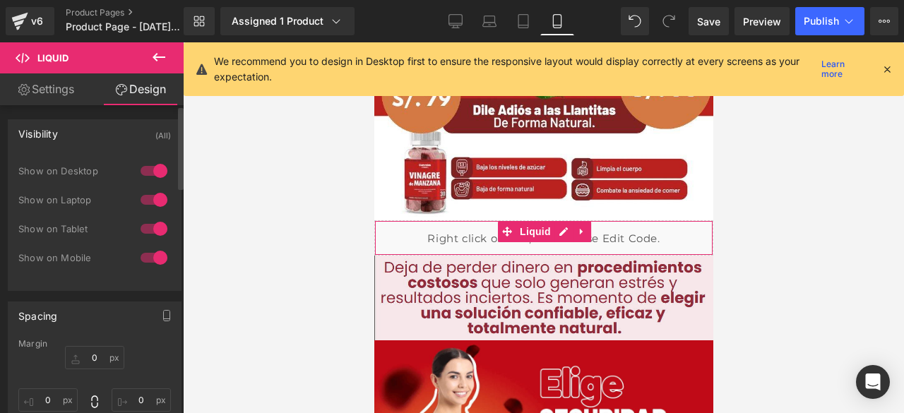
type input "0"
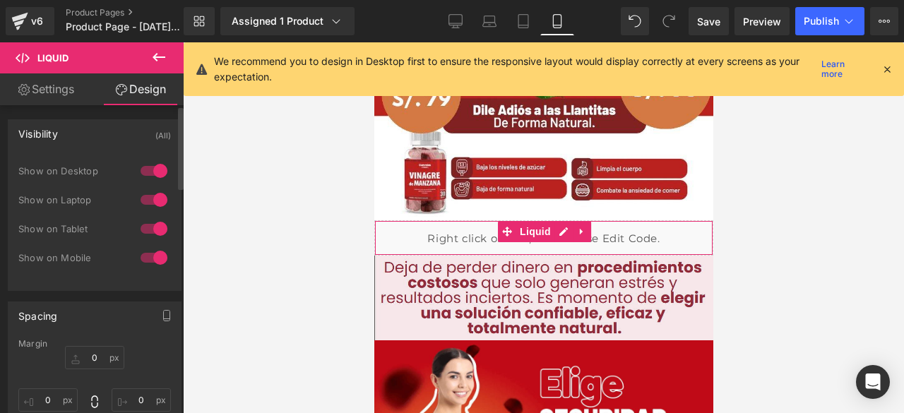
type input "0"
type input "70"
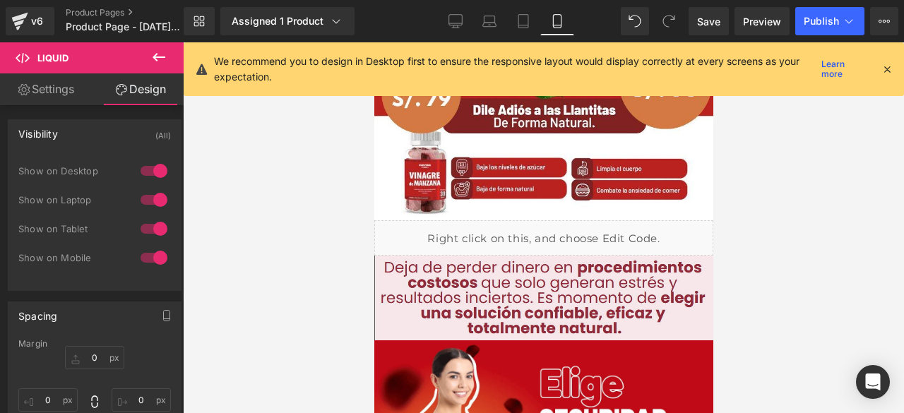
click at [163, 59] on icon at bounding box center [158, 57] width 17 height 17
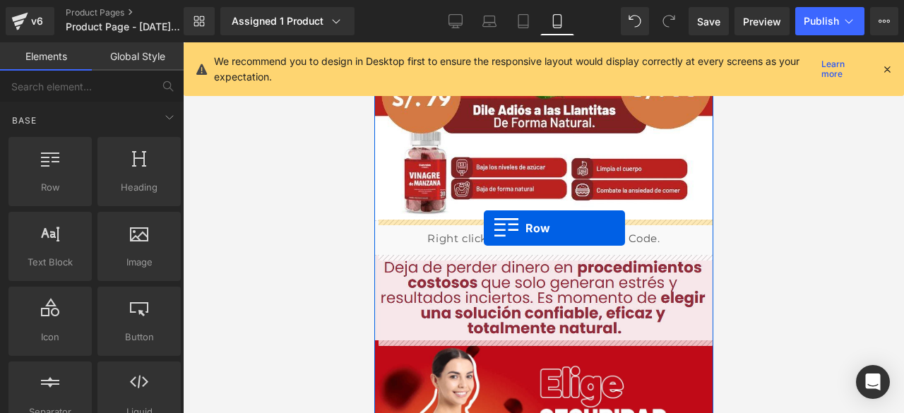
drag, startPoint x: 446, startPoint y: 229, endPoint x: 483, endPoint y: 228, distance: 36.7
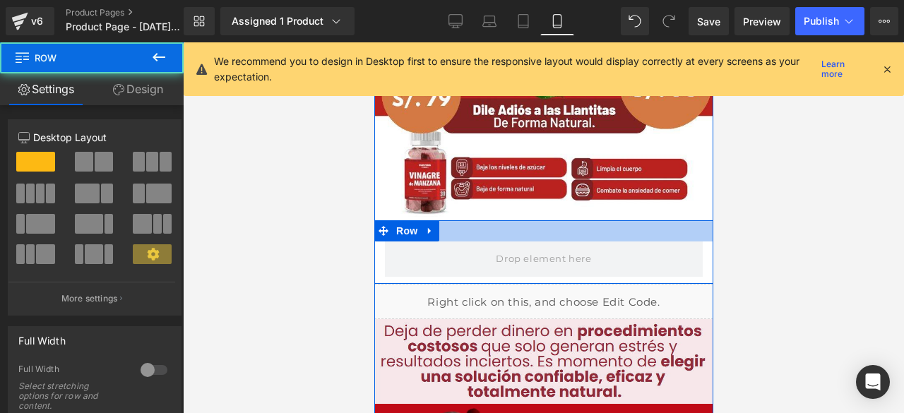
scroll to position [212, 0]
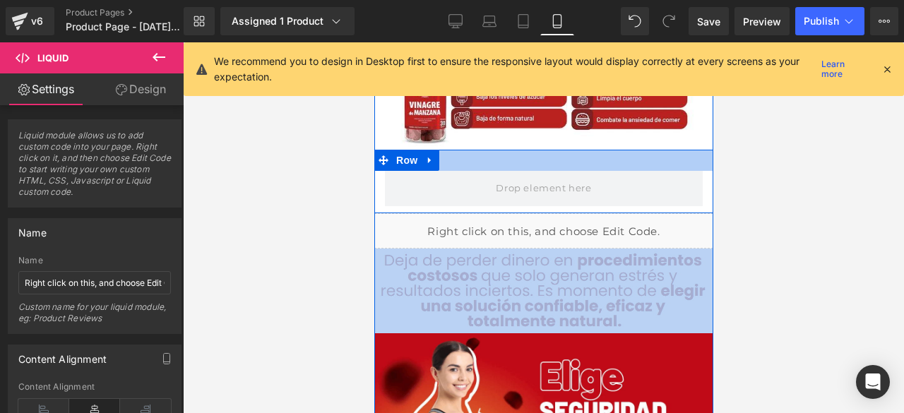
drag, startPoint x: 546, startPoint y: 205, endPoint x: 541, endPoint y: 155, distance: 51.1
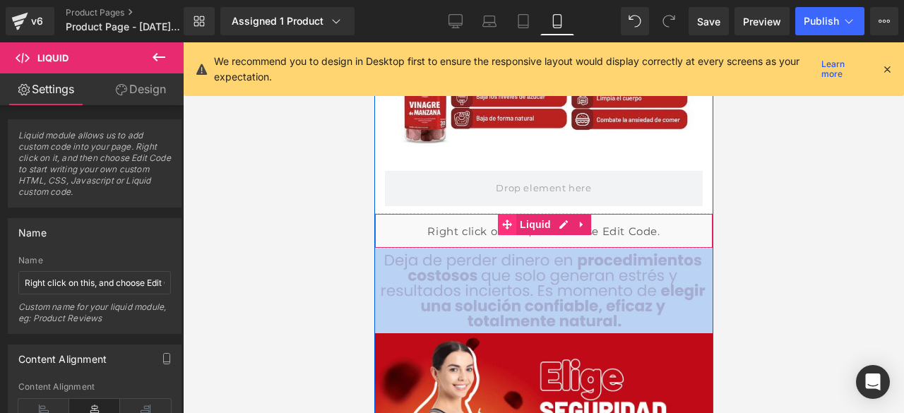
click at [498, 232] on span at bounding box center [506, 224] width 18 height 21
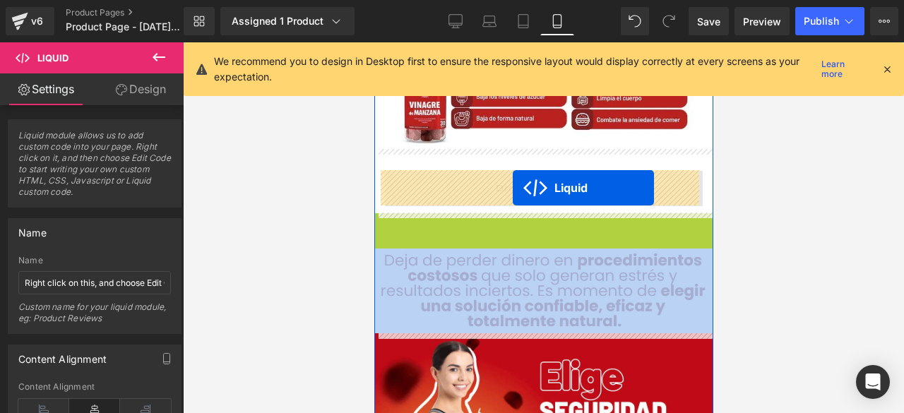
drag, startPoint x: 498, startPoint y: 221, endPoint x: 512, endPoint y: 188, distance: 36.1
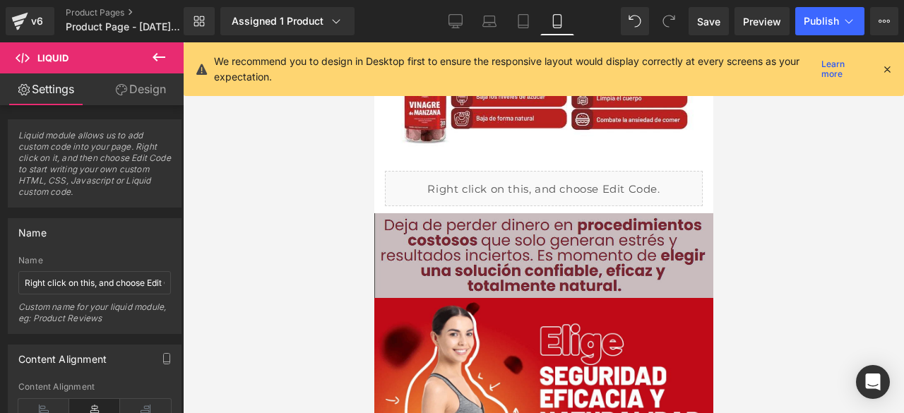
click at [173, 45] on button at bounding box center [158, 57] width 49 height 31
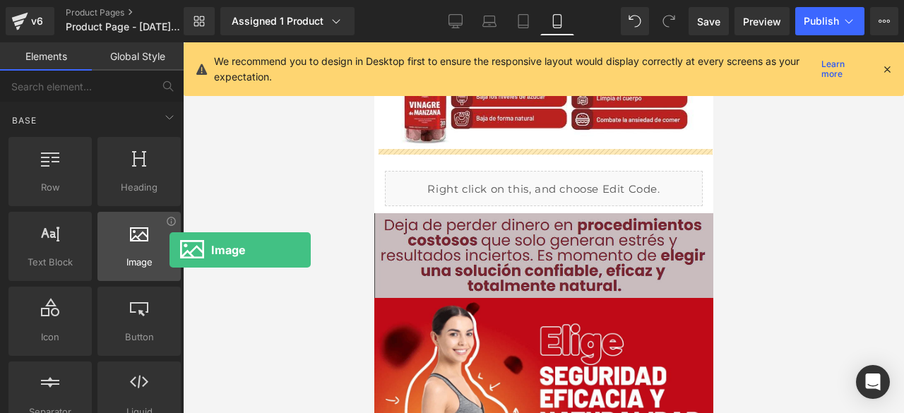
drag, startPoint x: 152, startPoint y: 254, endPoint x: 169, endPoint y: 250, distance: 17.5
click at [169, 250] on div "Image images, photos, alts, uploads" at bounding box center [138, 246] width 83 height 69
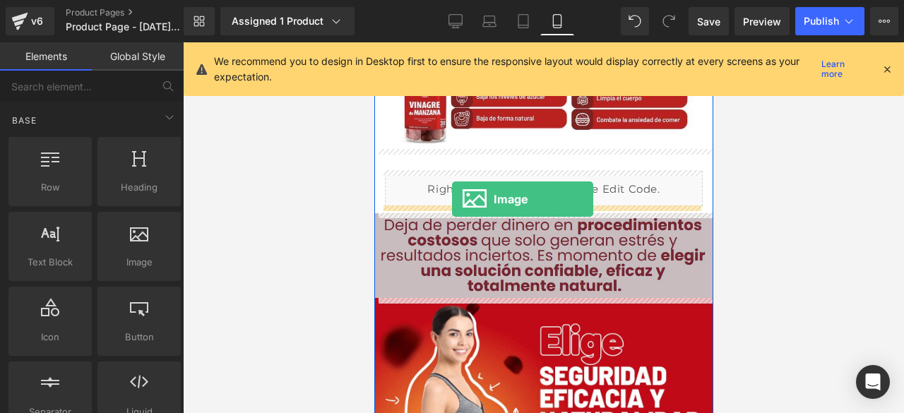
drag, startPoint x: 530, startPoint y: 291, endPoint x: 450, endPoint y: 199, distance: 121.6
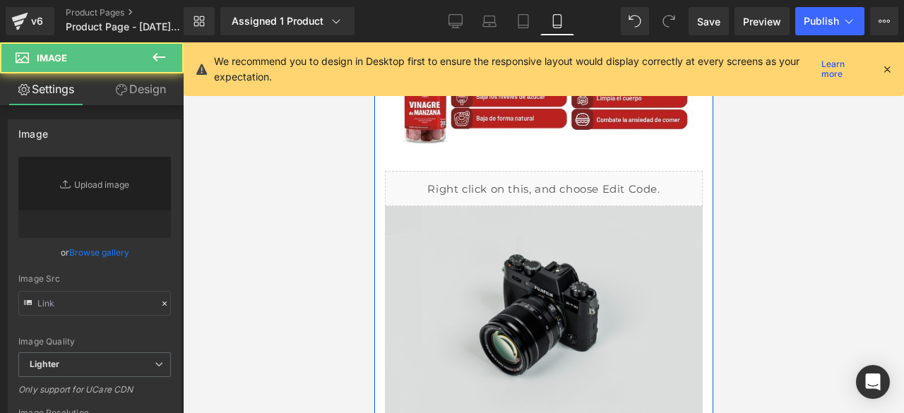
type input "//[DOMAIN_NAME][URL]"
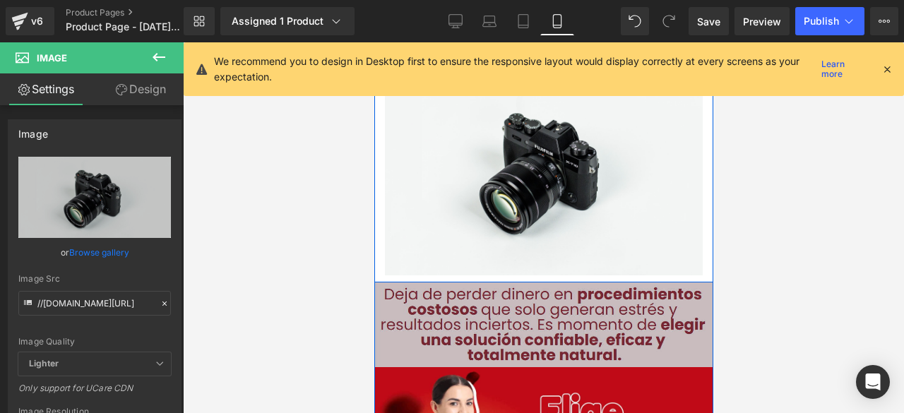
scroll to position [282, 0]
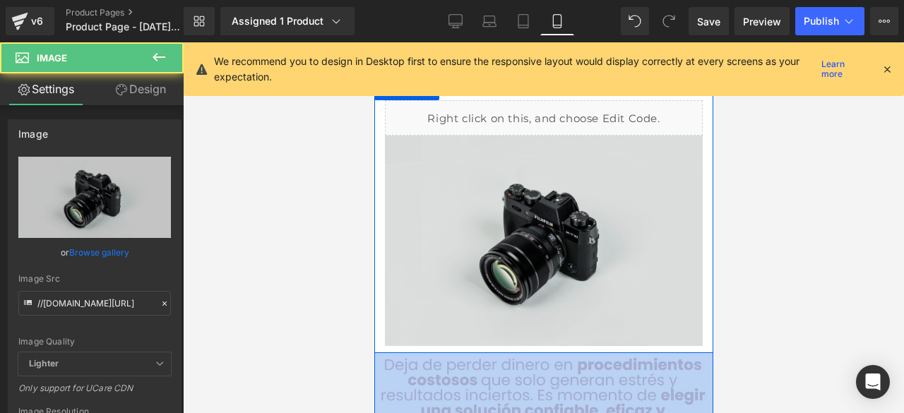
click at [513, 258] on img at bounding box center [543, 241] width 318 height 210
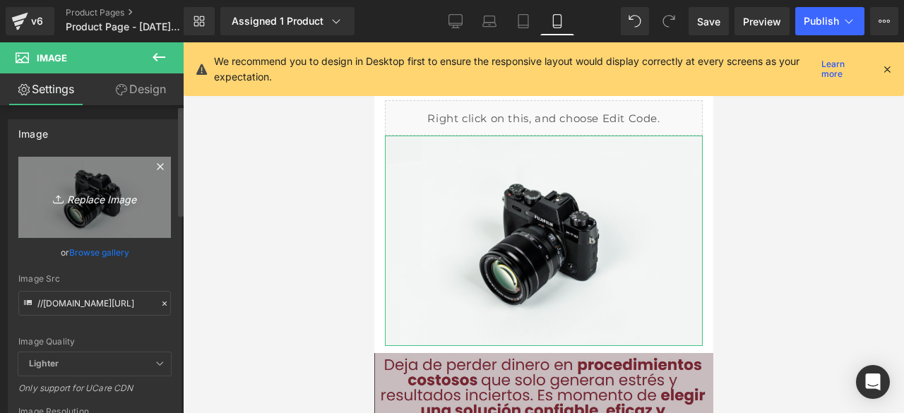
click at [80, 189] on icon "Replace Image" at bounding box center [94, 197] width 113 height 18
type input "C:\fakepath\quiero mis gomitas.png"
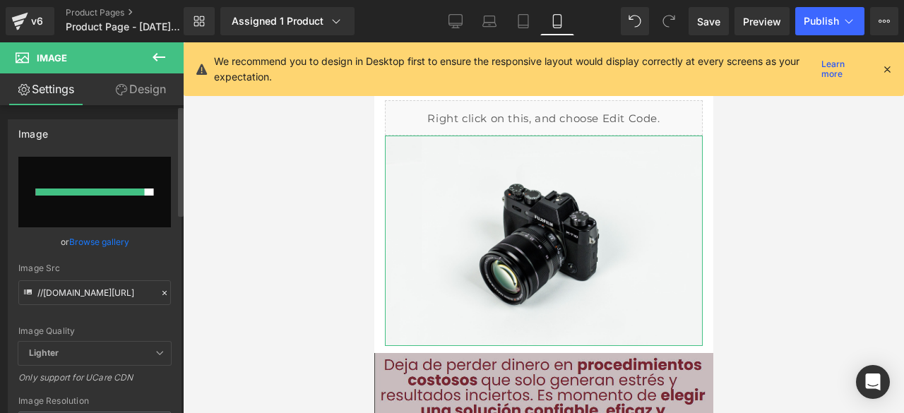
type input "[URL][DOMAIN_NAME]"
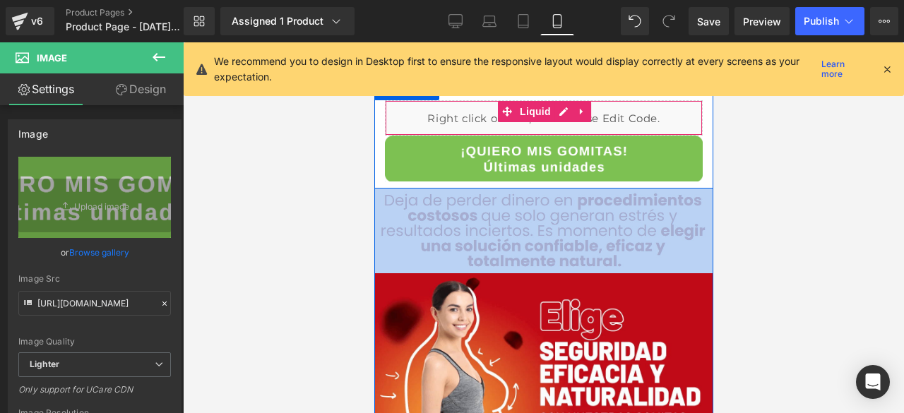
click at [606, 119] on div "Liquid" at bounding box center [543, 117] width 318 height 35
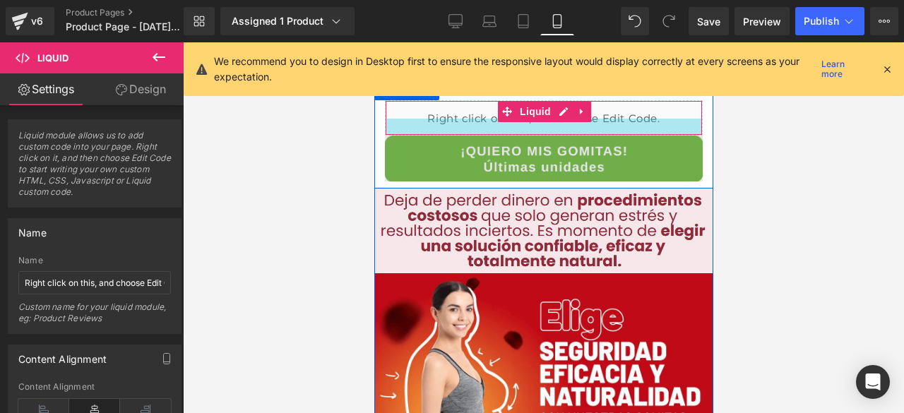
drag, startPoint x: 587, startPoint y: 131, endPoint x: 587, endPoint y: 148, distance: 16.2
click at [587, 148] on div "Liquid Image" at bounding box center [542, 140] width 339 height 81
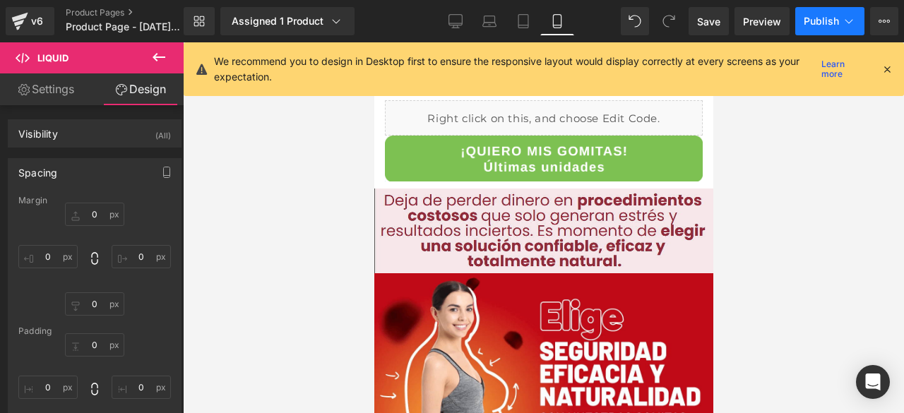
click at [815, 13] on button "Publish" at bounding box center [829, 21] width 69 height 28
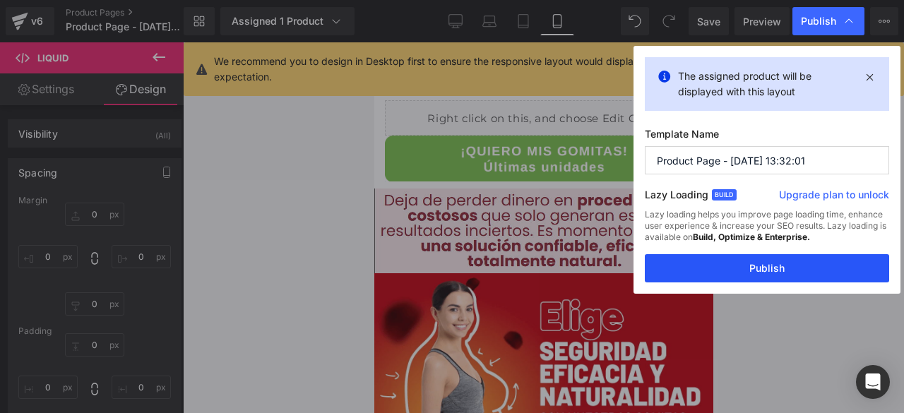
click at [748, 268] on button "Publish" at bounding box center [767, 268] width 244 height 28
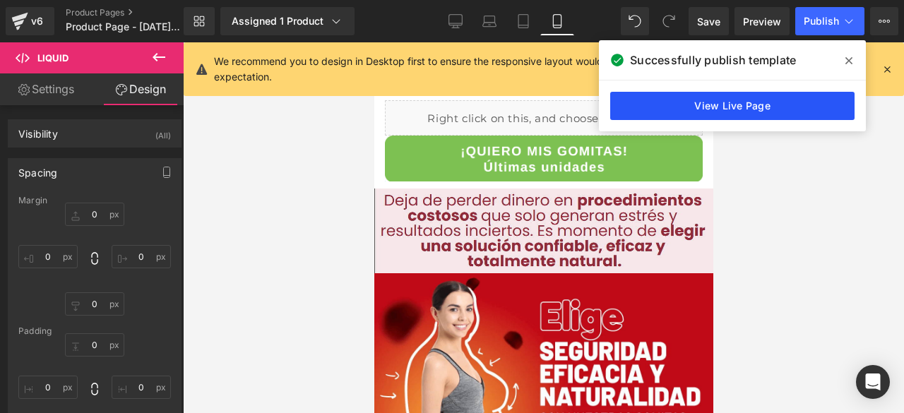
click at [685, 105] on link "View Live Page" at bounding box center [732, 106] width 244 height 28
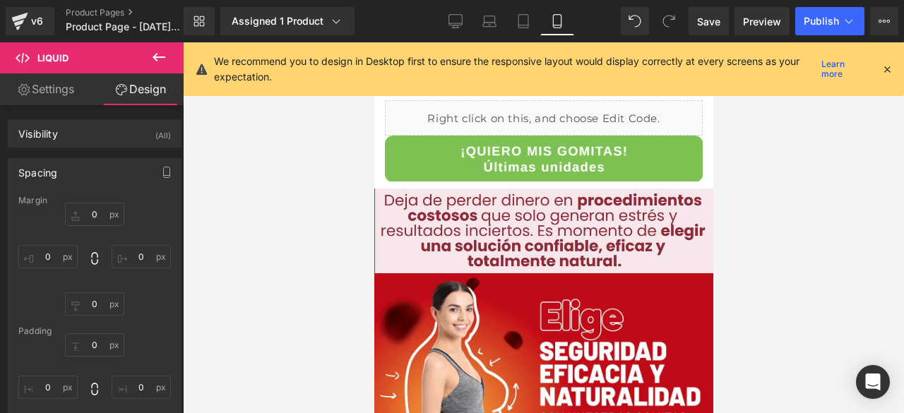
click at [152, 53] on icon at bounding box center [158, 57] width 17 height 17
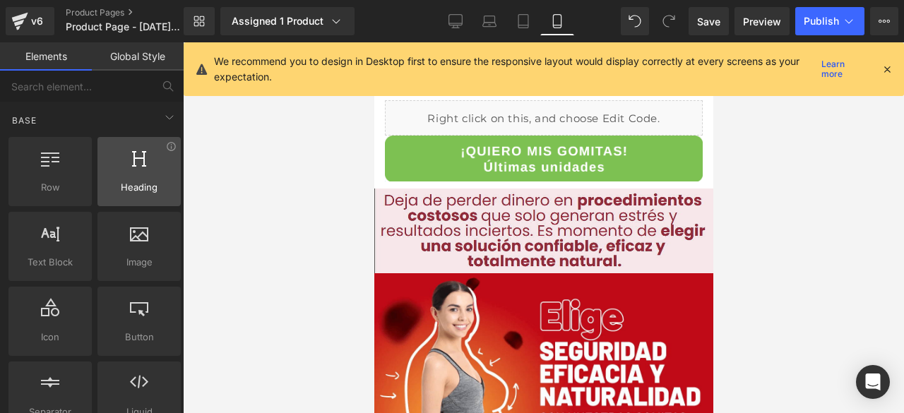
scroll to position [71, 0]
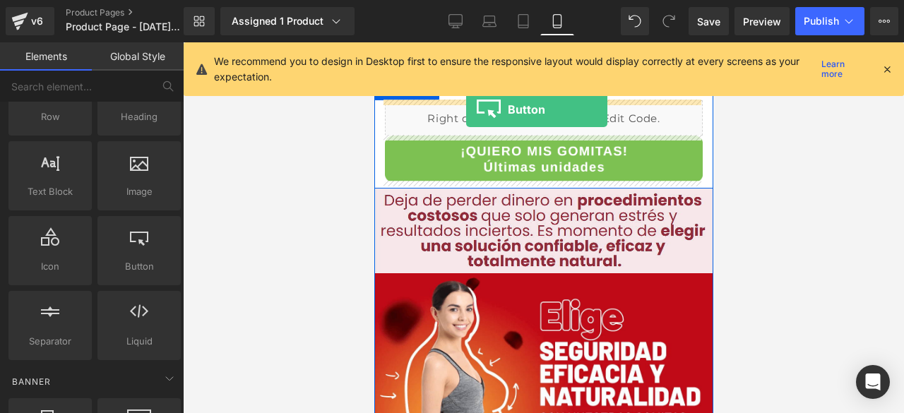
drag, startPoint x: 502, startPoint y: 296, endPoint x: 465, endPoint y: 109, distance: 190.0
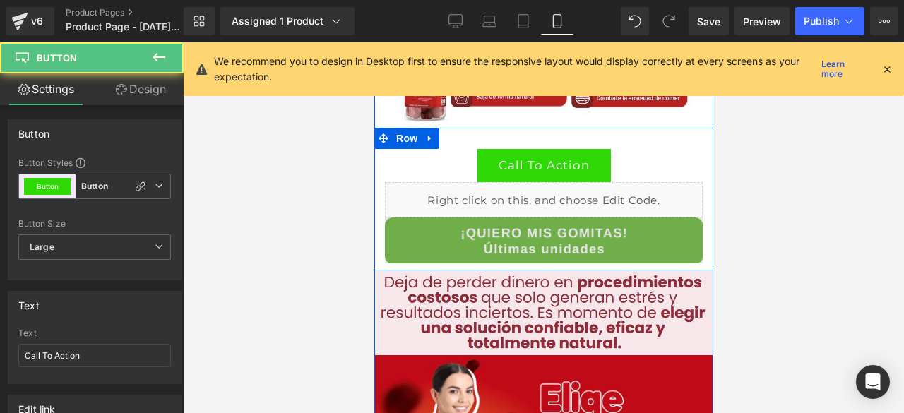
scroll to position [212, 0]
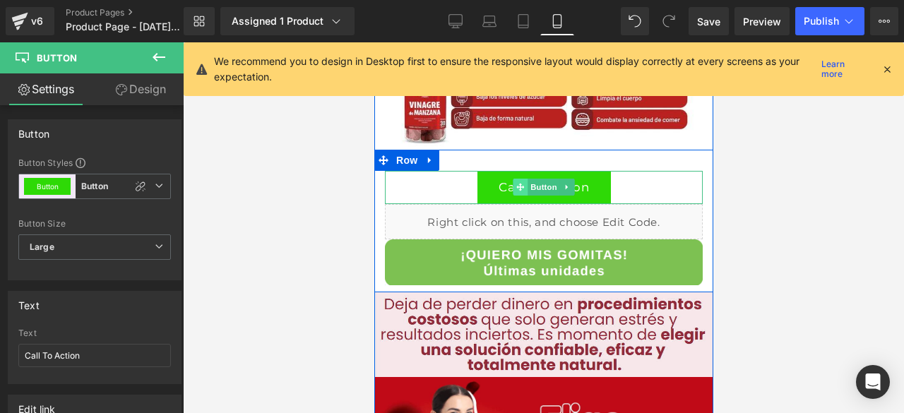
click at [513, 186] on div "Call To Action Button" at bounding box center [543, 187] width 318 height 33
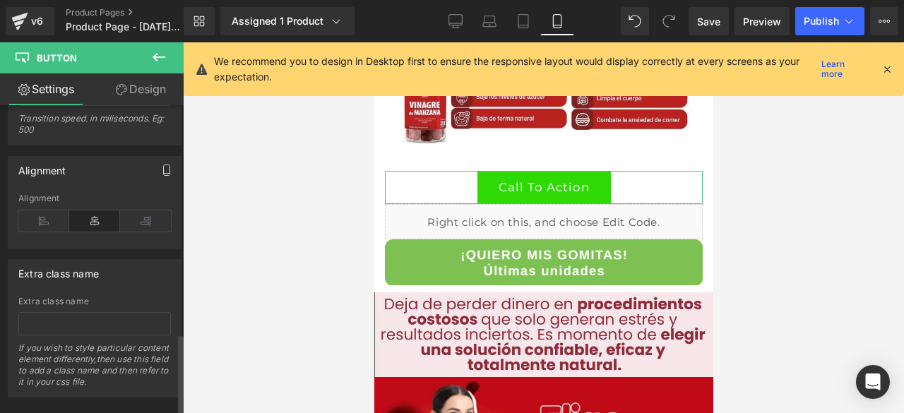
scroll to position [868, 0]
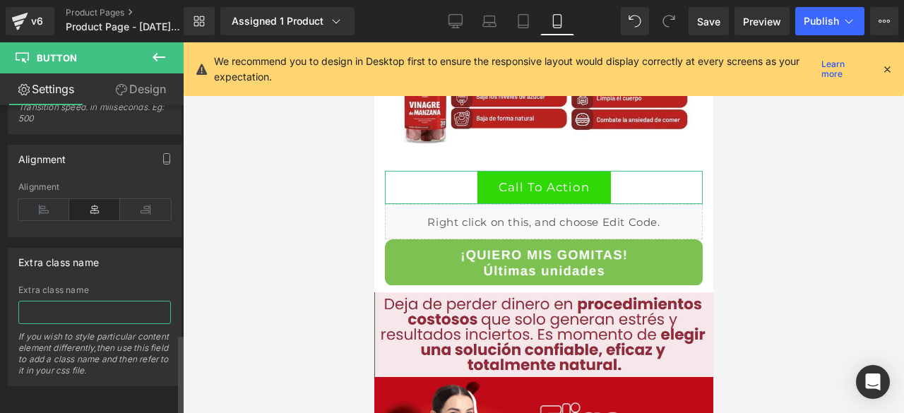
click at [145, 301] on input "text" at bounding box center [94, 312] width 152 height 23
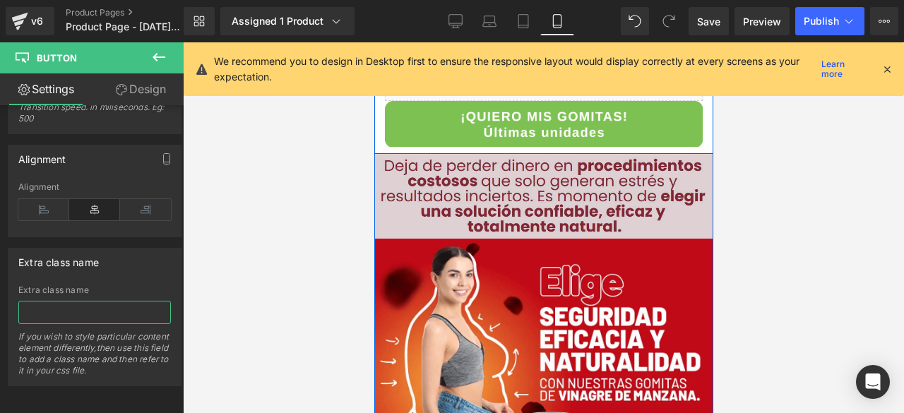
scroll to position [353, 0]
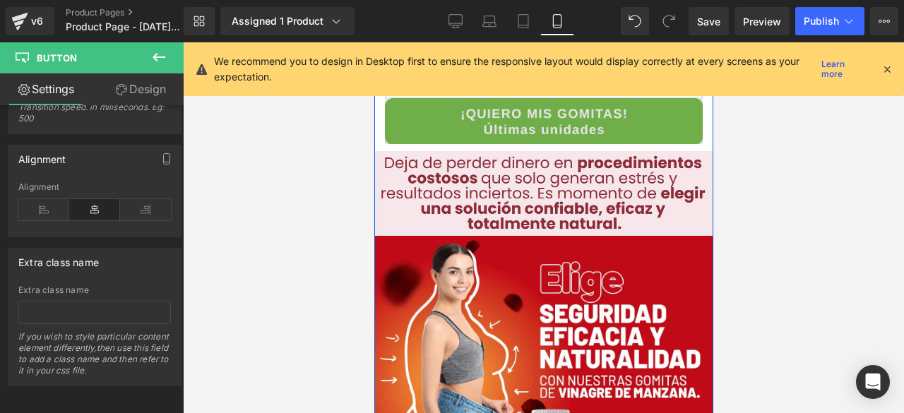
click at [422, 104] on img at bounding box center [543, 121] width 318 height 46
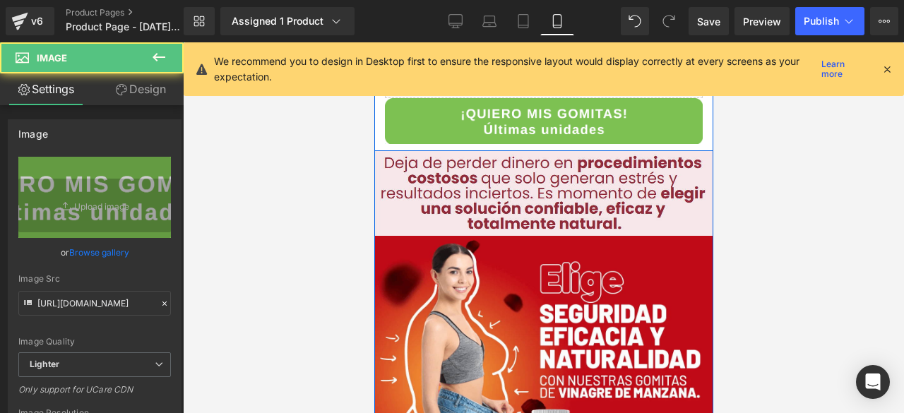
scroll to position [212, 0]
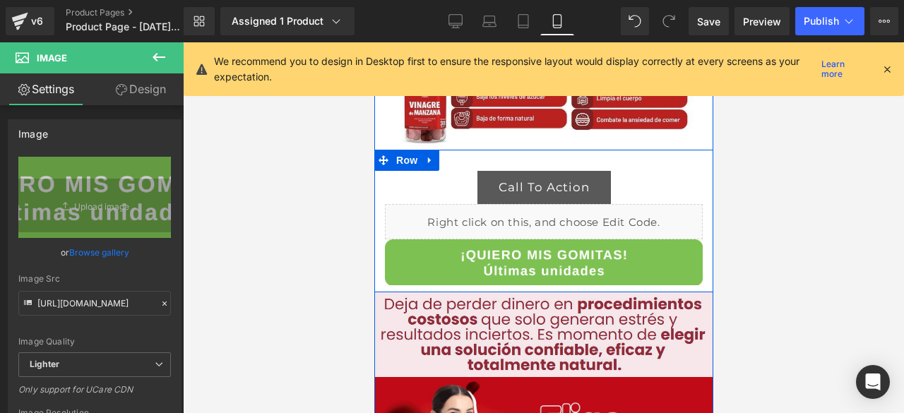
click at [440, 191] on div "Call To Action" at bounding box center [543, 187] width 318 height 33
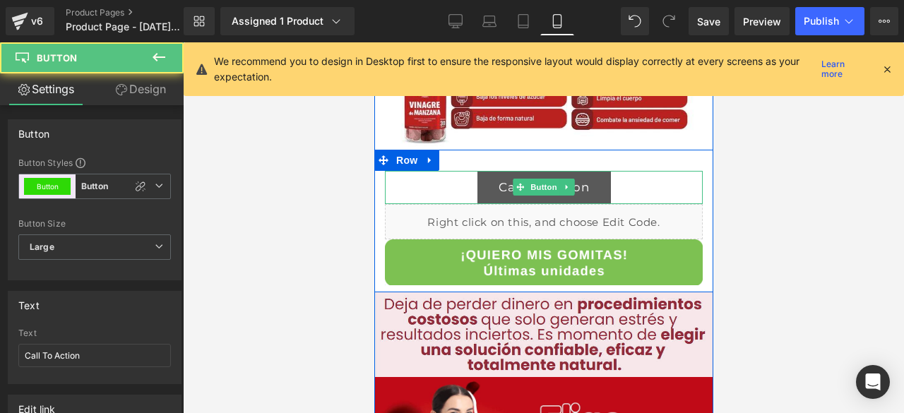
click at [492, 181] on link "Call To Action" at bounding box center [543, 187] width 133 height 33
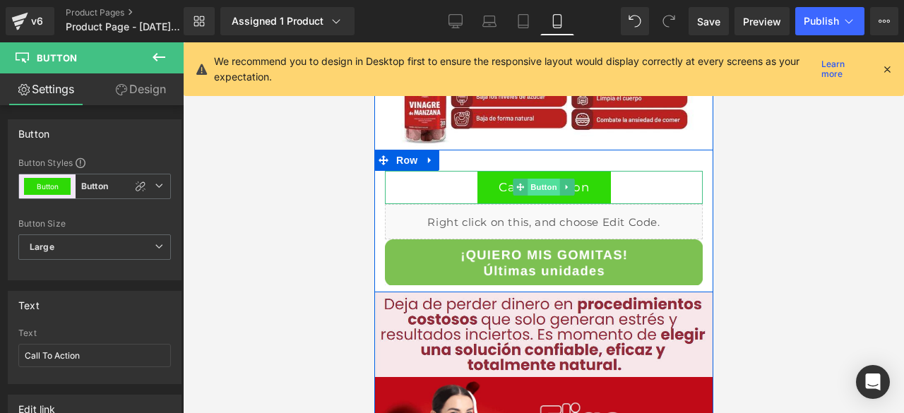
click at [532, 184] on span "Button" at bounding box center [543, 187] width 32 height 17
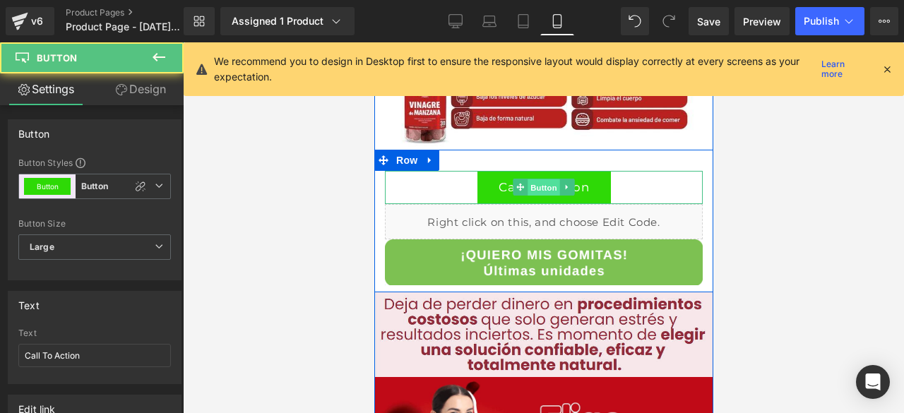
click at [529, 189] on span "Button" at bounding box center [543, 187] width 32 height 17
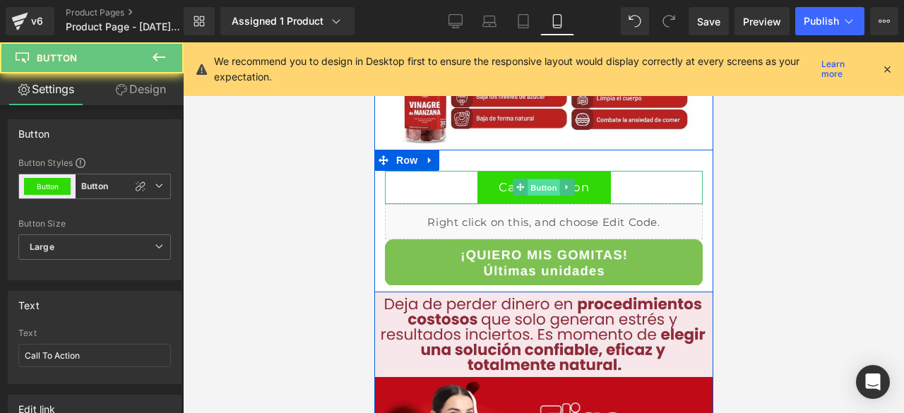
click at [529, 189] on span "Button" at bounding box center [543, 187] width 32 height 17
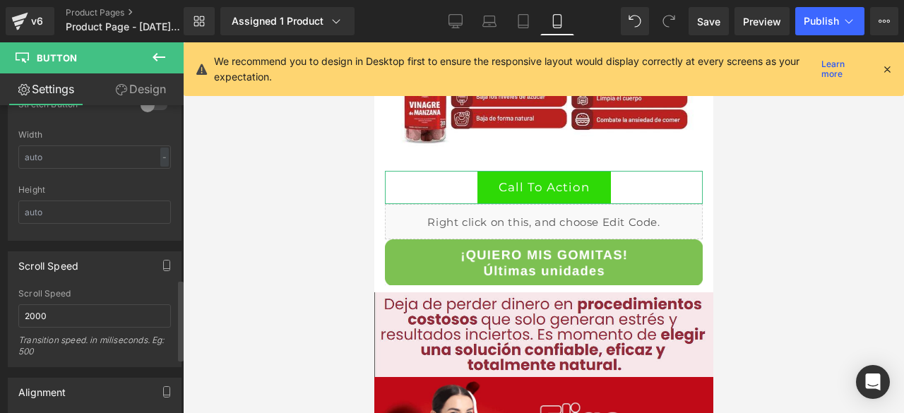
scroll to position [868, 0]
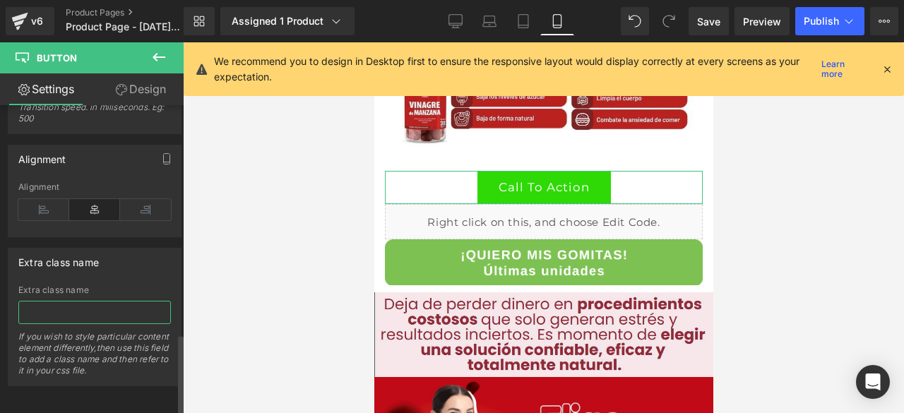
click at [107, 303] on input "text" at bounding box center [94, 312] width 152 height 23
type input "rsi-cod-form-gempages-button-overwrite rsi-cod-form-is-gempage"
click at [237, 262] on div at bounding box center [543, 227] width 721 height 371
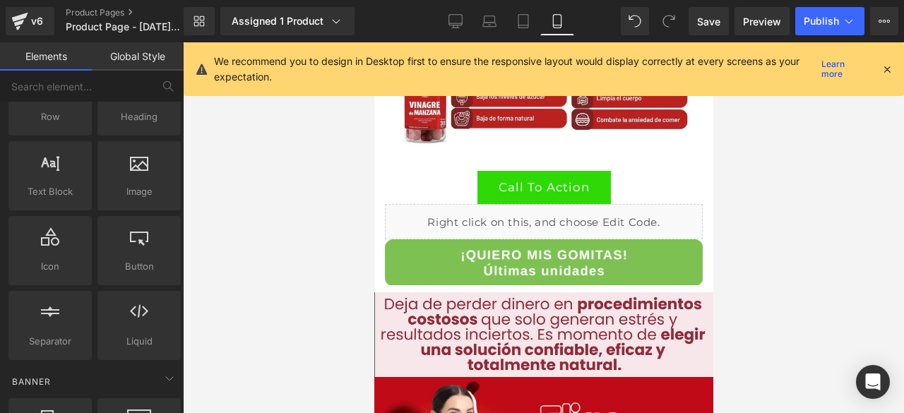
scroll to position [0, 0]
click at [808, 20] on span "Publish" at bounding box center [820, 21] width 35 height 11
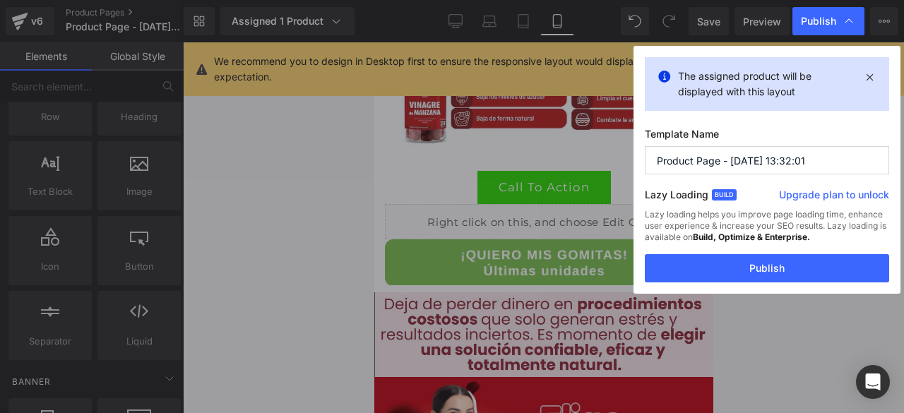
click at [737, 264] on button "Publish" at bounding box center [767, 268] width 244 height 28
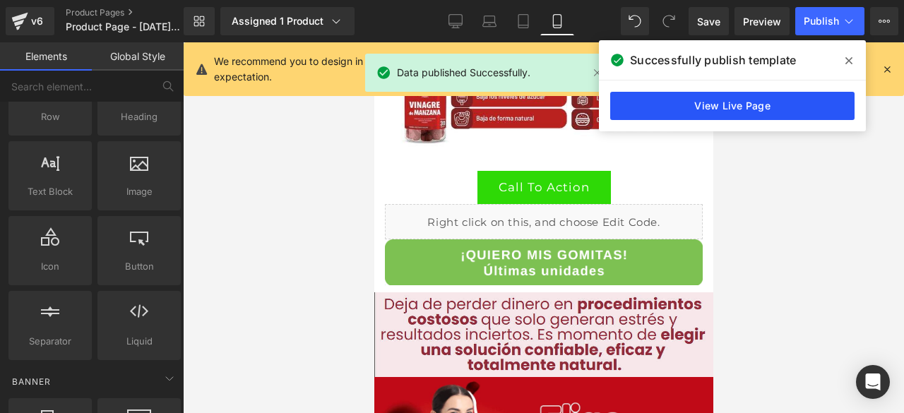
click at [806, 112] on link "View Live Page" at bounding box center [732, 106] width 244 height 28
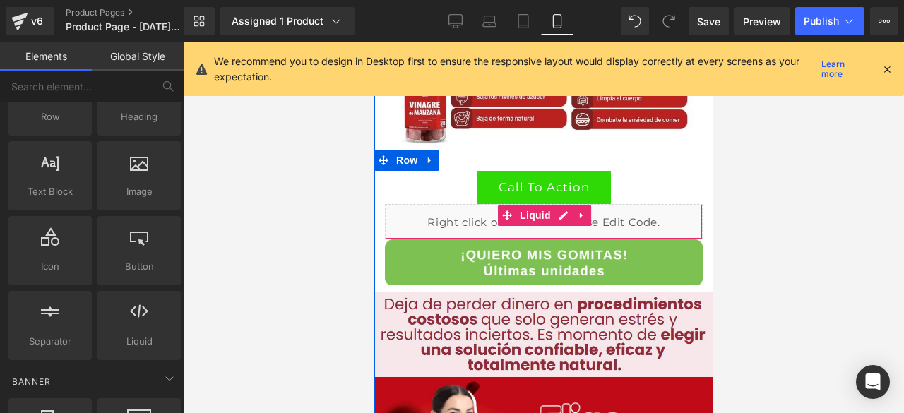
click at [441, 216] on div "Liquid" at bounding box center [543, 221] width 318 height 35
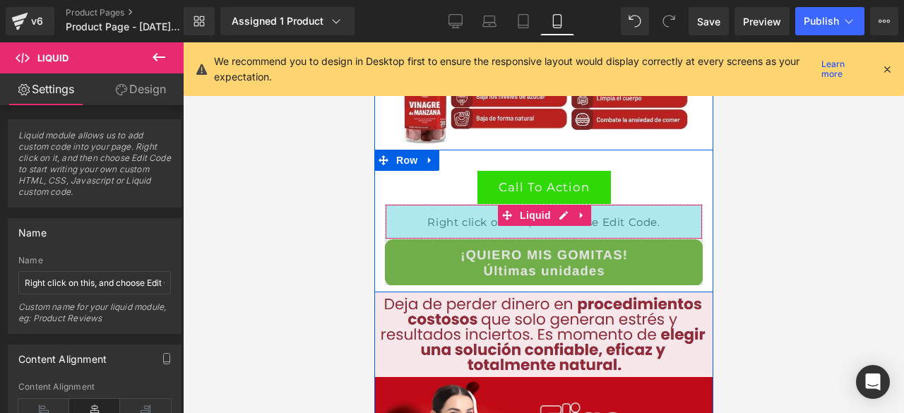
drag, startPoint x: 450, startPoint y: 234, endPoint x: 448, endPoint y: 251, distance: 17.2
click at [448, 251] on div "Call To Action Button Liquid 47px Image" at bounding box center [542, 228] width 339 height 114
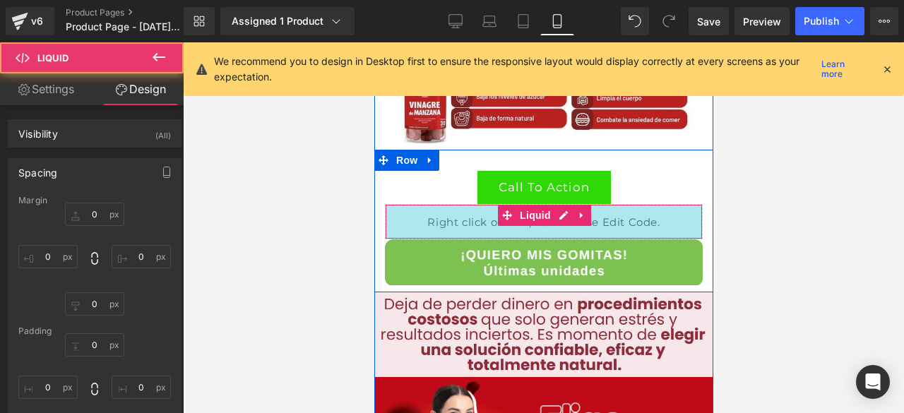
click at [443, 220] on div "47px" at bounding box center [543, 221] width 316 height 33
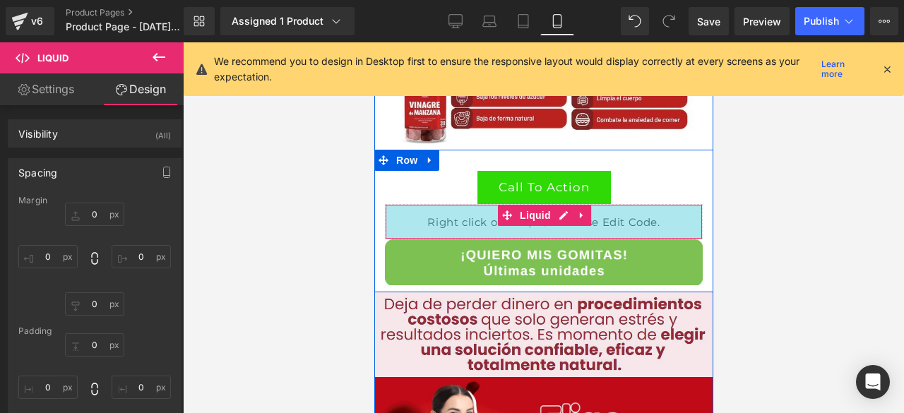
type input "0"
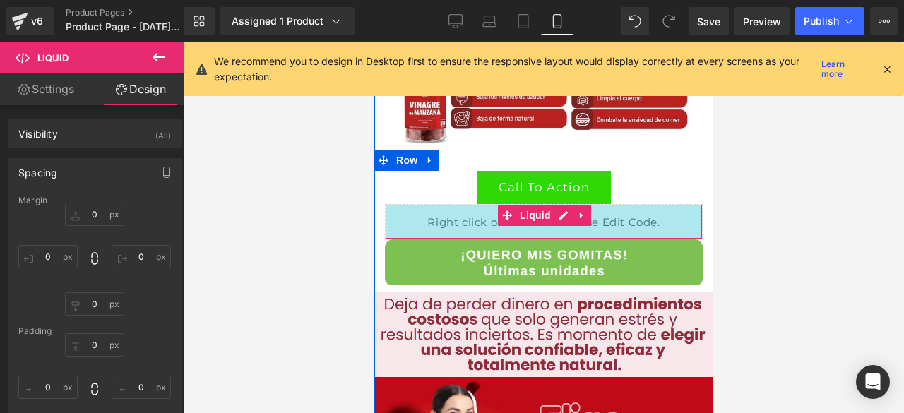
type input "0"
type input "47"
type input "0"
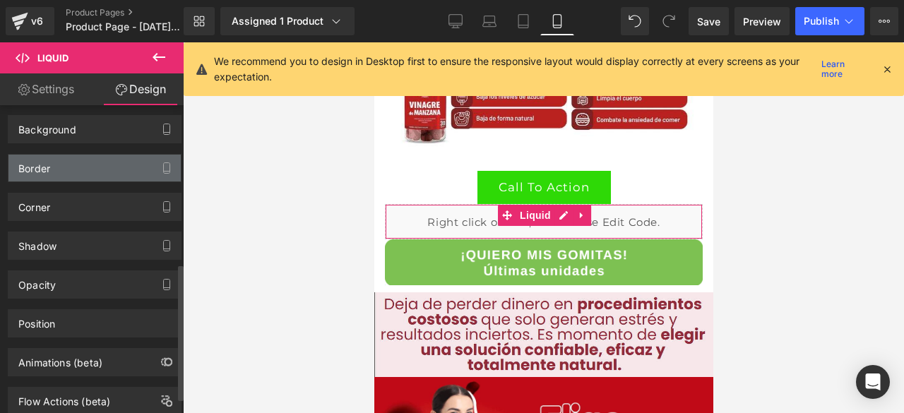
scroll to position [390, 0]
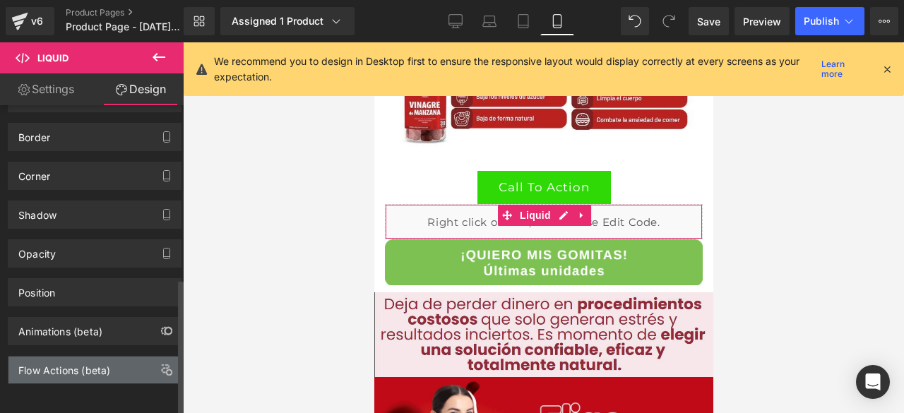
click at [130, 357] on div "Flow Actions (beta)" at bounding box center [94, 370] width 172 height 27
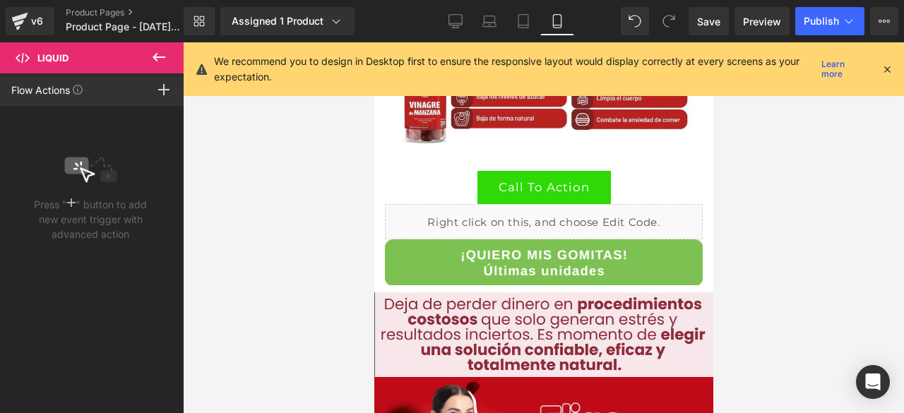
click at [145, 57] on button at bounding box center [158, 57] width 49 height 31
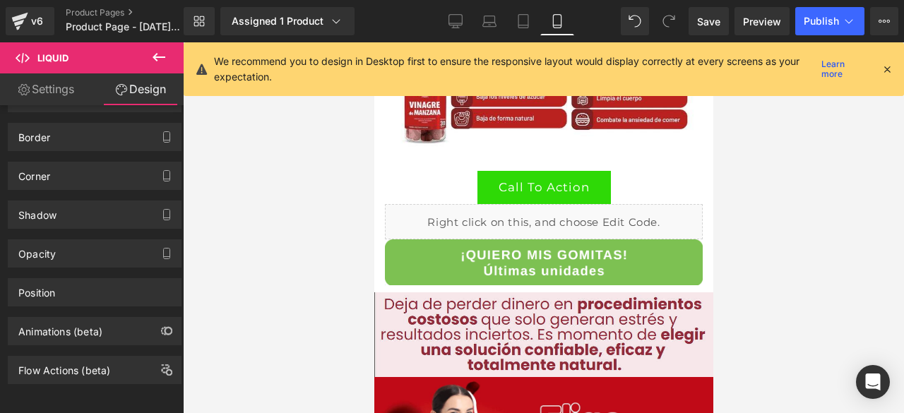
type input "0"
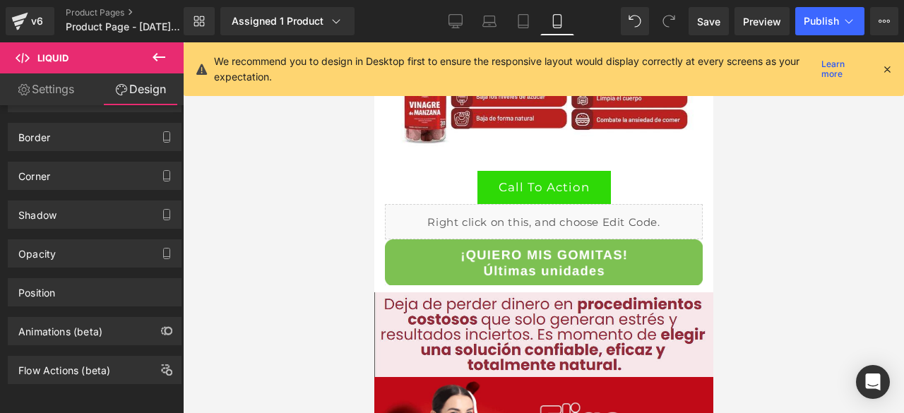
type input "0"
type input "47"
type input "0"
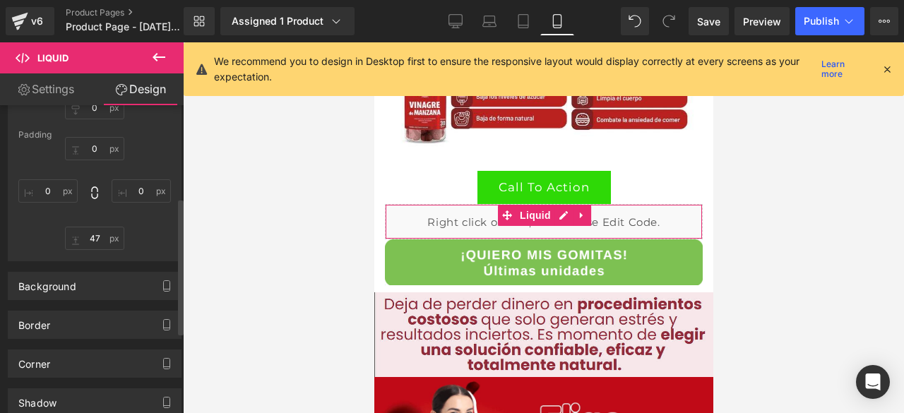
scroll to position [178, 0]
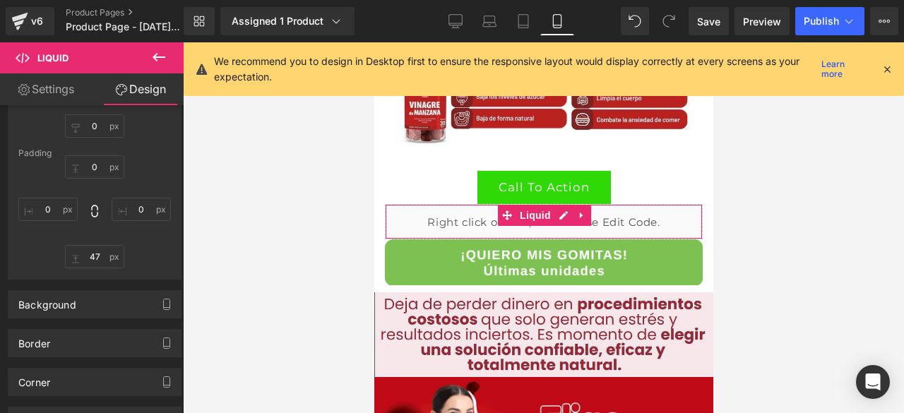
click at [38, 92] on link "Settings" at bounding box center [46, 89] width 92 height 32
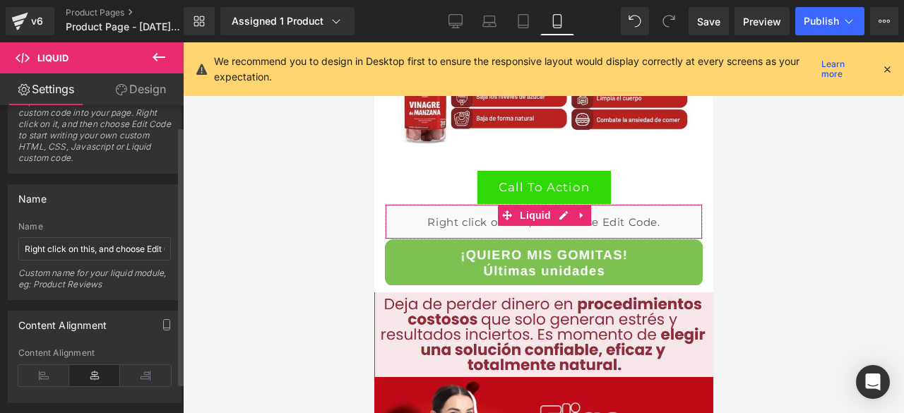
scroll to position [61, 0]
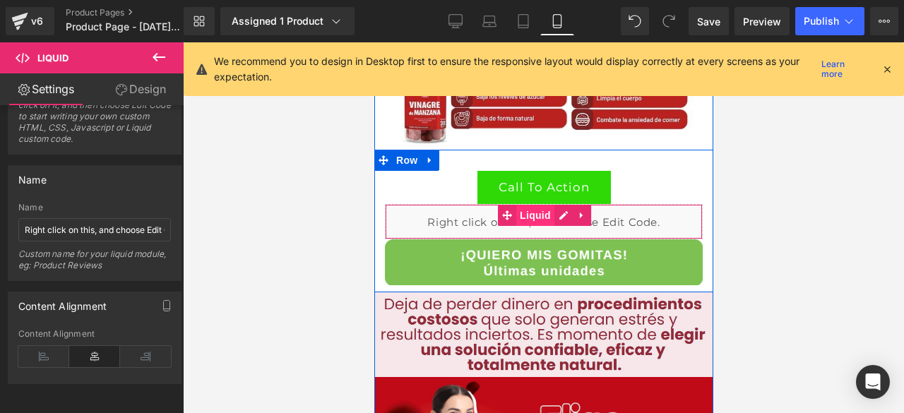
click at [529, 212] on span "Liquid" at bounding box center [534, 215] width 38 height 21
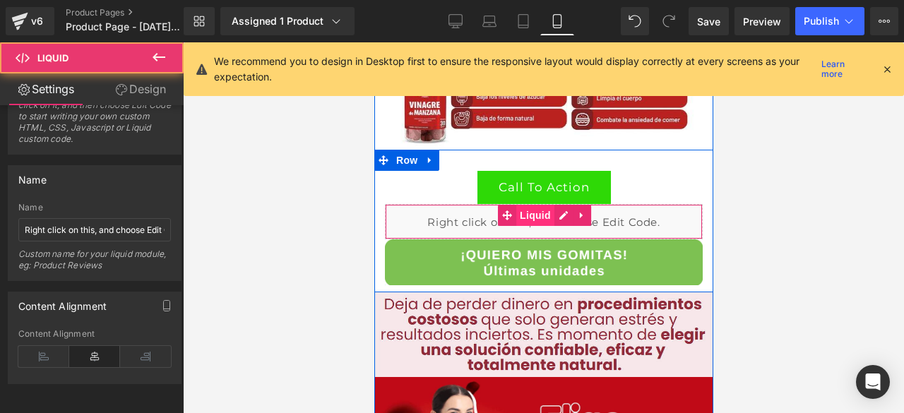
click at [529, 212] on span "Liquid" at bounding box center [534, 215] width 38 height 21
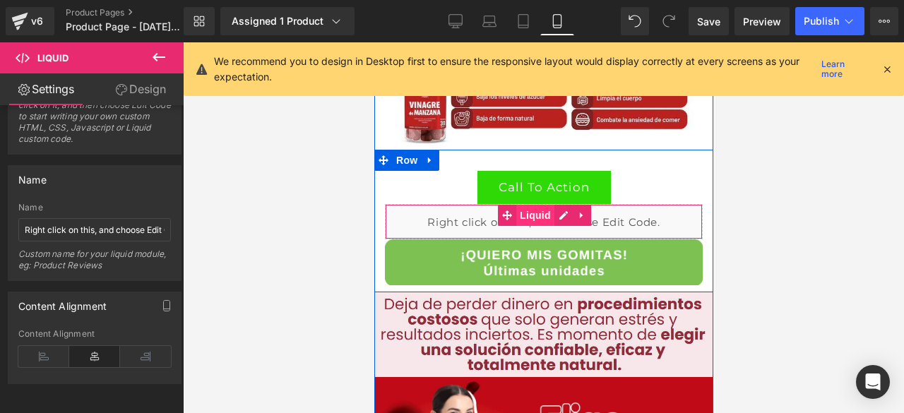
click at [529, 212] on span "Liquid" at bounding box center [534, 215] width 38 height 21
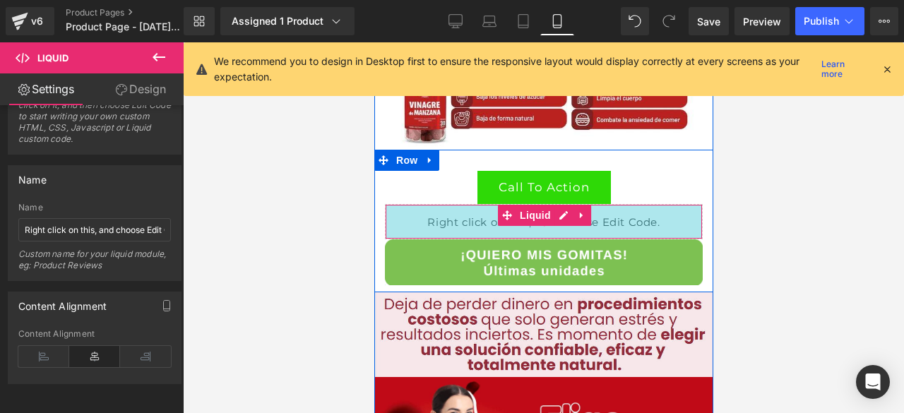
click at [462, 221] on div "47px" at bounding box center [543, 221] width 316 height 33
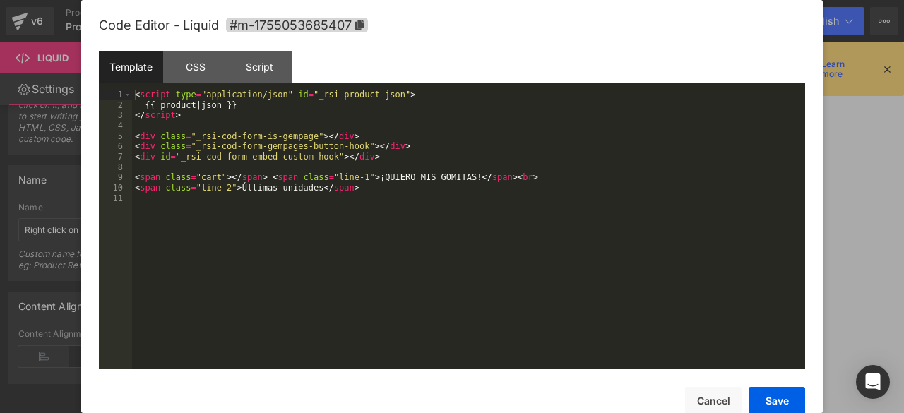
click at [558, 214] on div "Liquid 47px" at bounding box center [543, 221] width 318 height 35
click at [258, 146] on div "< script type = "application/json" id = "_rsi-product-json" > {{ product | json…" at bounding box center [468, 240] width 673 height 300
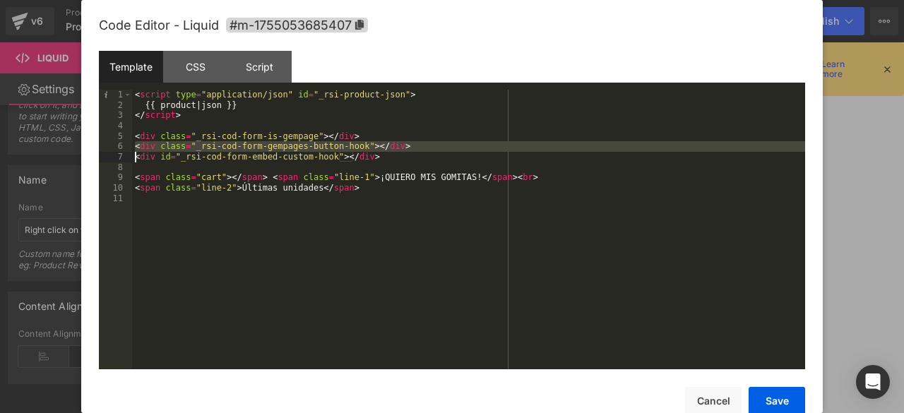
click at [258, 146] on div "< script type = "application/json" id = "_rsi-product-json" > {{ product | json…" at bounding box center [468, 240] width 673 height 300
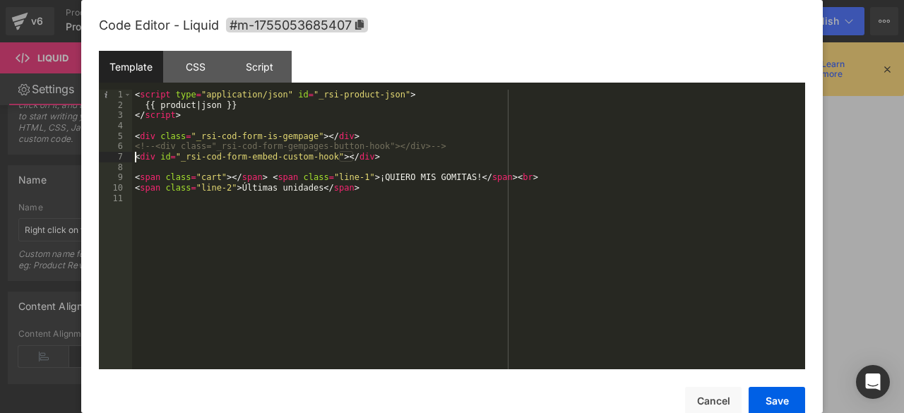
click at [379, 150] on div "< script type = "application/json" id = "_rsi-product-json" > {{ product | json…" at bounding box center [468, 240] width 673 height 300
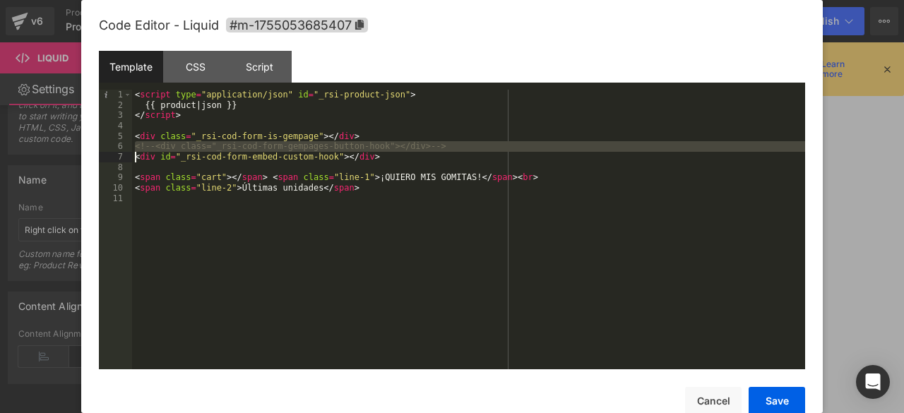
click at [379, 150] on div "< script type = "application/json" id = "_rsi-product-json" > {{ product | json…" at bounding box center [468, 240] width 673 height 300
click at [435, 149] on div "< script type = "application/json" id = "_rsi-product-json" > {{ product | json…" at bounding box center [468, 230] width 673 height 280
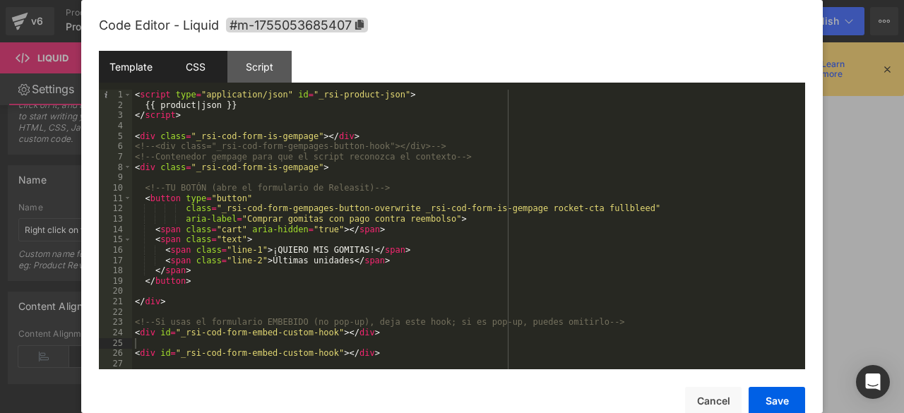
click at [200, 54] on div "CSS" at bounding box center [195, 67] width 64 height 32
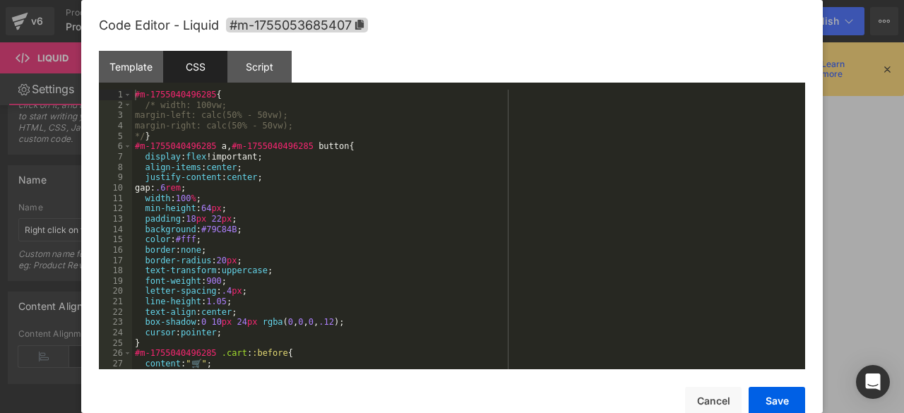
click at [210, 94] on div "#m-1755040496285 { /* width: 100vw; margin-left: calc(50% - 50vw); margin-right…" at bounding box center [465, 240] width 667 height 300
click at [213, 306] on div "#m-1755040496285 { /* width: 100vw; margin-left: calc(50% - 50vw); margin-right…" at bounding box center [465, 240] width 667 height 300
click at [215, 287] on div "#m-1755040496285 { /* width: 100vw; margin-left: calc(50% - 50vw); margin-right…" at bounding box center [465, 240] width 667 height 300
click at [213, 276] on div "#m-1755040496285 { /* width: 100vw; margin-left: calc(50% - 50vw); margin-right…" at bounding box center [465, 240] width 667 height 300
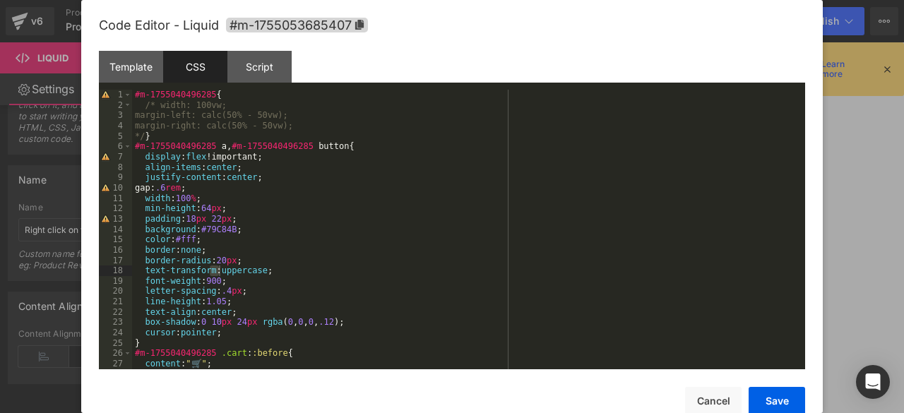
click at [213, 276] on div "#m-1755040496285 { /* width: 100vw; margin-left: calc(50% - 50vw); margin-right…" at bounding box center [465, 230] width 667 height 280
click at [213, 276] on div "#m-1755040496285 { /* width: 100vw; margin-left: calc(50% - 50vw); margin-right…" at bounding box center [465, 240] width 667 height 300
click at [208, 188] on div "#m-1755040496285 { /* width: 100vw; margin-left: calc(50% - 50vw); margin-right…" at bounding box center [465, 240] width 667 height 300
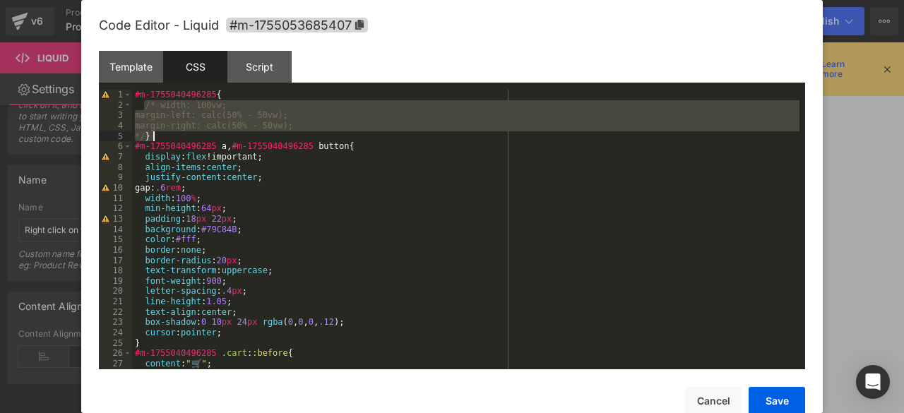
drag, startPoint x: 143, startPoint y: 110, endPoint x: 152, endPoint y: 138, distance: 29.9
click at [152, 138] on div "#m-1755040496285 { /* width: 100vw; margin-left: calc(50% - 50vw); margin-right…" at bounding box center [465, 240] width 667 height 300
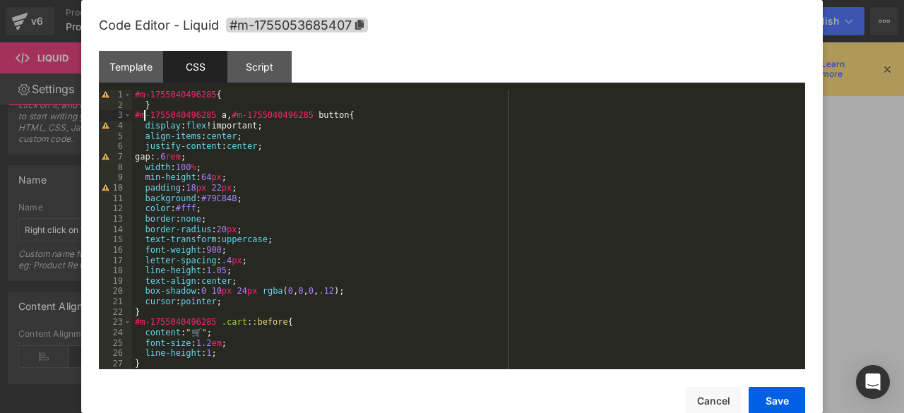
click at [143, 116] on div "#m-1755040496285 { } #m-1755040496285 a , #m-1755040496285 button { display : f…" at bounding box center [465, 240] width 667 height 300
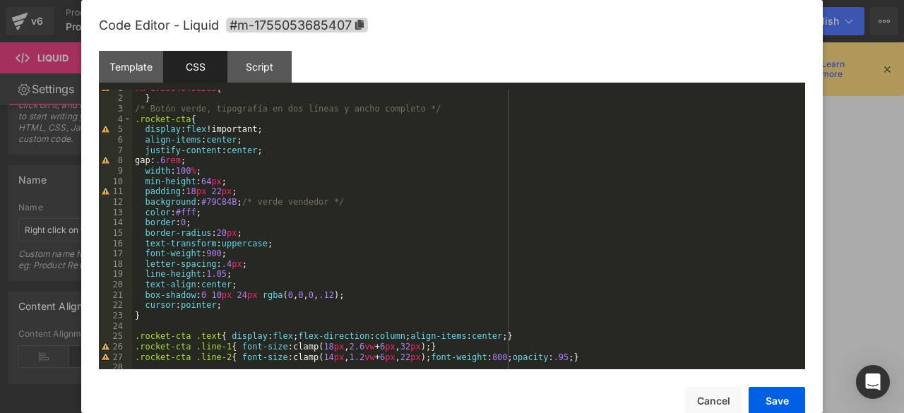
scroll to position [0, 0]
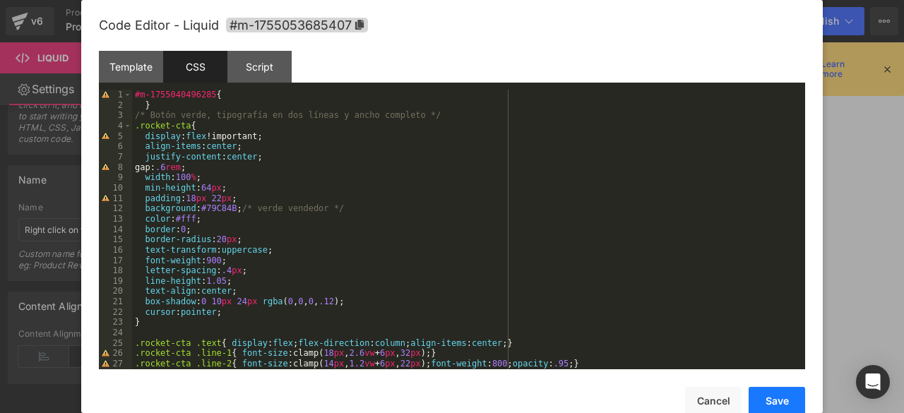
click at [795, 394] on button "Save" at bounding box center [776, 401] width 56 height 28
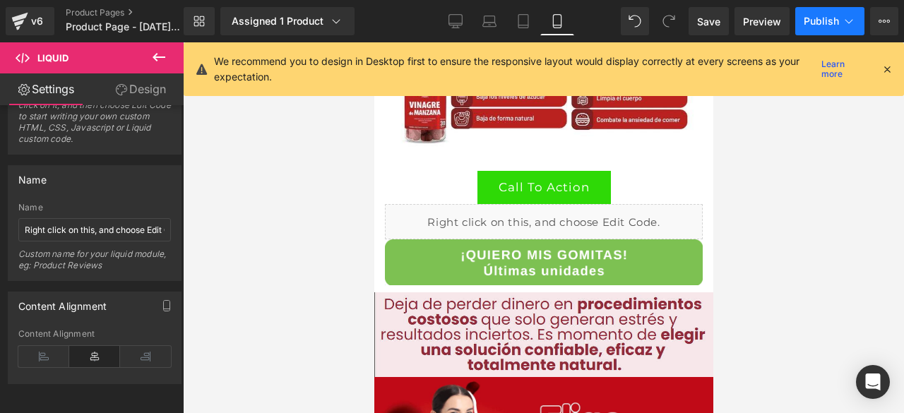
click at [837, 25] on span "Publish" at bounding box center [820, 21] width 35 height 11
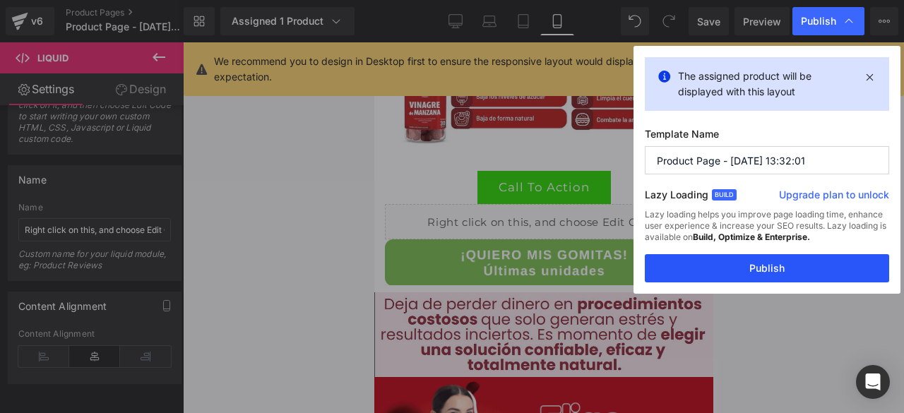
click at [777, 277] on button "Publish" at bounding box center [767, 268] width 244 height 28
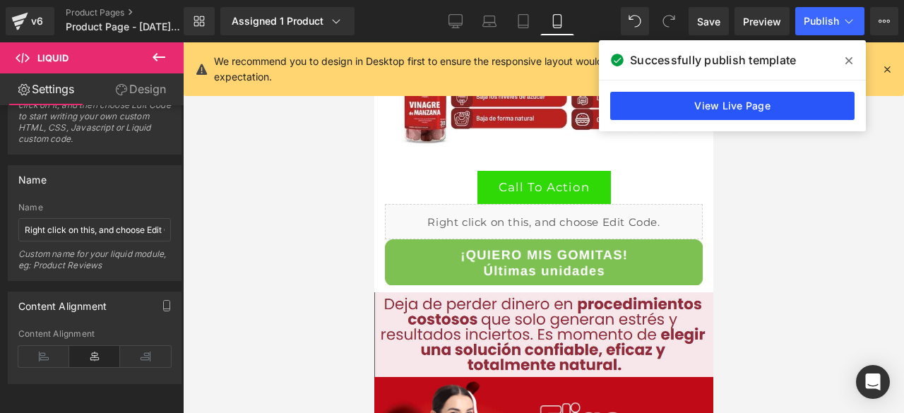
click at [721, 101] on link "View Live Page" at bounding box center [732, 106] width 244 height 28
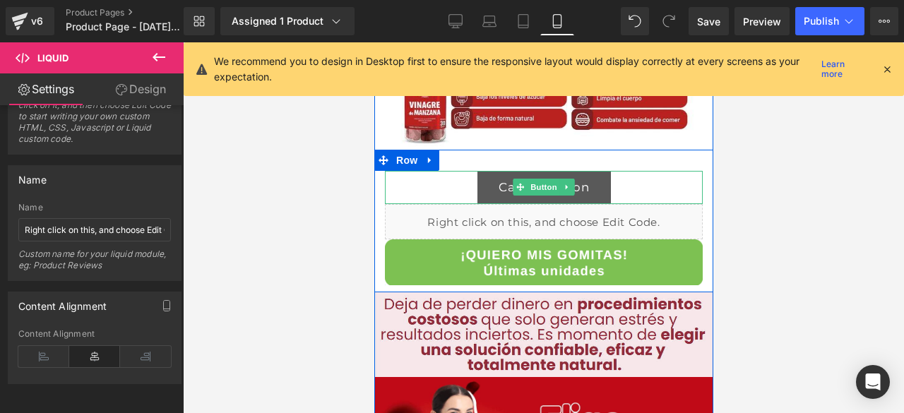
drag, startPoint x: 496, startPoint y: 187, endPoint x: 487, endPoint y: 179, distance: 12.5
click at [497, 187] on link "Call To Action" at bounding box center [543, 187] width 133 height 33
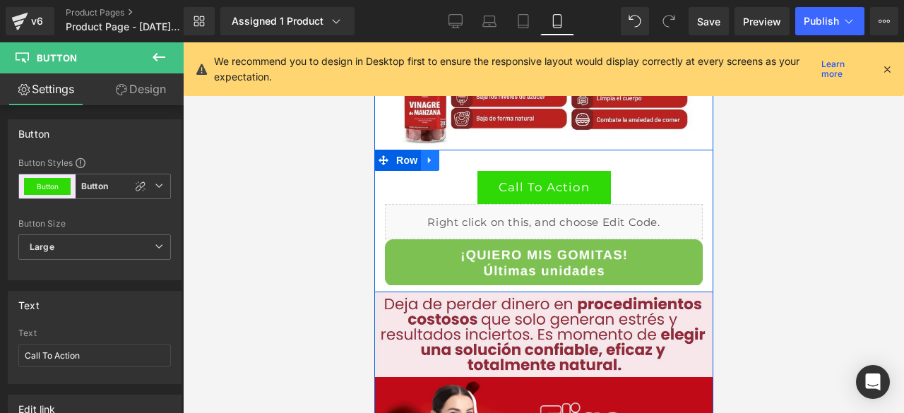
click at [425, 163] on icon at bounding box center [429, 160] width 10 height 11
click at [475, 157] on link at bounding box center [484, 160] width 18 height 21
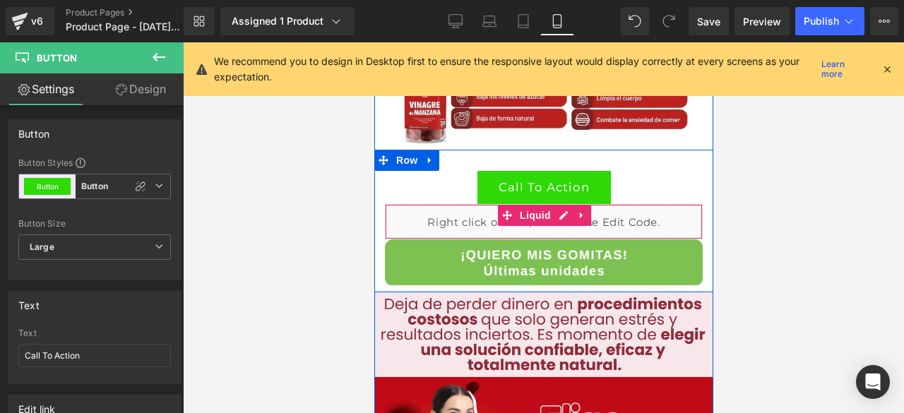
click at [439, 218] on div "Liquid" at bounding box center [543, 221] width 318 height 35
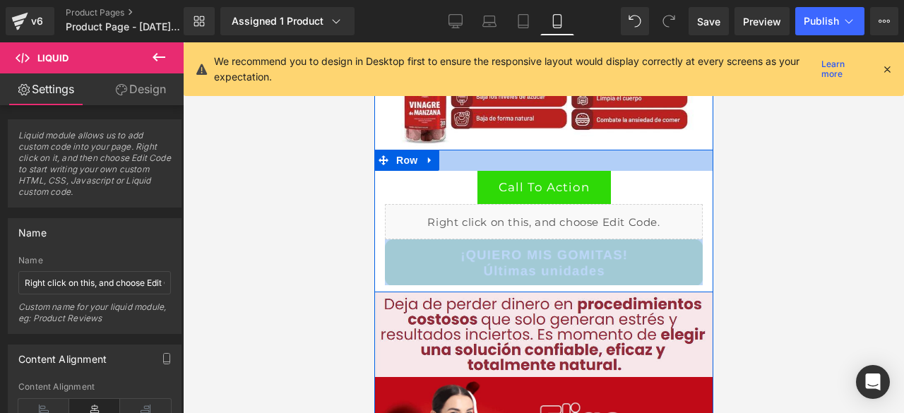
drag, startPoint x: 461, startPoint y: 215, endPoint x: 477, endPoint y: 151, distance: 66.3
click at [477, 151] on div "Call To Action Button Liquid Image Row" at bounding box center [542, 221] width 339 height 143
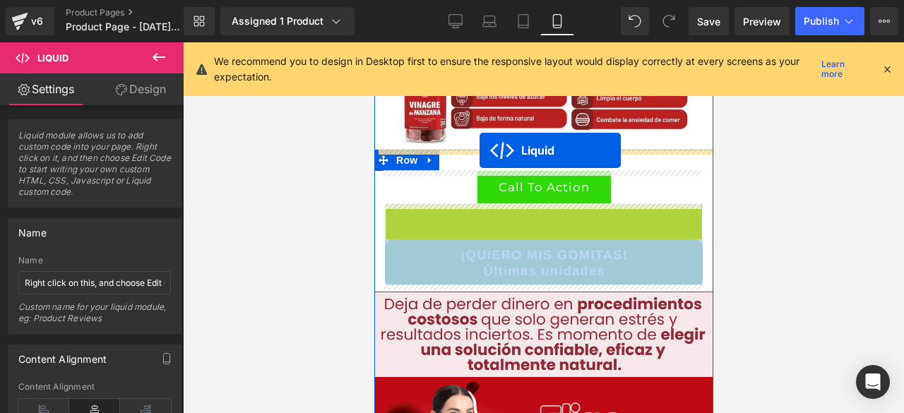
drag, startPoint x: 494, startPoint y: 211, endPoint x: 479, endPoint y: 150, distance: 62.7
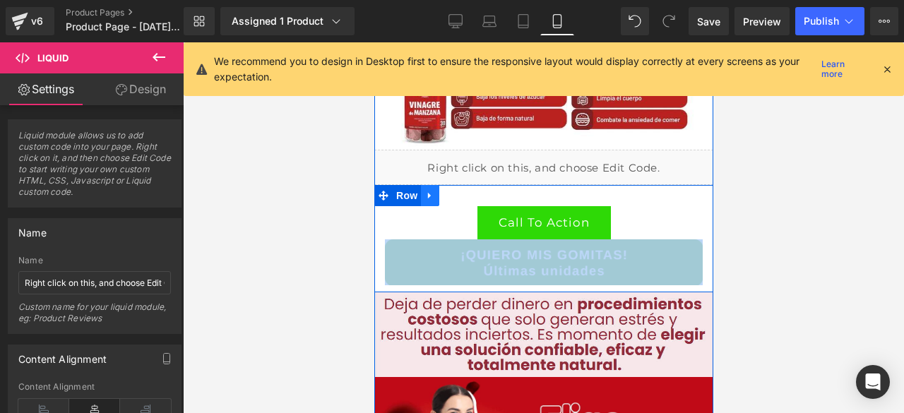
click at [425, 191] on icon at bounding box center [429, 195] width 10 height 11
click at [461, 197] on icon at bounding box center [466, 195] width 10 height 11
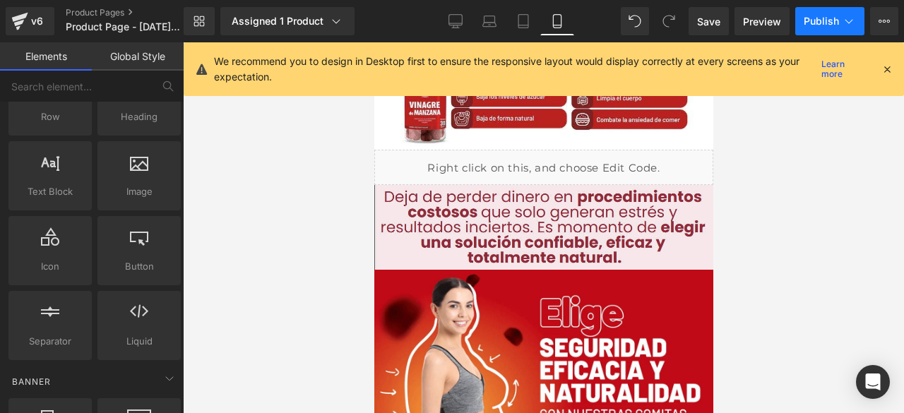
click at [830, 29] on button "Publish" at bounding box center [829, 21] width 69 height 28
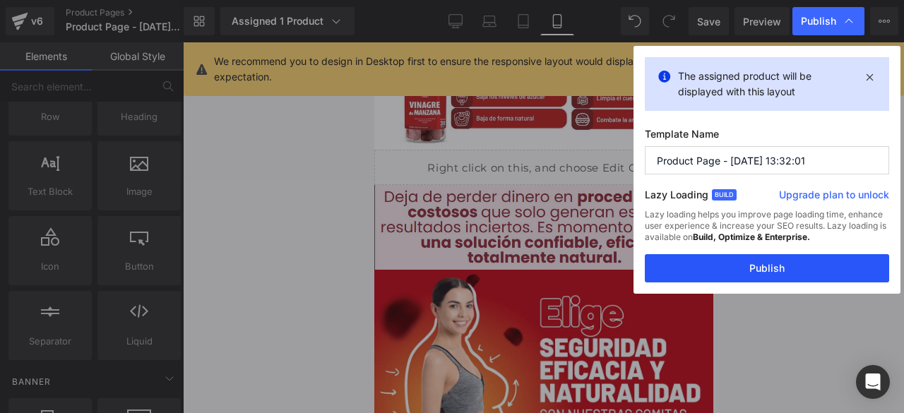
click at [726, 264] on button "Publish" at bounding box center [767, 268] width 244 height 28
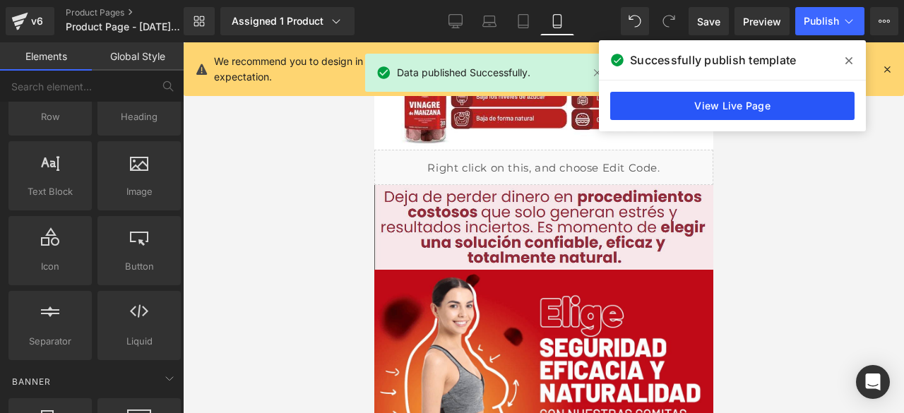
click at [729, 112] on link "View Live Page" at bounding box center [732, 106] width 244 height 28
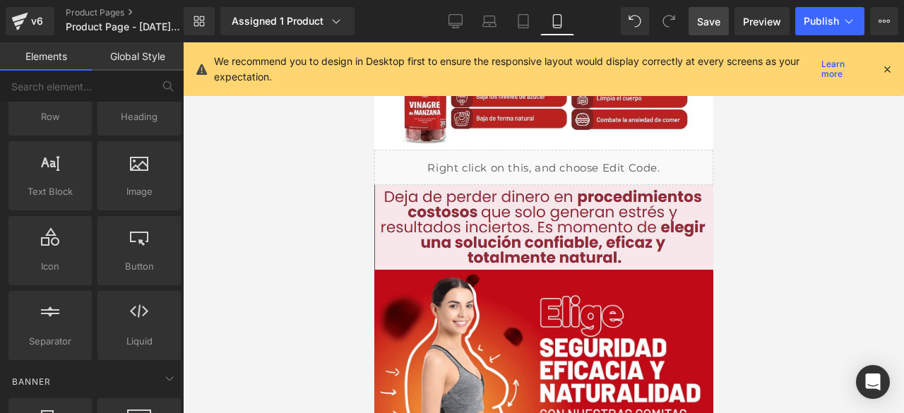
click at [713, 26] on span "Save" at bounding box center [708, 21] width 23 height 15
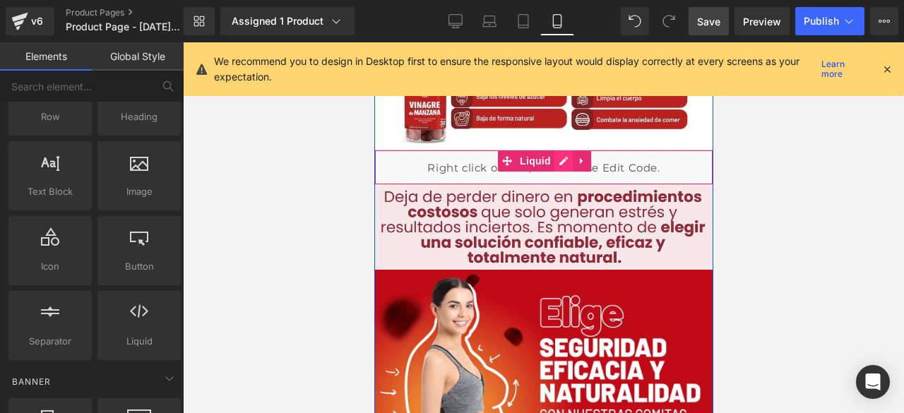
click at [558, 169] on div "Liquid" at bounding box center [542, 167] width 339 height 35
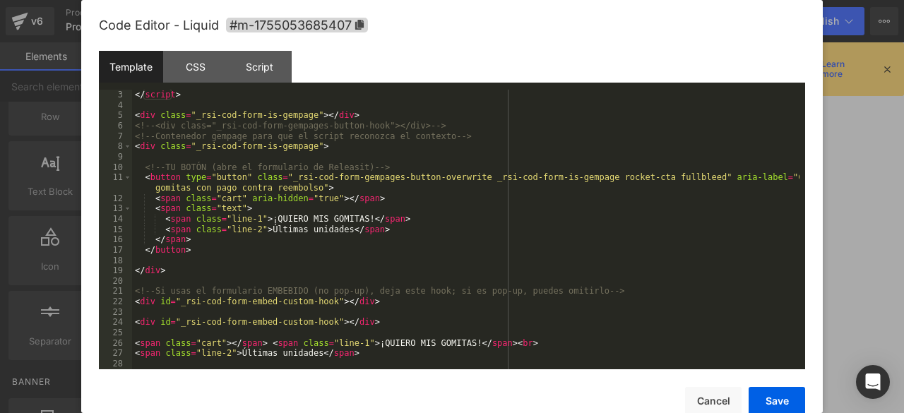
scroll to position [20, 0]
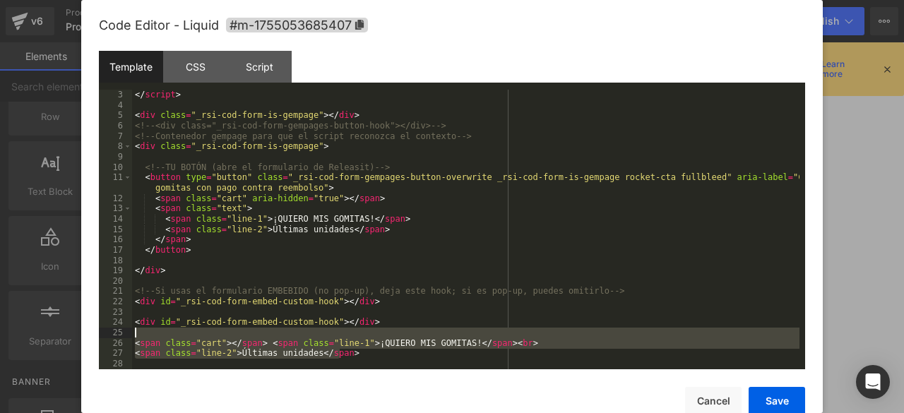
drag, startPoint x: 357, startPoint y: 355, endPoint x: 123, endPoint y: 338, distance: 234.3
click at [123, 338] on pre "3 4 5 6 7 8 9 10 11 12 13 14 15 16 17 18 19 20 21 22 23 24 25 26 27 28 </ scrip…" at bounding box center [452, 230] width 706 height 280
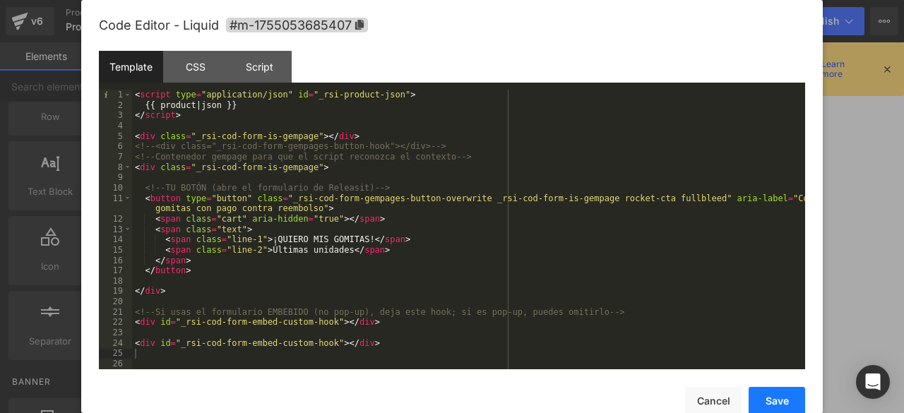
click at [762, 395] on button "Save" at bounding box center [776, 401] width 56 height 28
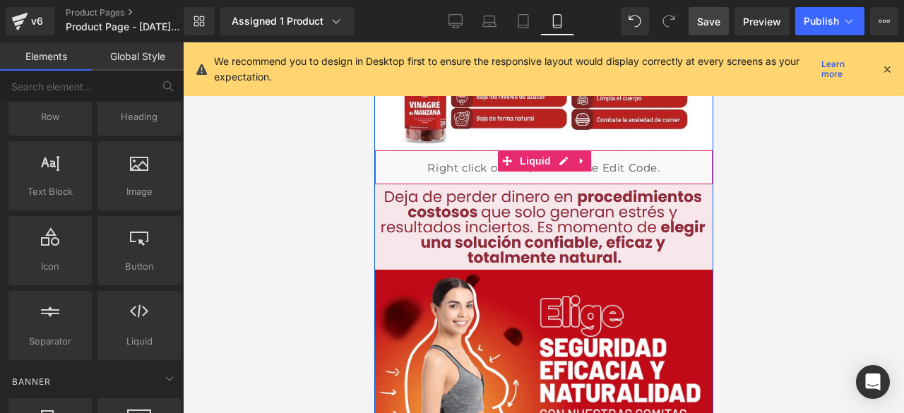
click at [672, 167] on div "Liquid" at bounding box center [542, 167] width 339 height 35
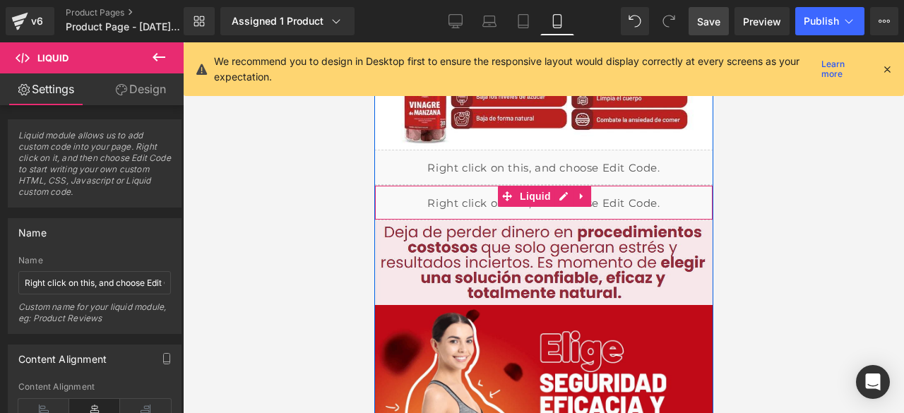
click at [400, 203] on div "Liquid" at bounding box center [542, 202] width 339 height 35
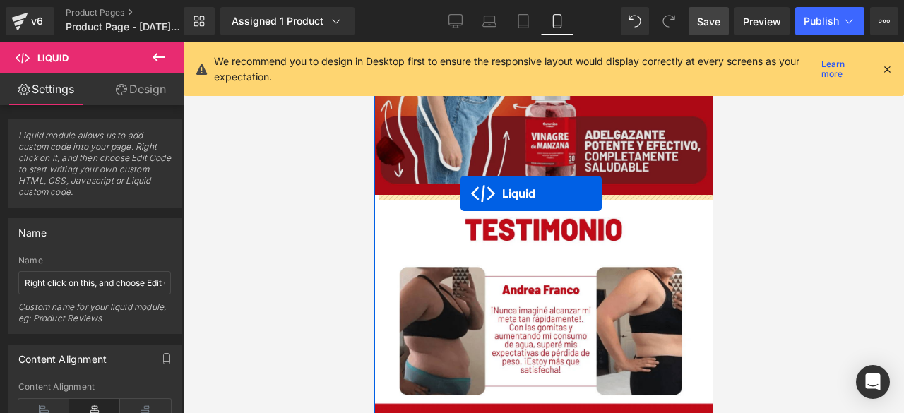
drag, startPoint x: 497, startPoint y: 193, endPoint x: 460, endPoint y: 193, distance: 37.4
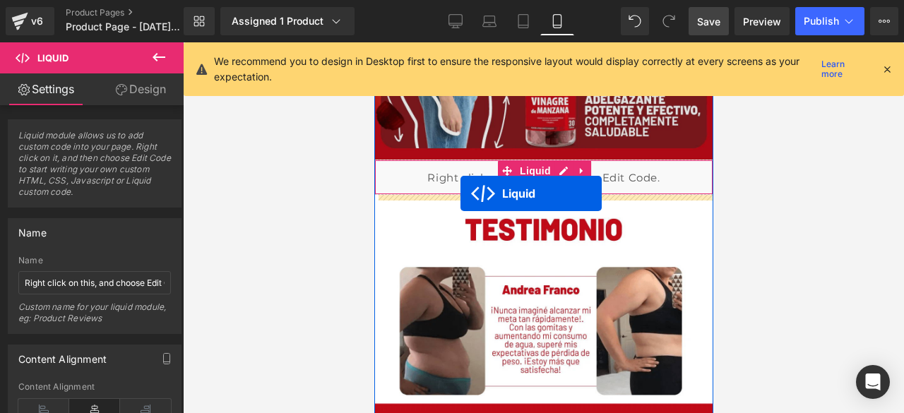
scroll to position [572, 0]
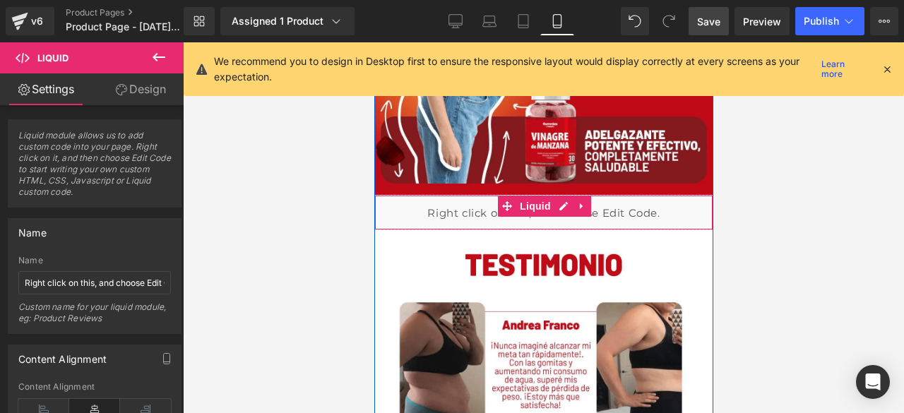
click at [444, 207] on div "Liquid" at bounding box center [542, 212] width 339 height 35
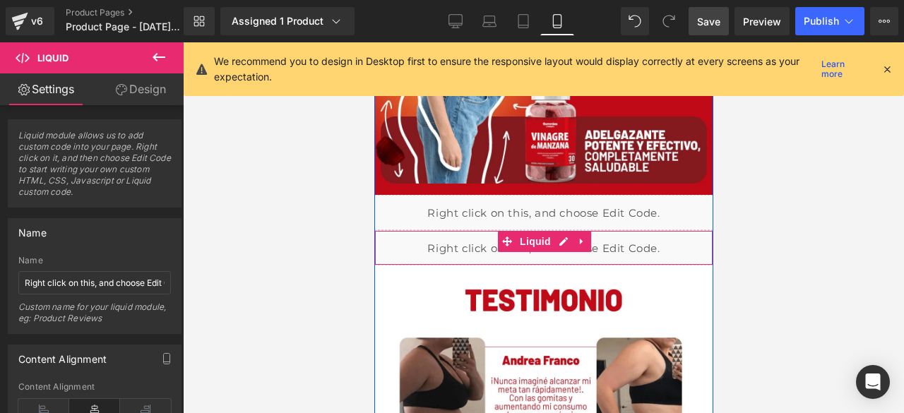
click at [460, 246] on div "Liquid" at bounding box center [542, 247] width 339 height 35
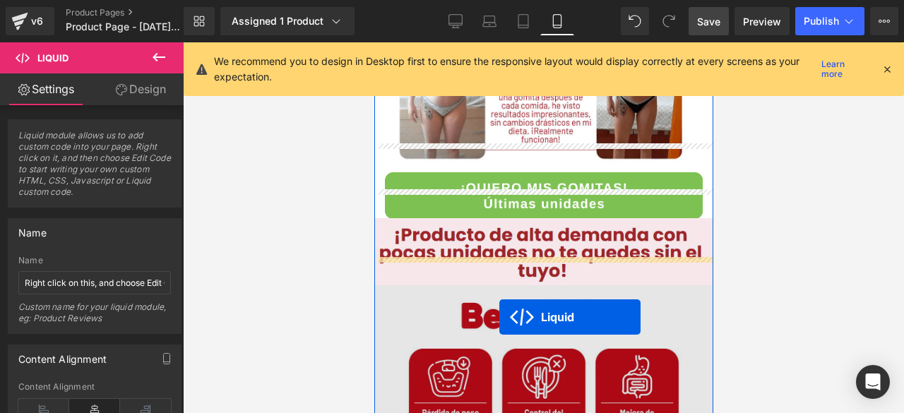
scroll to position [1207, 0]
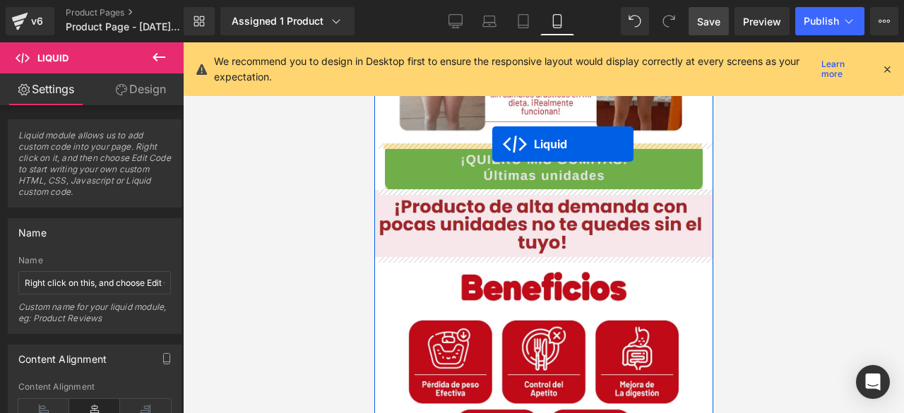
drag, startPoint x: 496, startPoint y: 237, endPoint x: 491, endPoint y: 144, distance: 92.6
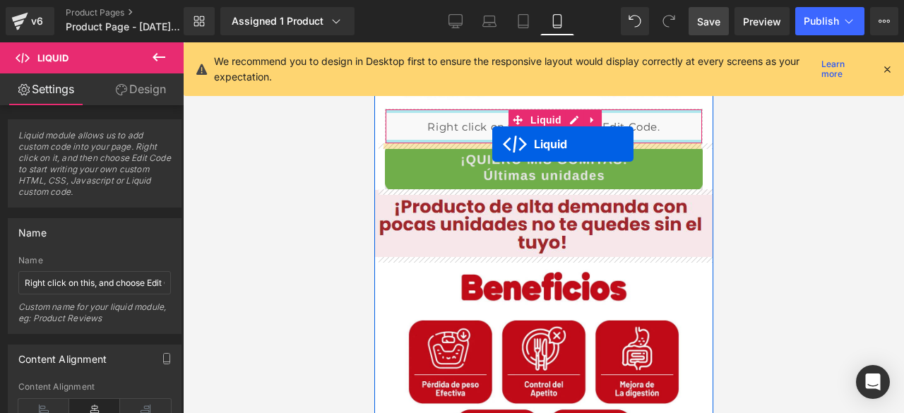
scroll to position [1172, 0]
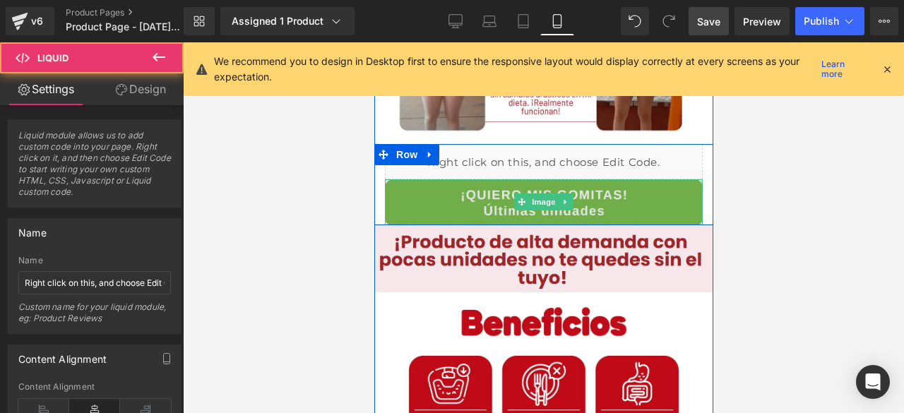
click at [413, 200] on img at bounding box center [543, 202] width 318 height 46
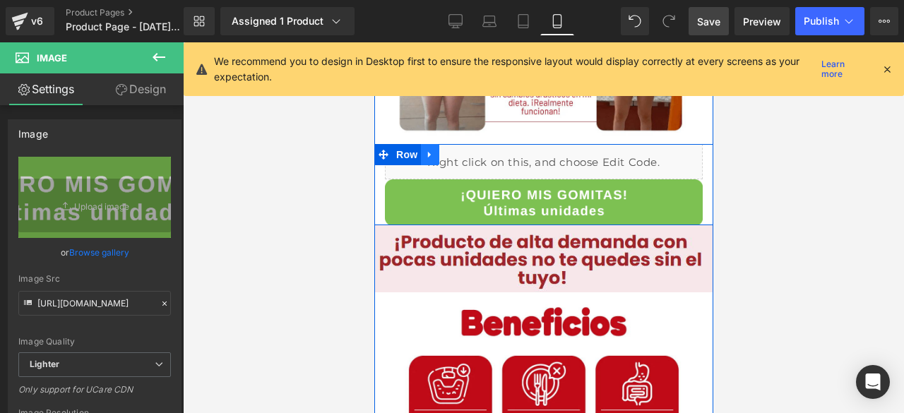
click at [427, 156] on icon at bounding box center [428, 154] width 3 height 6
click at [467, 153] on link at bounding box center [466, 154] width 18 height 21
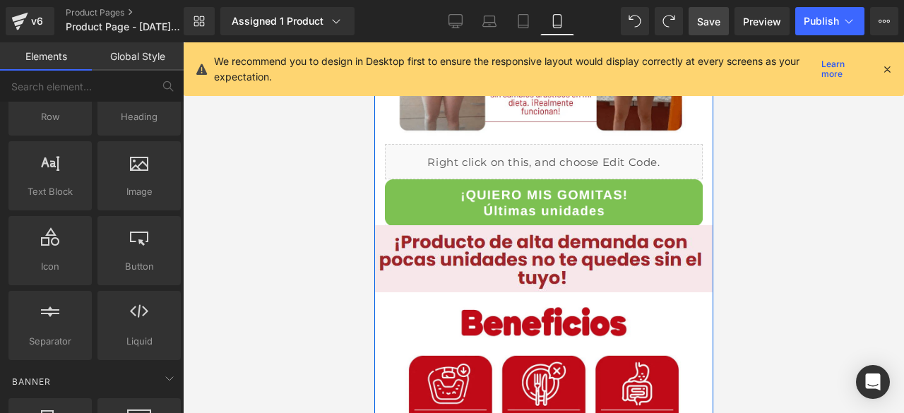
click at [491, 157] on div "Liquid" at bounding box center [543, 161] width 318 height 35
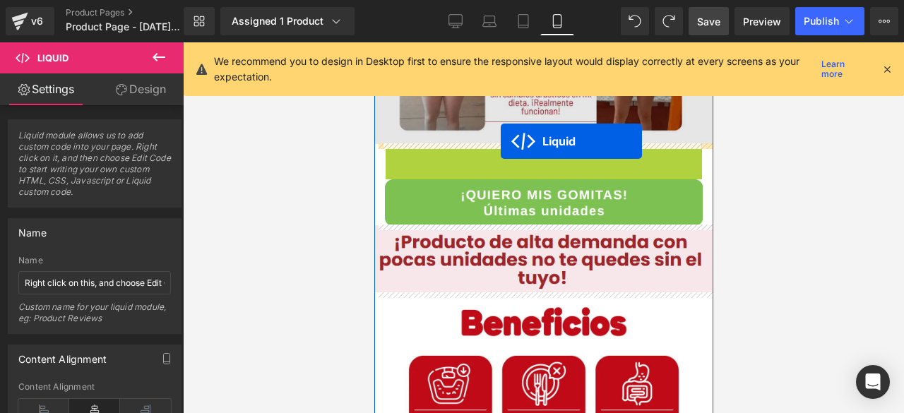
drag, startPoint x: 500, startPoint y: 157, endPoint x: 500, endPoint y: 141, distance: 15.5
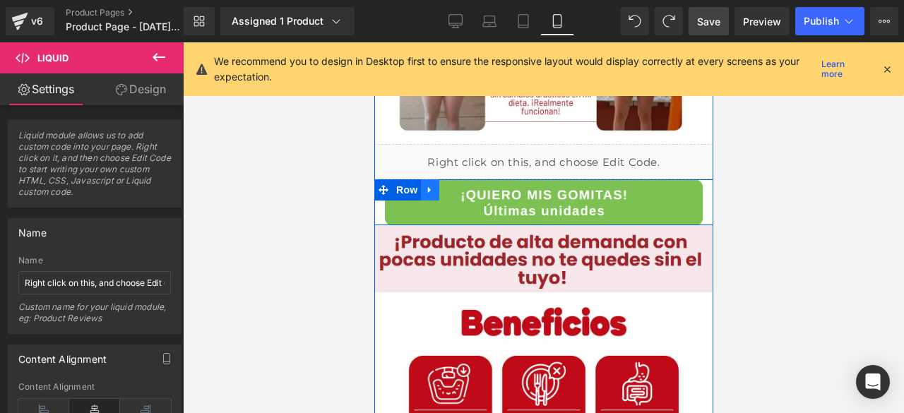
click at [424, 190] on icon at bounding box center [429, 189] width 10 height 11
click at [461, 190] on icon at bounding box center [466, 189] width 10 height 11
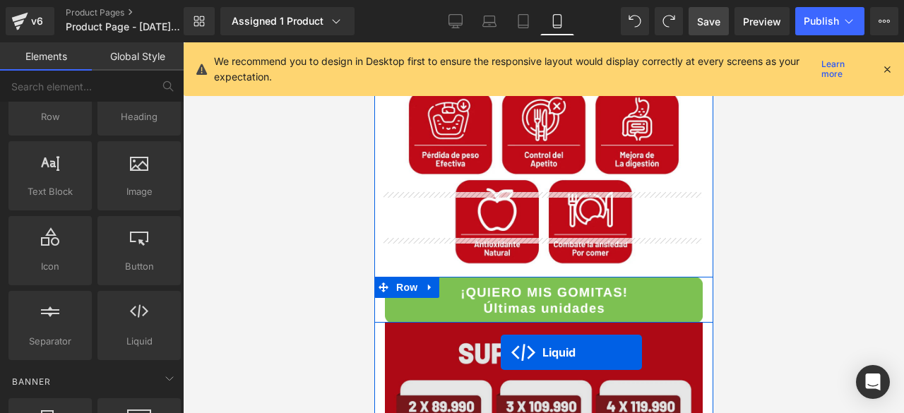
scroll to position [1511, 0]
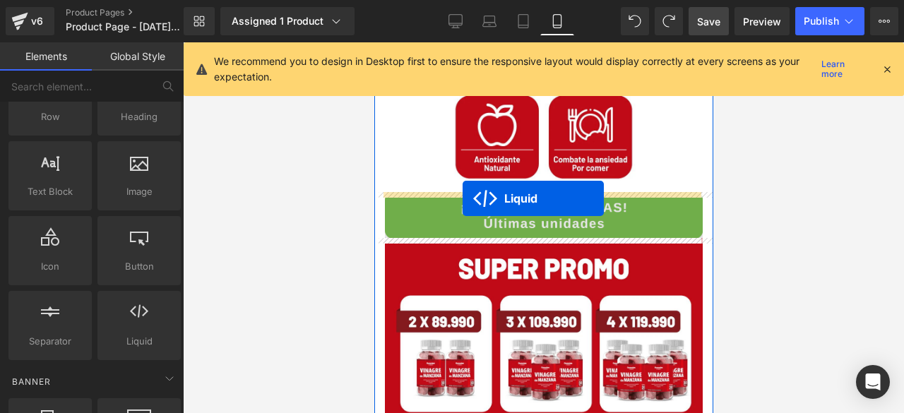
drag, startPoint x: 501, startPoint y: 186, endPoint x: 462, endPoint y: 198, distance: 40.6
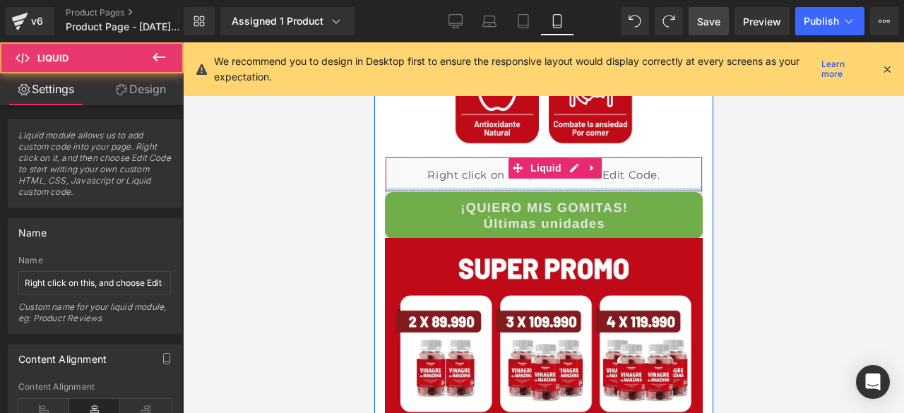
scroll to position [1475, 0]
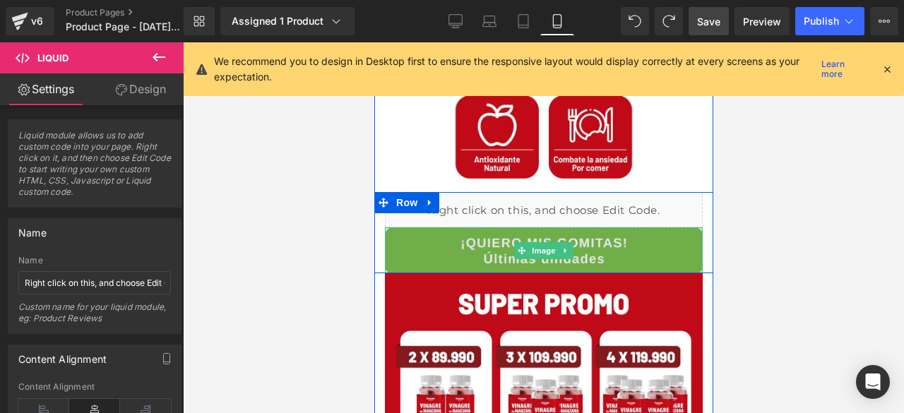
click at [425, 235] on img at bounding box center [543, 250] width 318 height 46
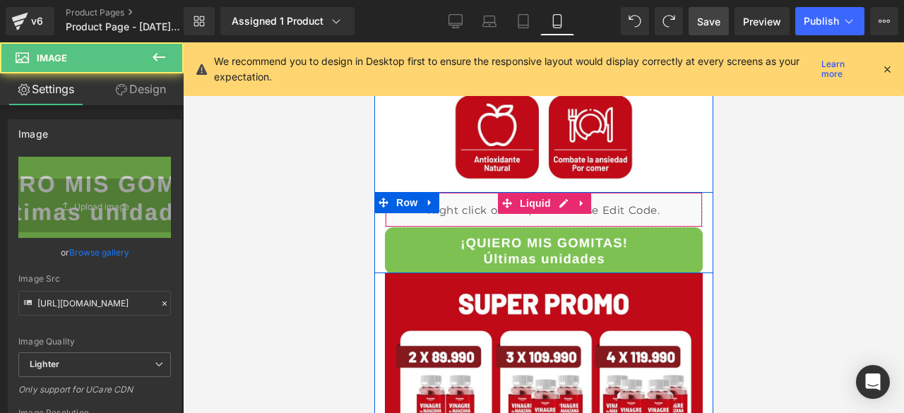
click at [471, 209] on div "Liquid" at bounding box center [543, 209] width 318 height 35
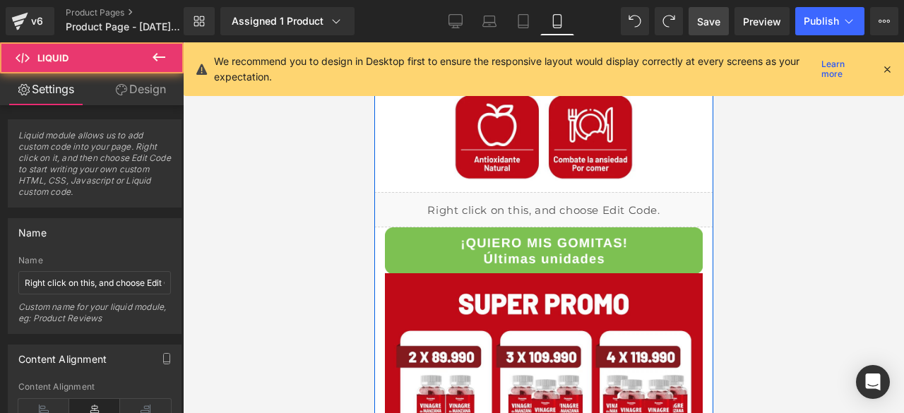
click at [433, 249] on img at bounding box center [543, 250] width 318 height 46
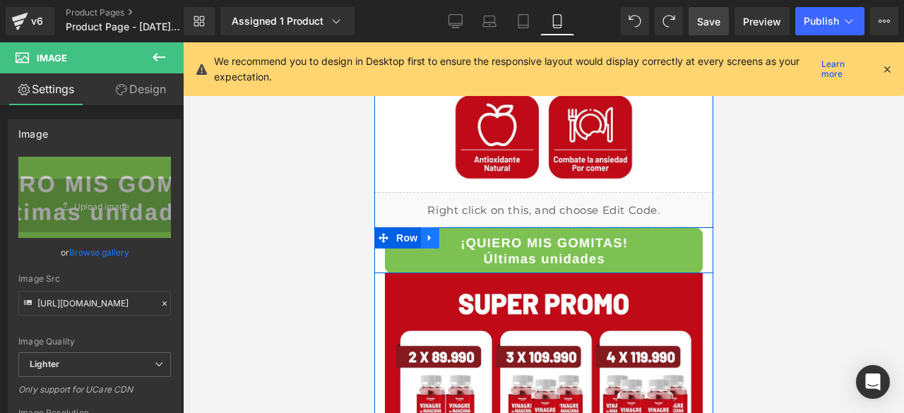
click at [426, 235] on icon at bounding box center [429, 238] width 10 height 11
click at [462, 235] on icon at bounding box center [466, 238] width 10 height 10
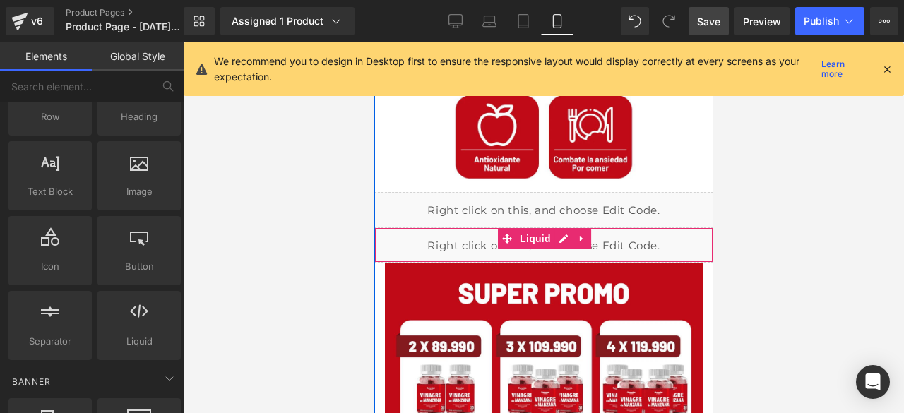
click at [477, 237] on div "Liquid" at bounding box center [542, 244] width 339 height 35
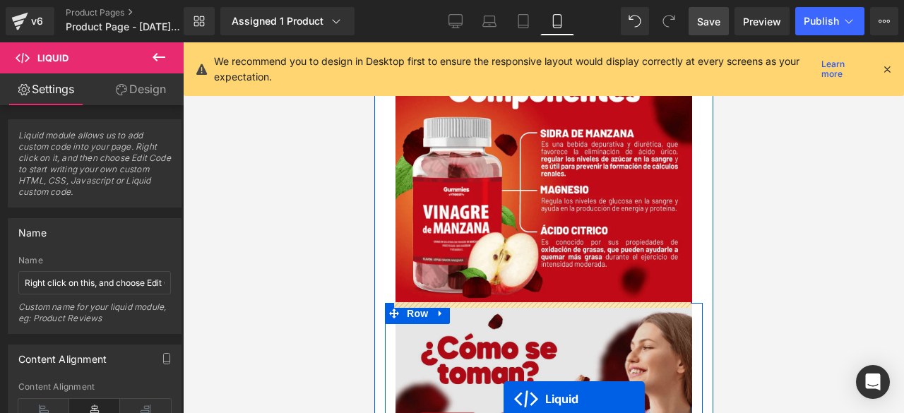
scroll to position [1984, 0]
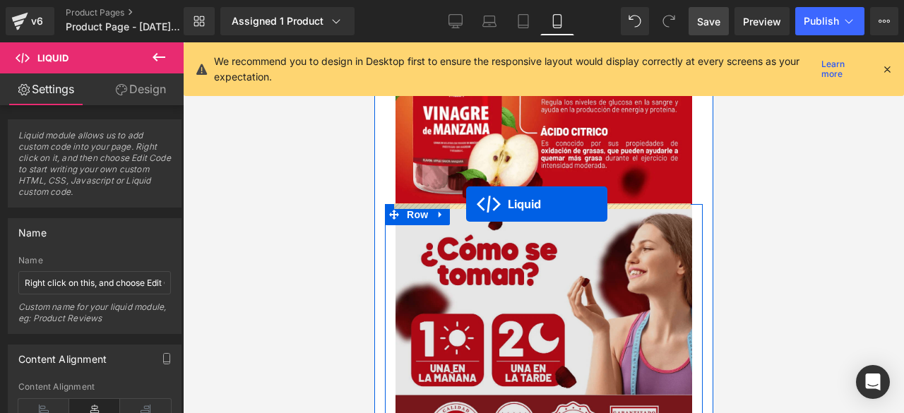
drag, startPoint x: 496, startPoint y: 235, endPoint x: 465, endPoint y: 204, distance: 43.9
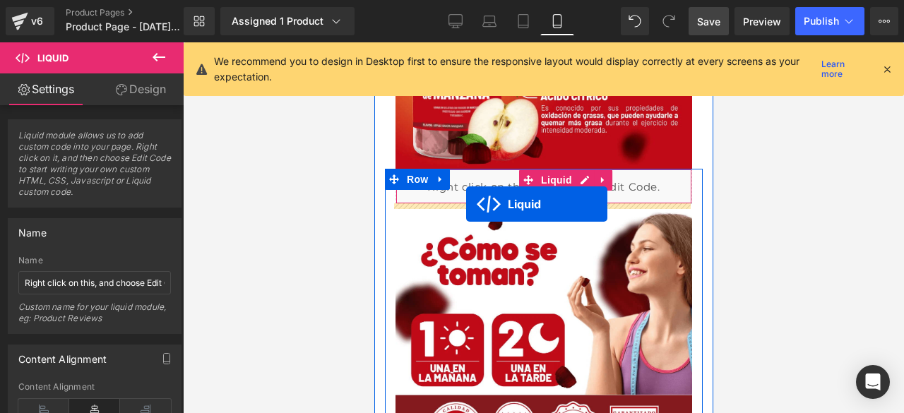
scroll to position [1949, 0]
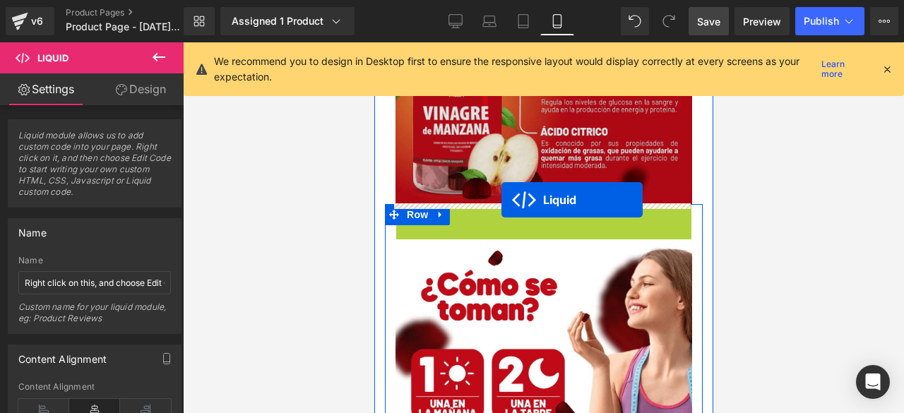
drag, startPoint x: 492, startPoint y: 215, endPoint x: 501, endPoint y: 200, distance: 17.1
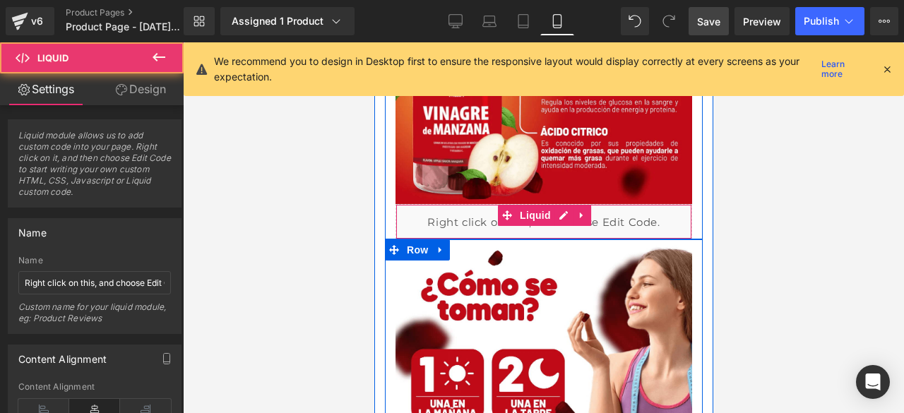
click at [463, 215] on div "Liquid" at bounding box center [543, 221] width 297 height 35
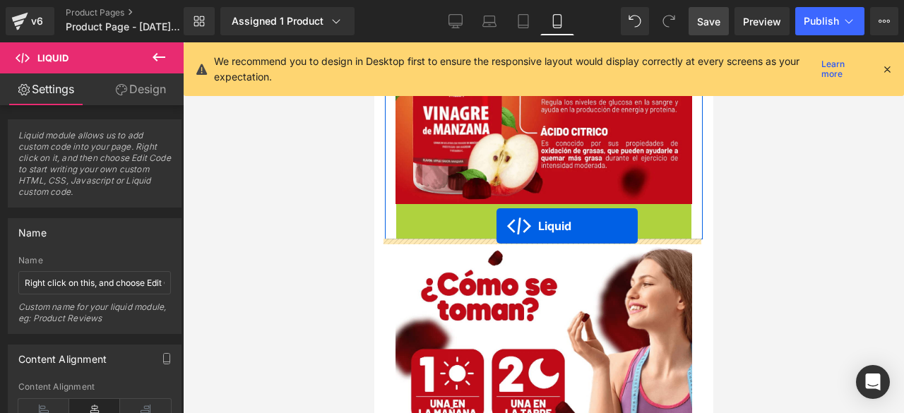
drag, startPoint x: 498, startPoint y: 214, endPoint x: 496, endPoint y: 226, distance: 12.3
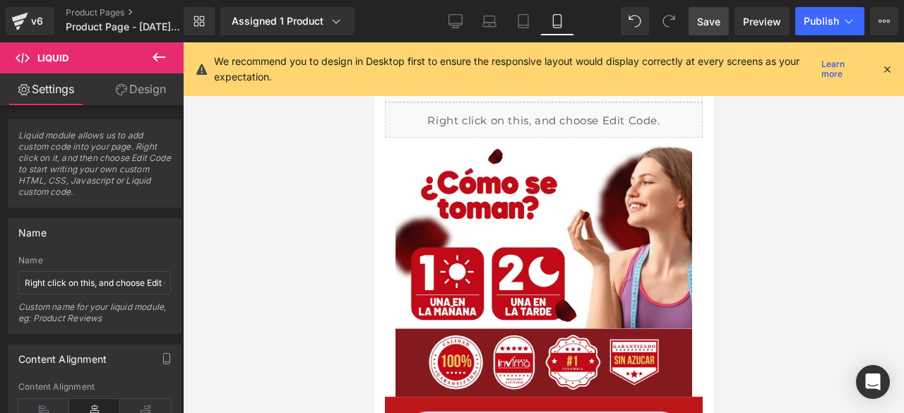
scroll to position [2088, 0]
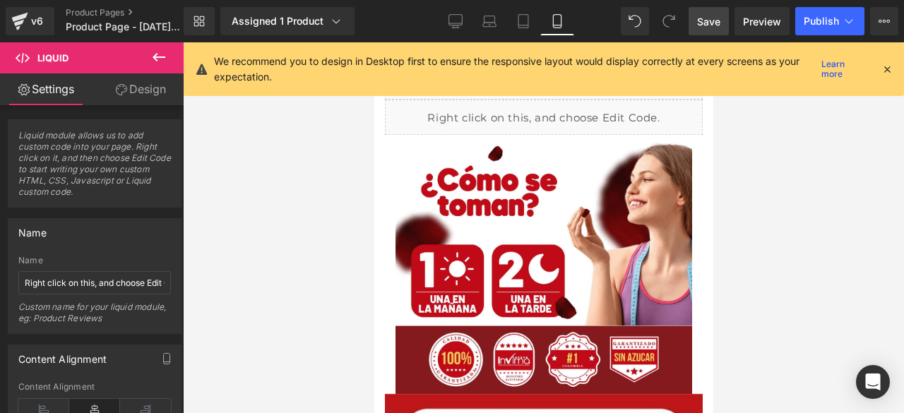
click at [412, 112] on div "Liquid" at bounding box center [543, 117] width 318 height 35
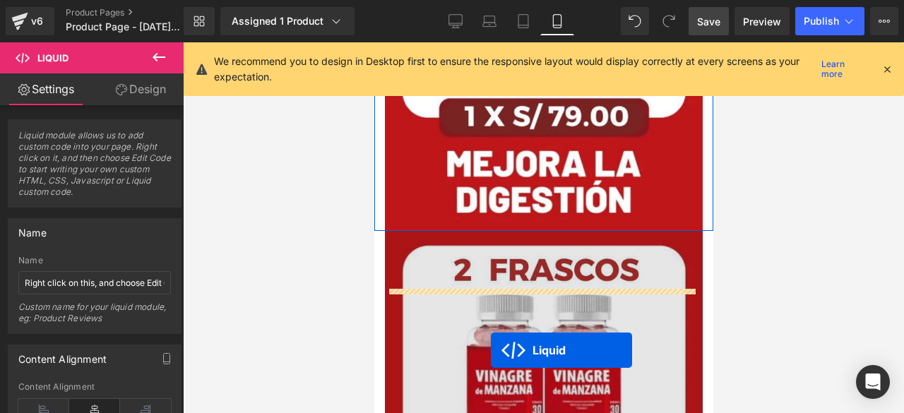
scroll to position [2653, 0]
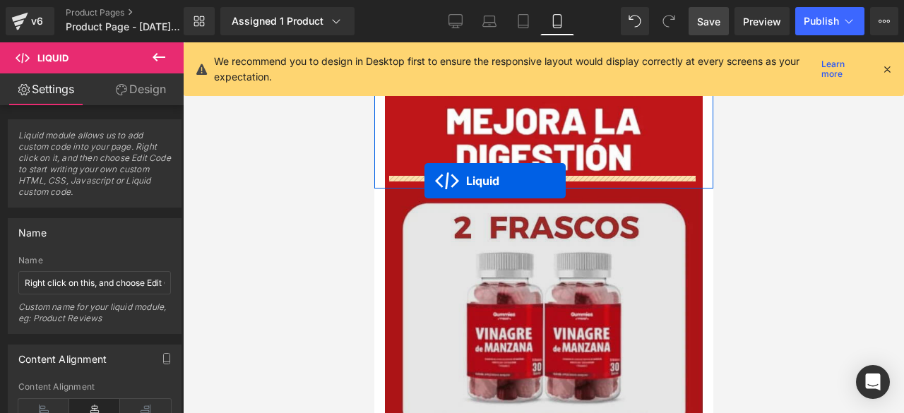
drag, startPoint x: 499, startPoint y: 111, endPoint x: 424, endPoint y: 181, distance: 103.4
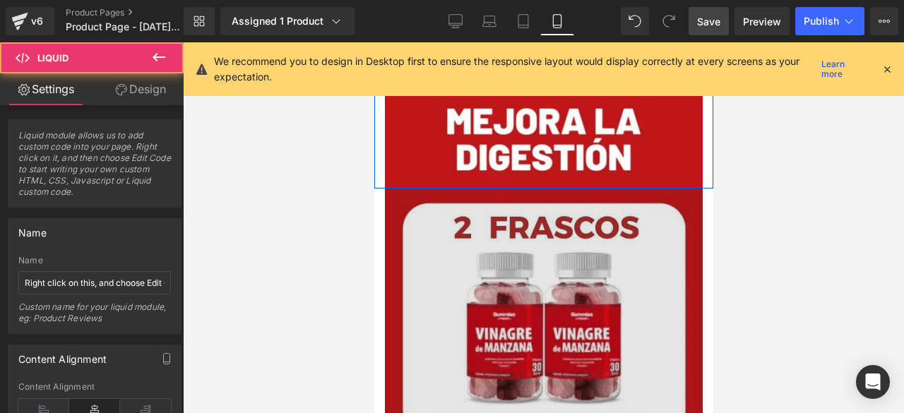
scroll to position [2618, 0]
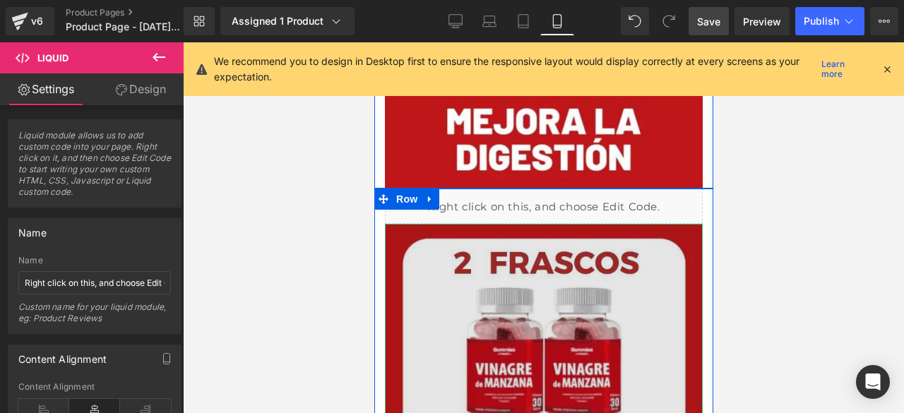
click at [400, 232] on img at bounding box center [543, 421] width 318 height 394
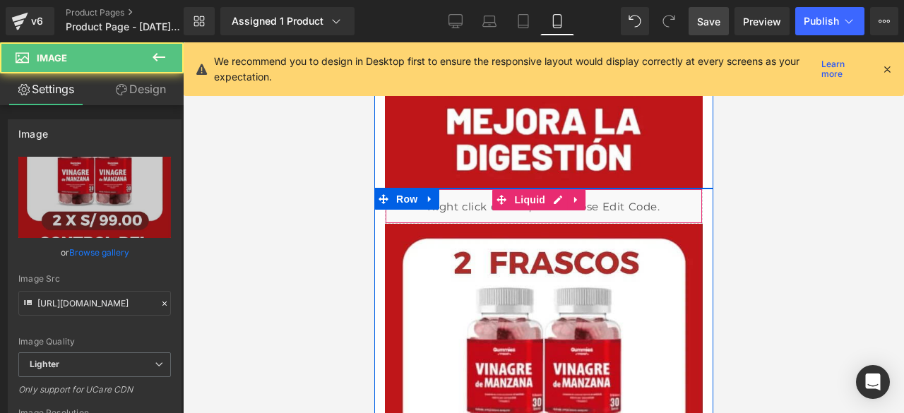
click at [463, 201] on div "Liquid" at bounding box center [543, 205] width 318 height 35
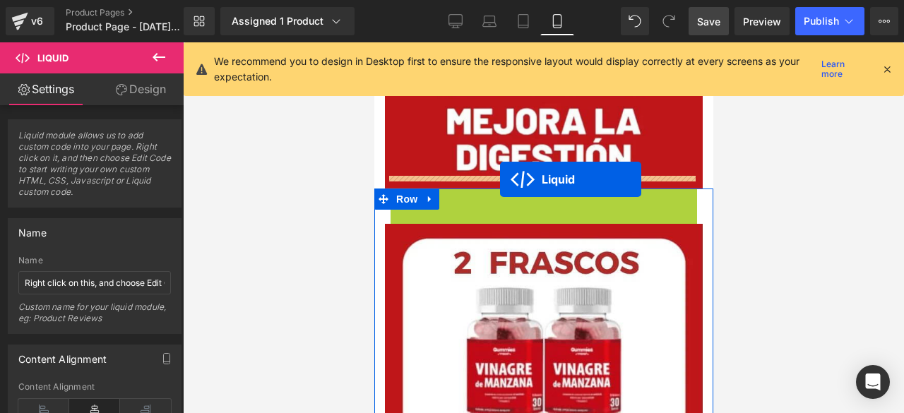
drag, startPoint x: 496, startPoint y: 189, endPoint x: 499, endPoint y: 180, distance: 9.6
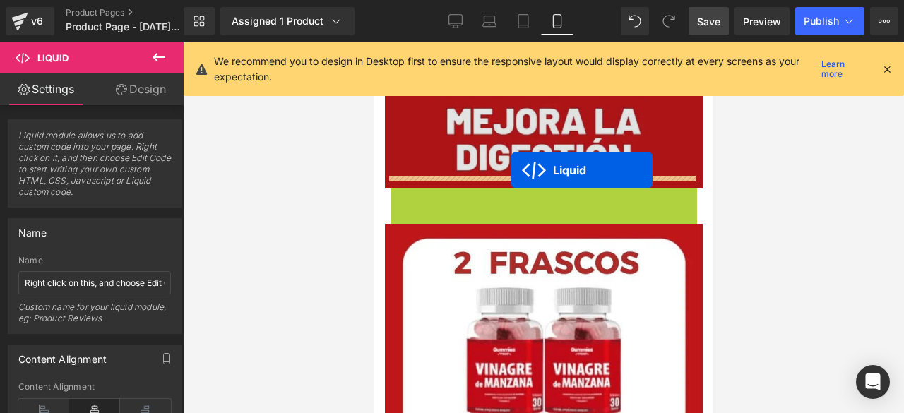
drag, startPoint x: 501, startPoint y: 187, endPoint x: 510, endPoint y: 170, distance: 19.3
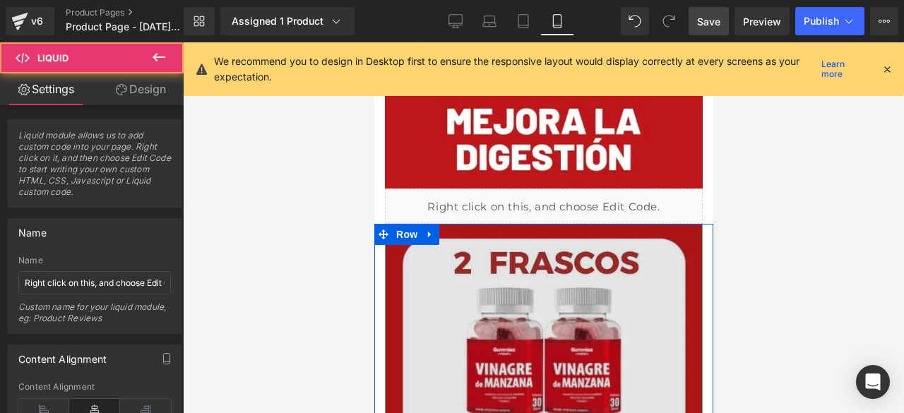
click at [438, 237] on img at bounding box center [543, 421] width 318 height 394
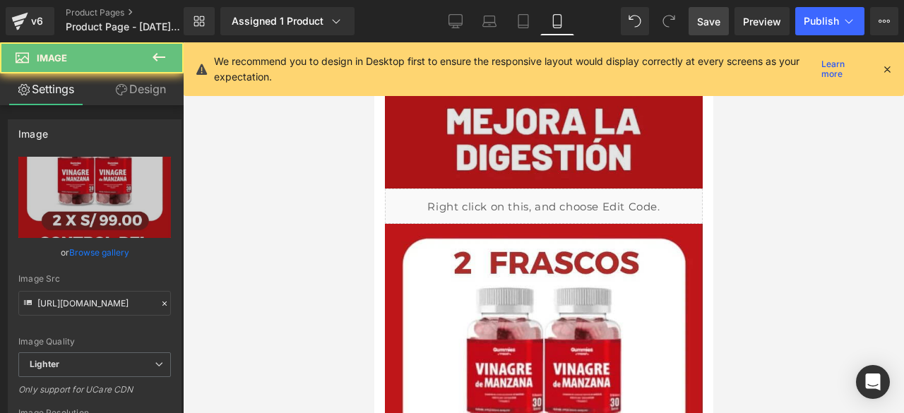
click at [489, 157] on img at bounding box center [543, 9] width 318 height 360
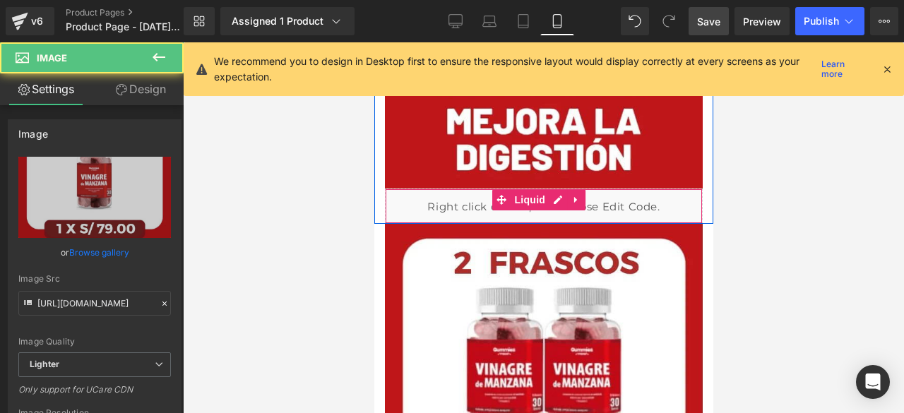
click at [469, 194] on div "Liquid" at bounding box center [543, 205] width 318 height 35
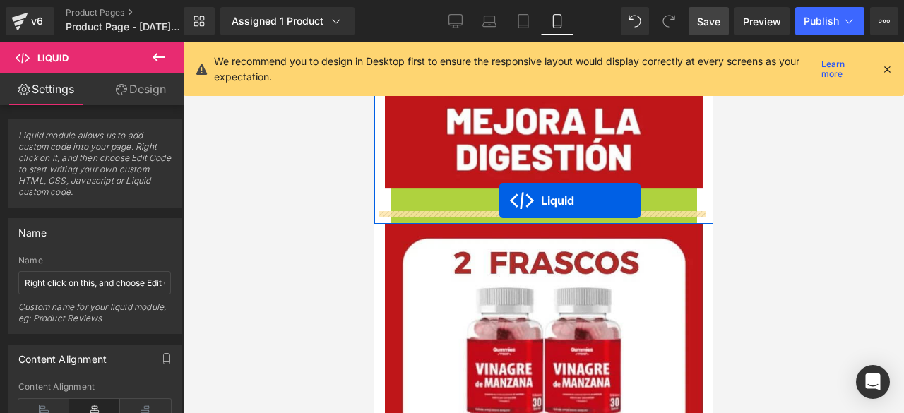
drag, startPoint x: 501, startPoint y: 179, endPoint x: 498, endPoint y: 201, distance: 22.8
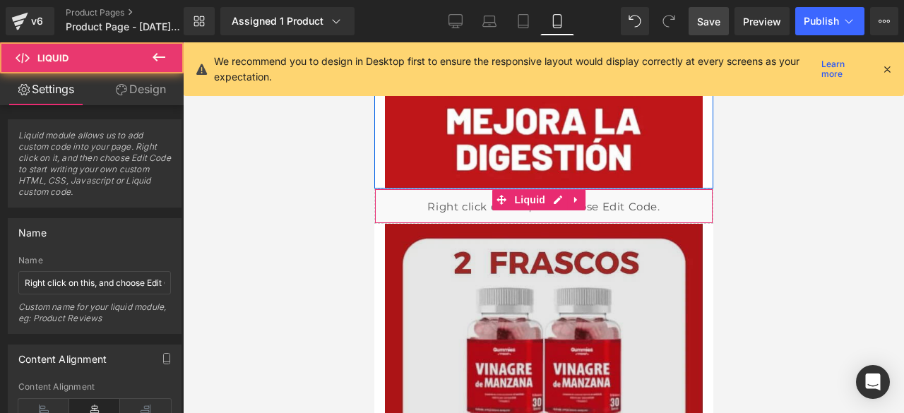
click at [484, 224] on img at bounding box center [543, 421] width 318 height 394
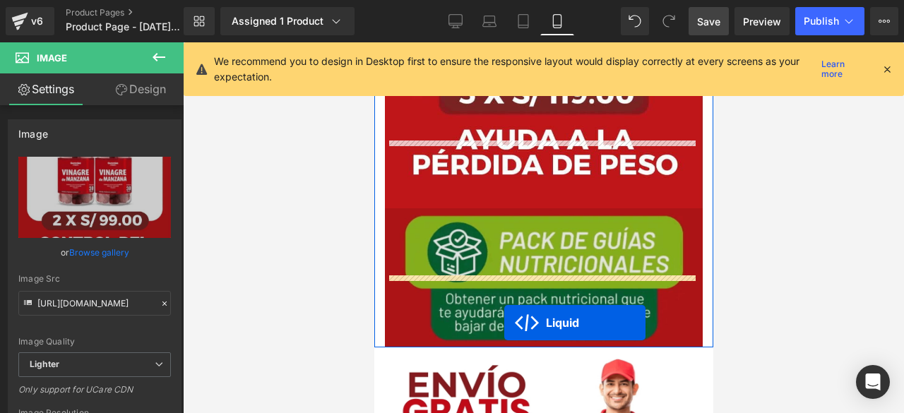
scroll to position [3451, 0]
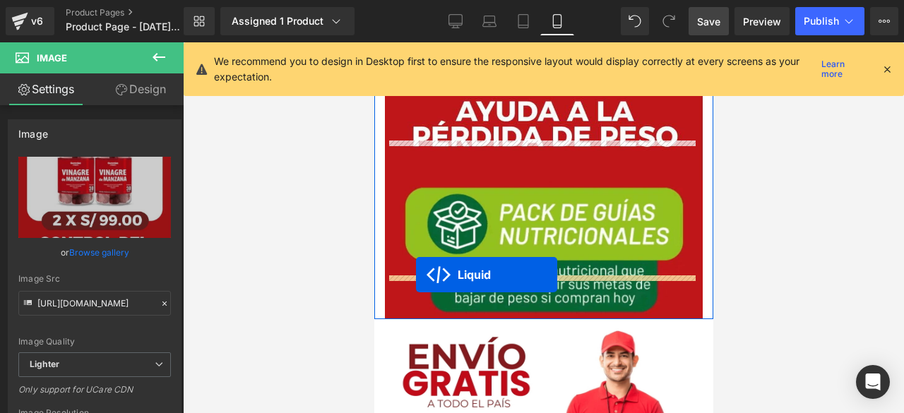
drag, startPoint x: 501, startPoint y: 221, endPoint x: 415, endPoint y: 275, distance: 100.9
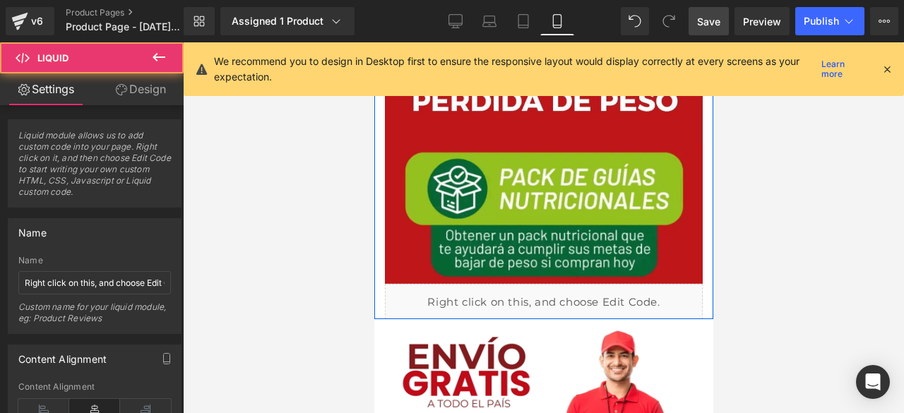
scroll to position [3416, 0]
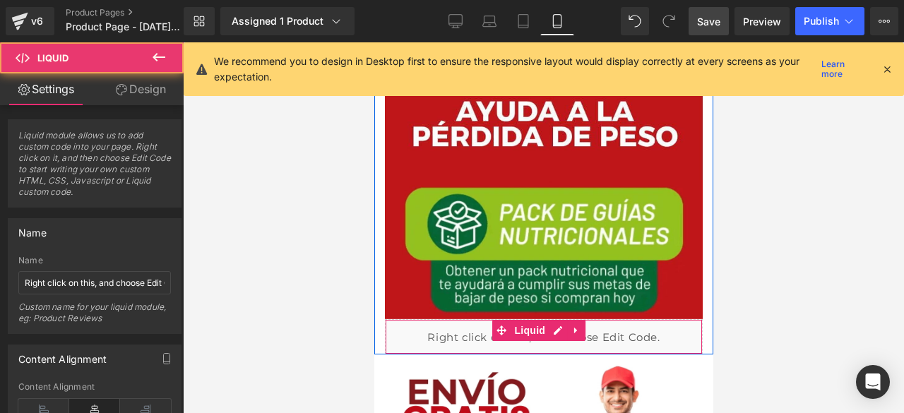
click at [438, 319] on div "Liquid" at bounding box center [543, 336] width 318 height 35
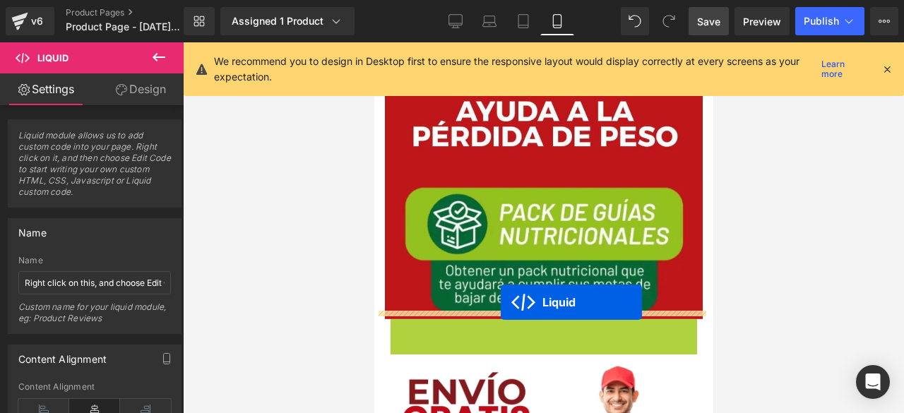
drag, startPoint x: 496, startPoint y: 286, endPoint x: 500, endPoint y: 303, distance: 17.3
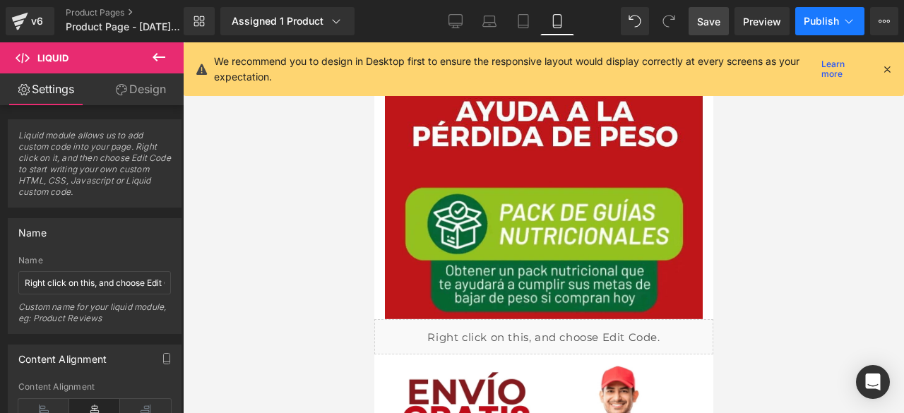
click at [810, 29] on button "Publish" at bounding box center [829, 21] width 69 height 28
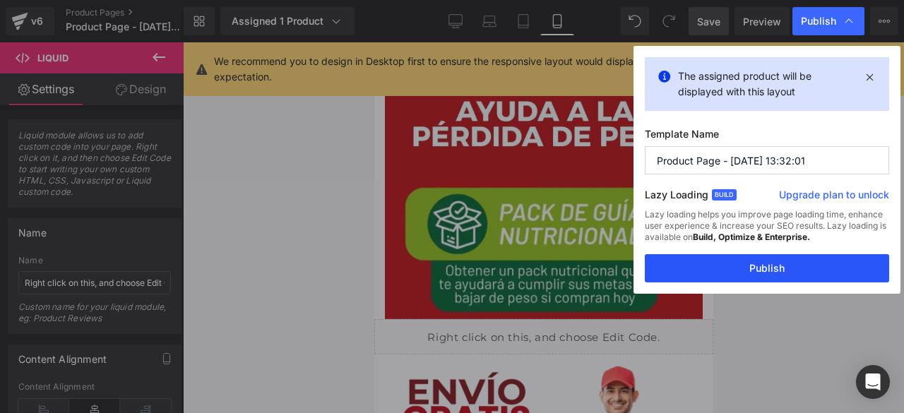
drag, startPoint x: 703, startPoint y: 263, endPoint x: 263, endPoint y: 167, distance: 450.0
click at [703, 263] on button "Publish" at bounding box center [767, 268] width 244 height 28
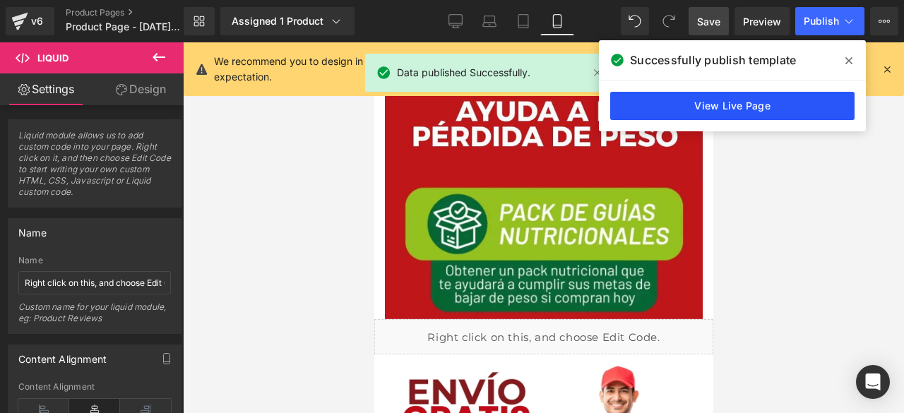
click at [796, 104] on link "View Live Page" at bounding box center [732, 106] width 244 height 28
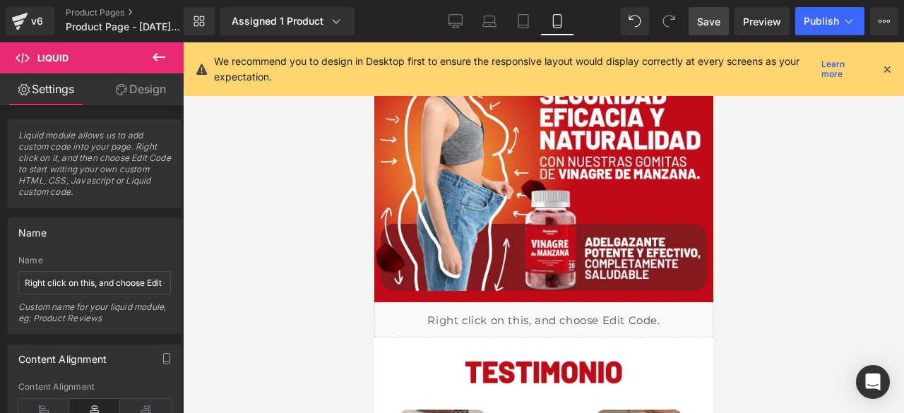
scroll to position [380, 0]
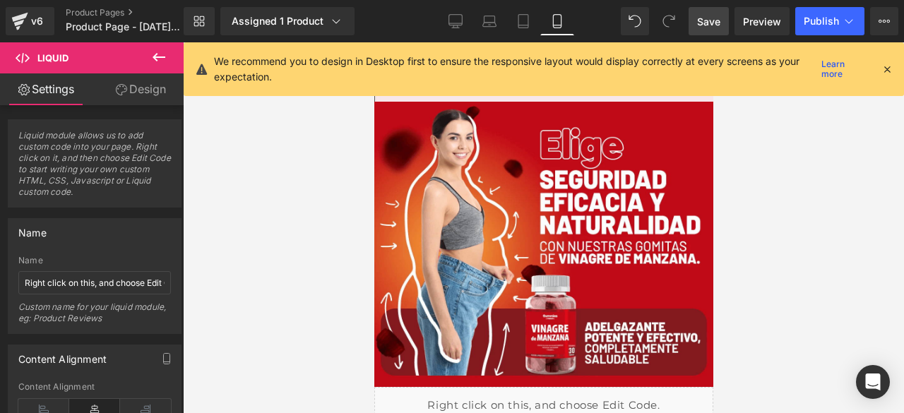
click at [726, 22] on link "Save" at bounding box center [708, 21] width 40 height 28
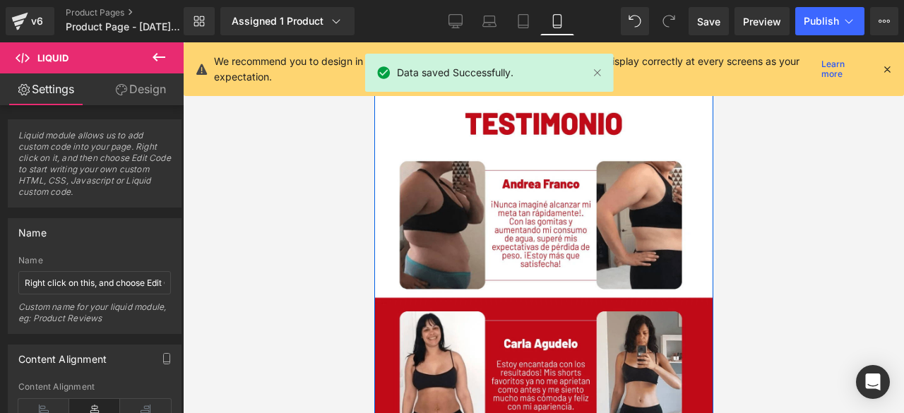
scroll to position [662, 0]
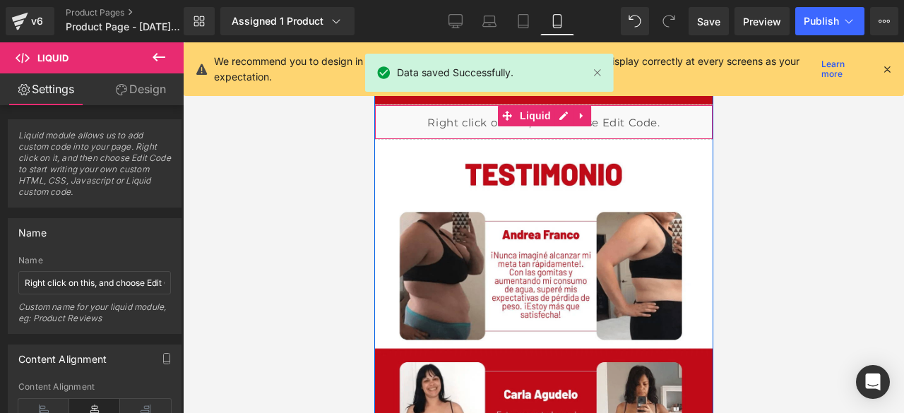
click at [402, 116] on div "Liquid" at bounding box center [542, 121] width 339 height 35
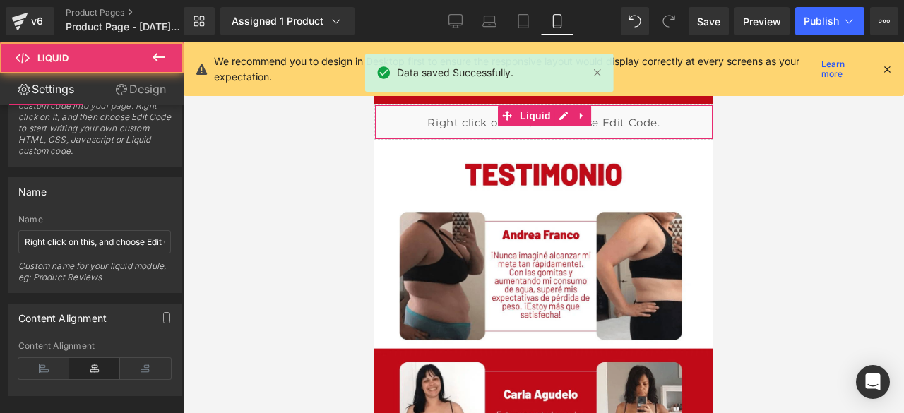
scroll to position [61, 0]
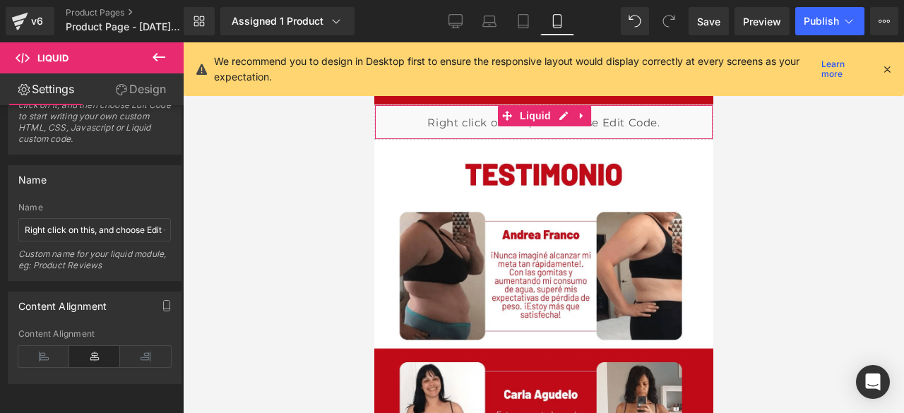
click at [136, 80] on link "Design" at bounding box center [141, 89] width 92 height 32
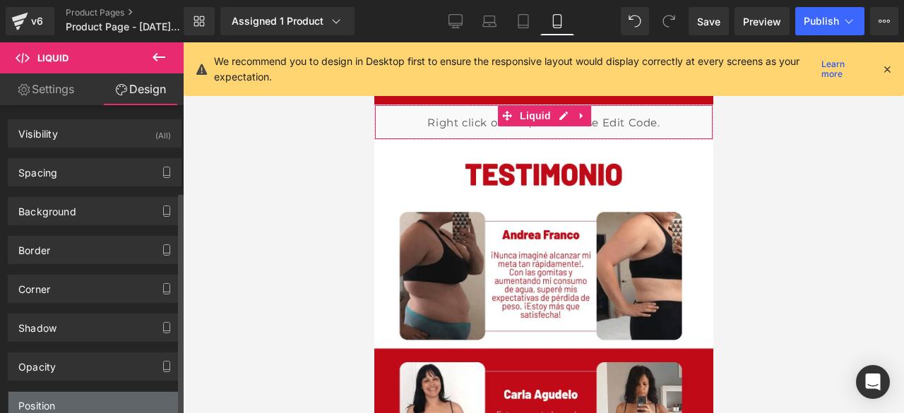
scroll to position [119, 0]
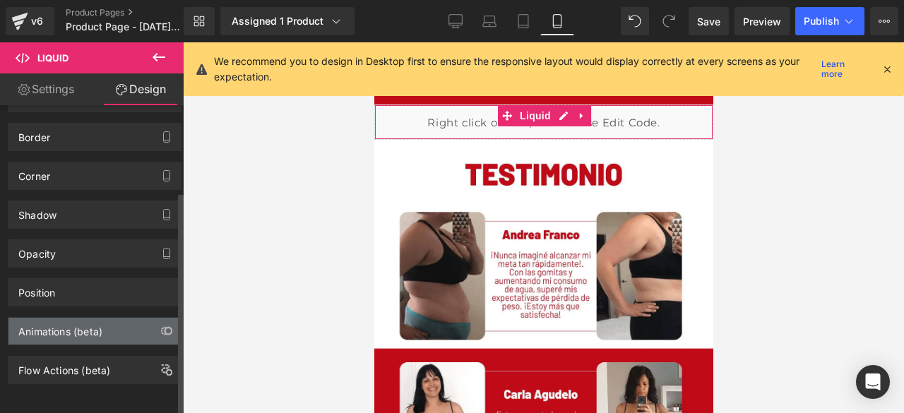
click at [107, 319] on div "Animations (beta)" at bounding box center [94, 331] width 172 height 27
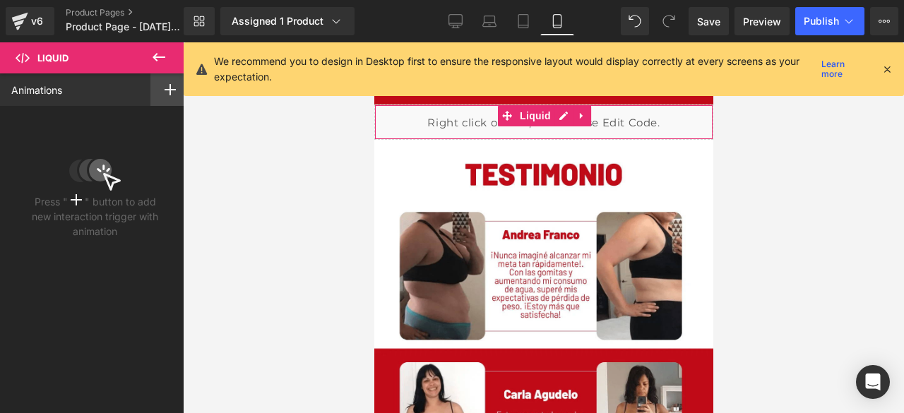
click at [175, 88] on div at bounding box center [170, 89] width 40 height 32
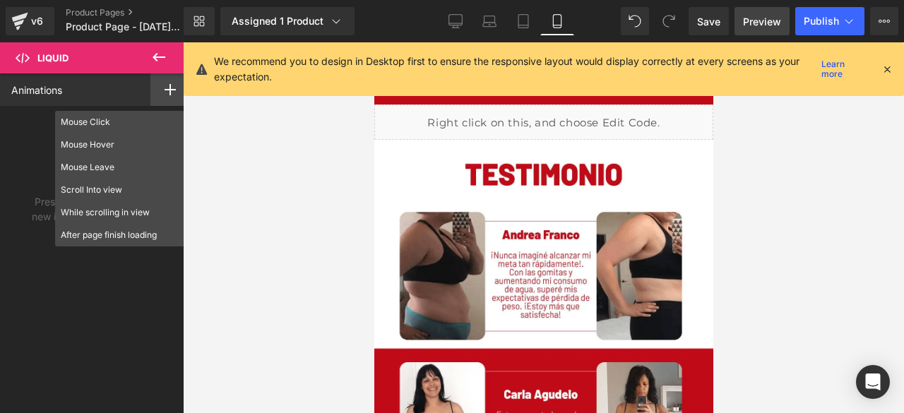
click at [763, 20] on span "Preview" at bounding box center [762, 21] width 38 height 15
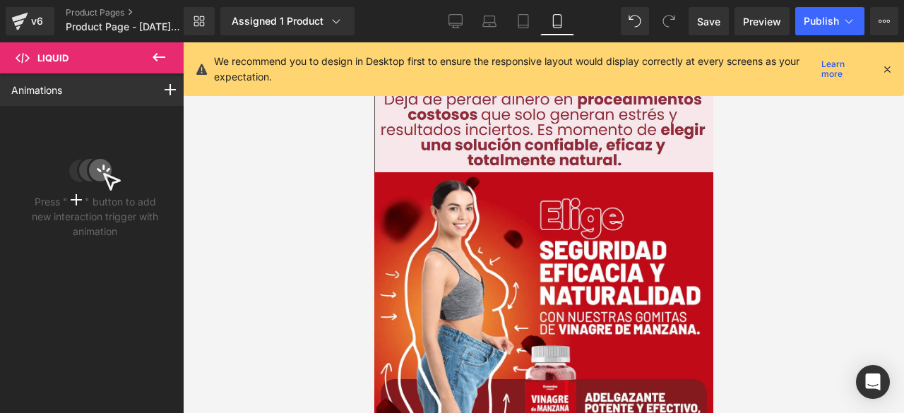
scroll to position [0, 0]
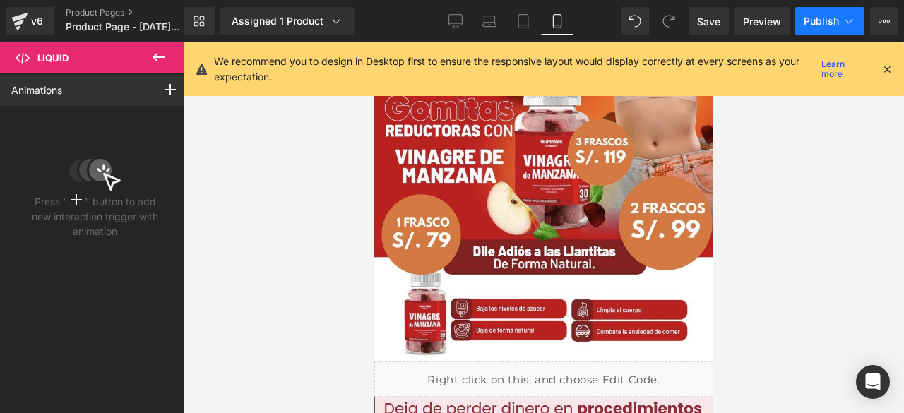
click at [825, 9] on button "Publish" at bounding box center [829, 21] width 69 height 28
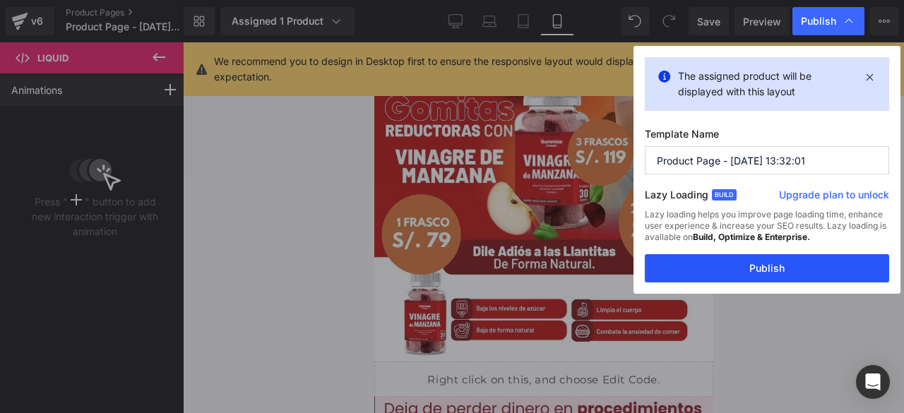
click at [757, 275] on button "Publish" at bounding box center [767, 268] width 244 height 28
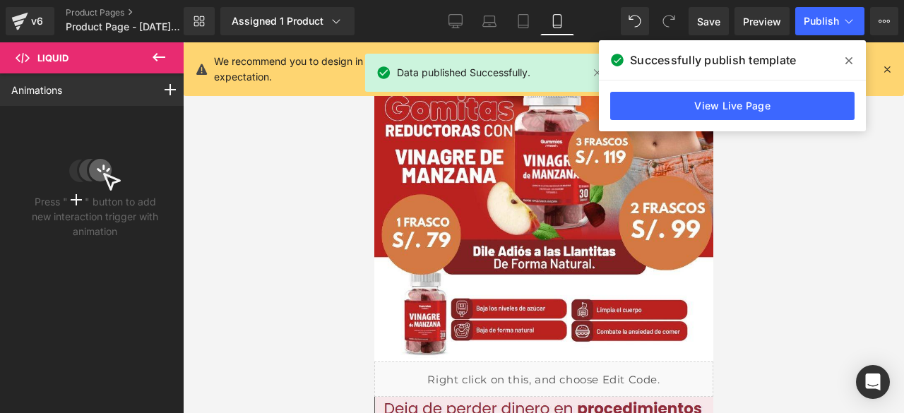
click at [765, 91] on div "View Live Page" at bounding box center [732, 105] width 267 height 51
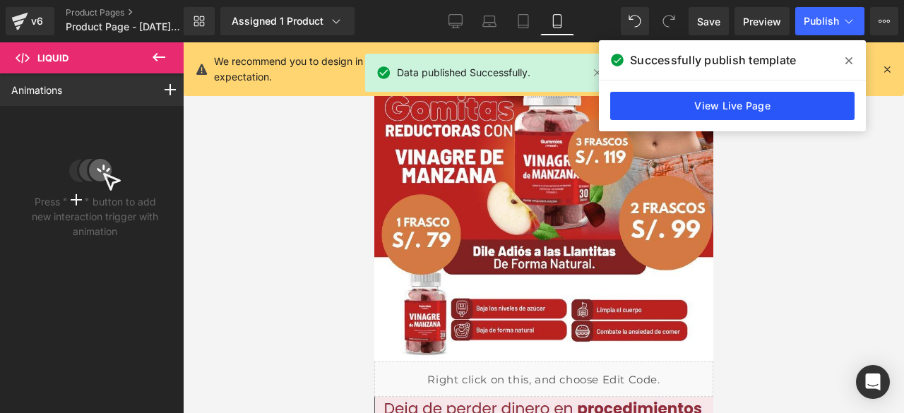
click at [746, 105] on link "View Live Page" at bounding box center [732, 106] width 244 height 28
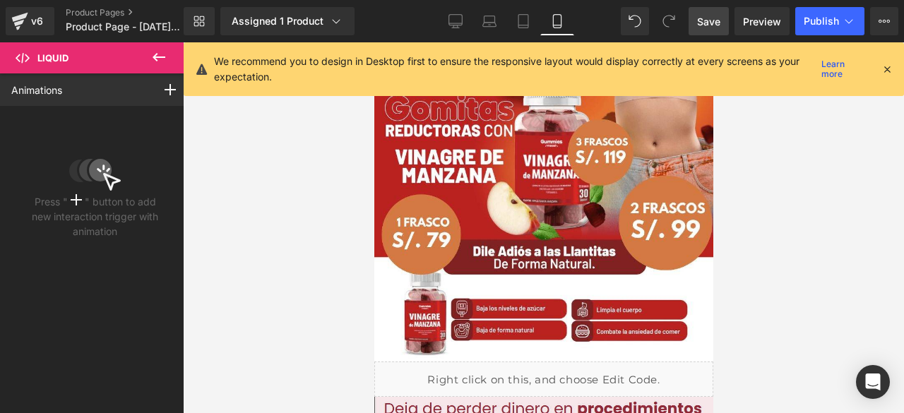
click at [718, 23] on span "Save" at bounding box center [708, 21] width 23 height 15
